Goal: Task Accomplishment & Management: Manage account settings

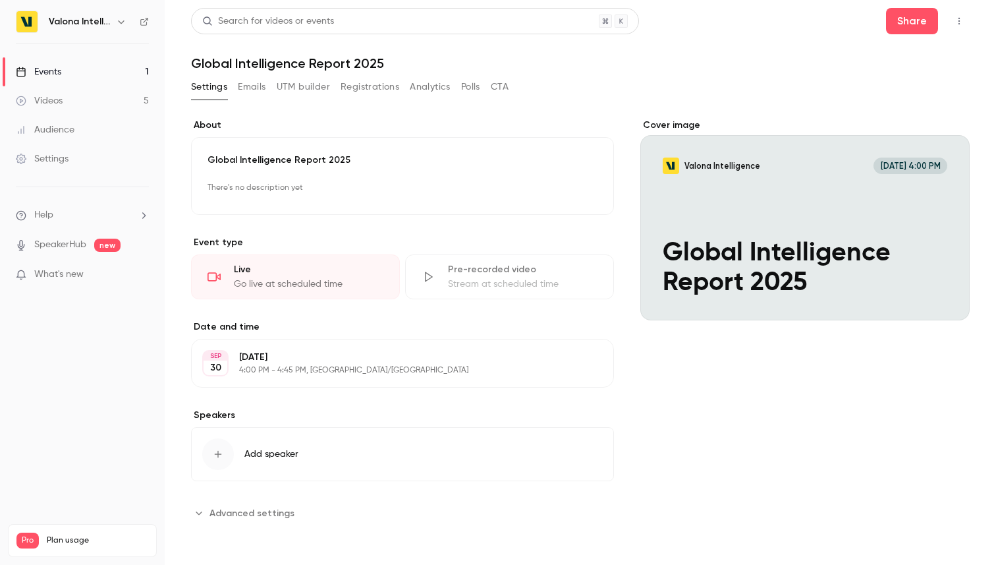
click at [358, 176] on div "Global Intelligence Report 2025 There's no description yet Edit" at bounding box center [402, 176] width 423 height 78
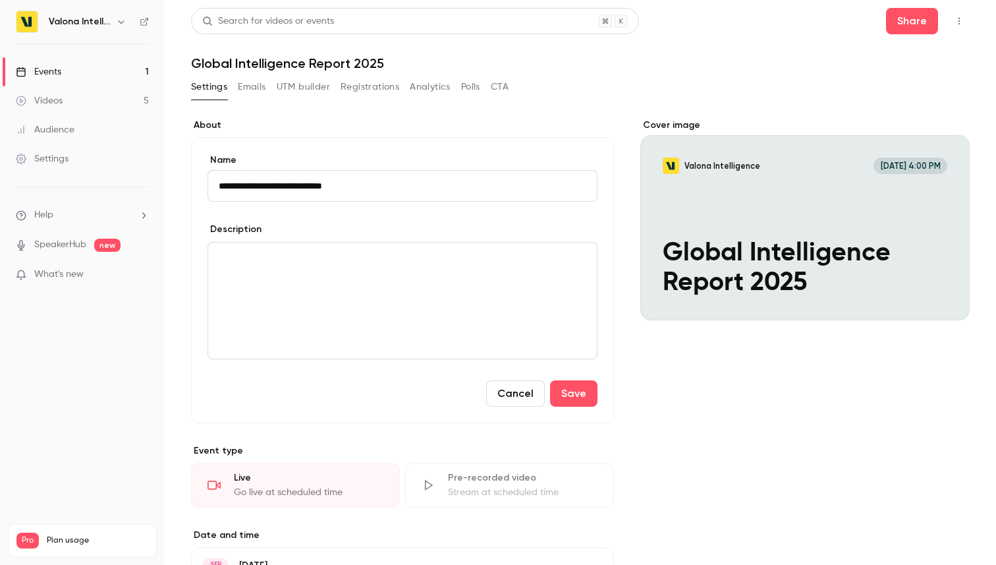
click at [319, 293] on div "editor" at bounding box center [402, 301] width 389 height 116
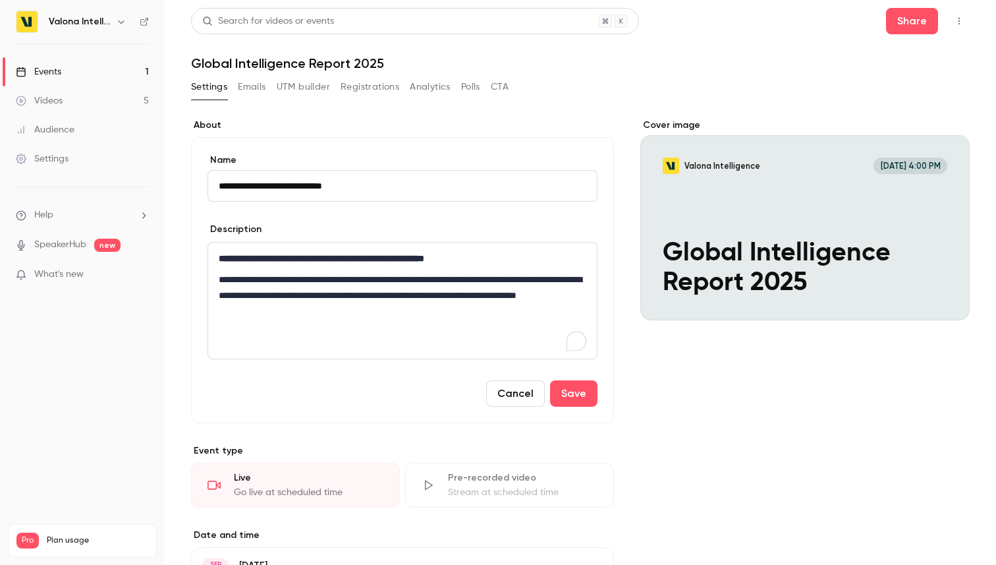
click at [677, 423] on div "Cover image Valona Intelligence Sep 30, 4:00 PM Global Intelligence Report 2025" at bounding box center [805, 425] width 329 height 613
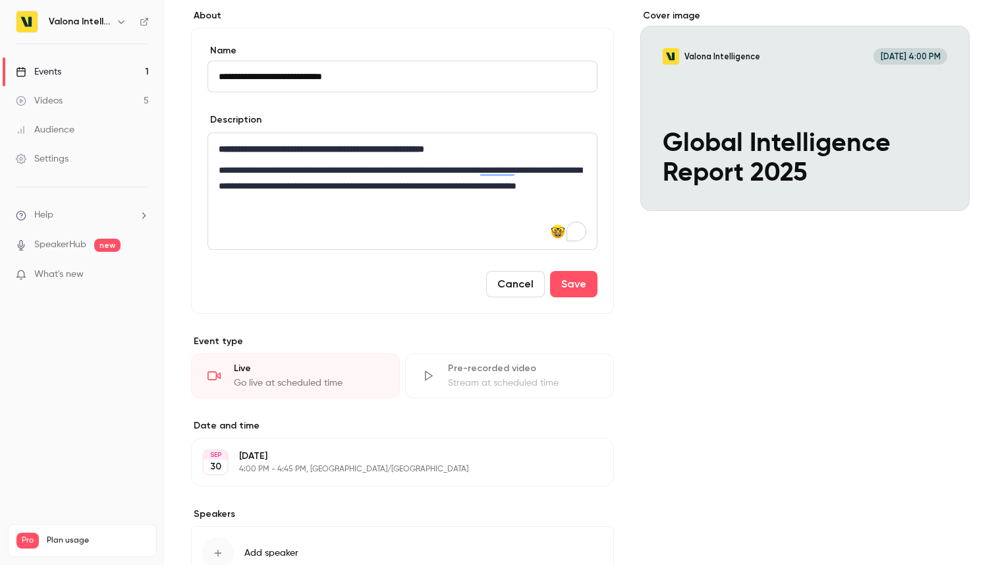
scroll to position [111, 0]
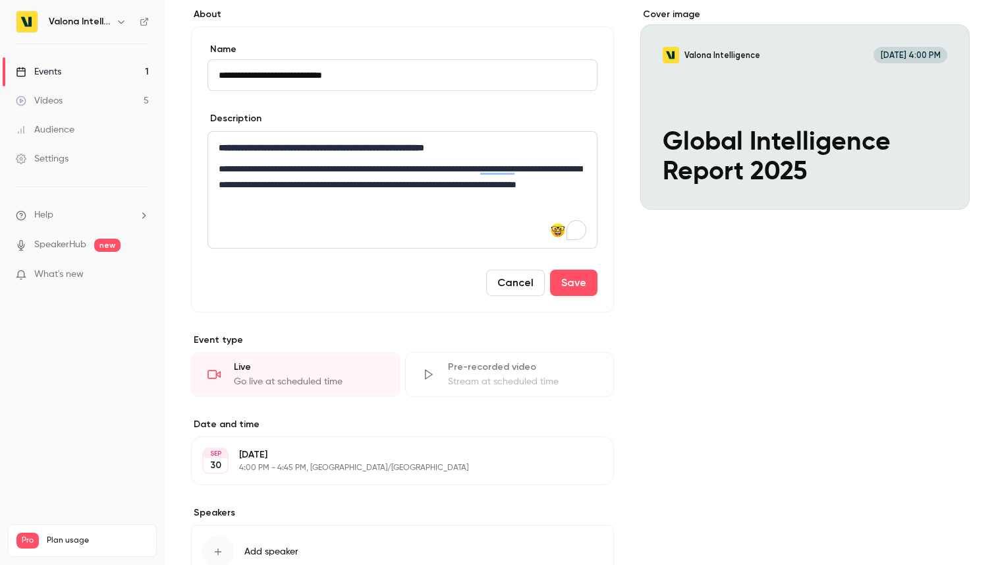
click at [217, 70] on input "**********" at bounding box center [403, 75] width 390 height 32
type input "**********"
click at [700, 342] on div "Cover image Valona Intelligence Sep 30, 4:00 PM Global Intelligence Report 2025" at bounding box center [805, 314] width 329 height 613
click at [561, 273] on button "Save" at bounding box center [573, 283] width 47 height 26
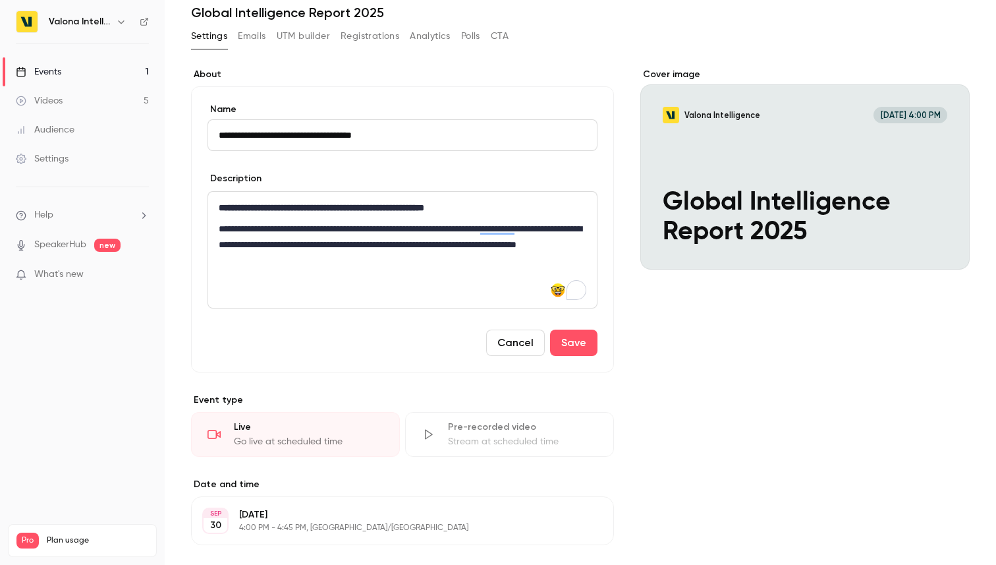
click at [573, 435] on div "Stream at scheduled time" at bounding box center [523, 441] width 150 height 13
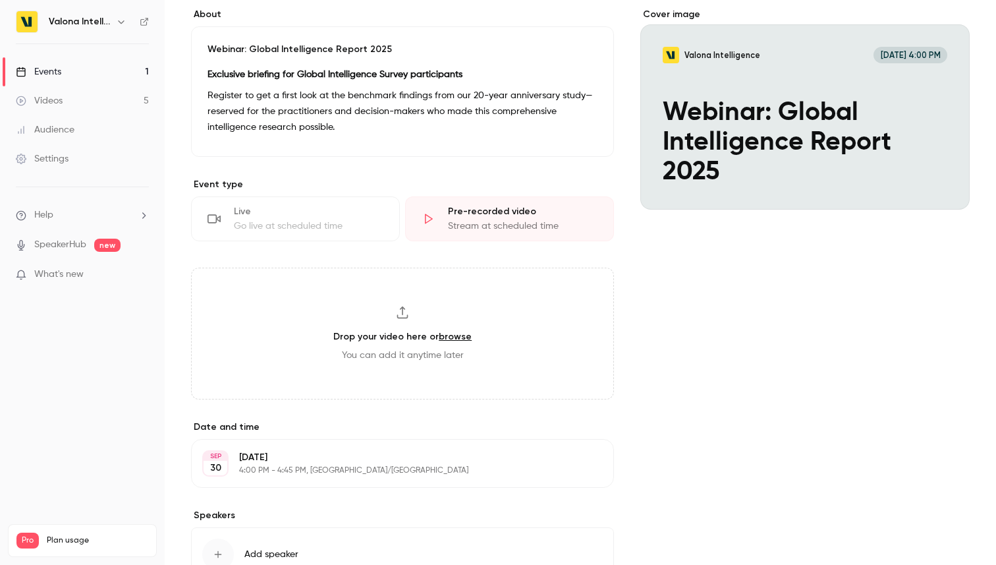
click at [326, 215] on div "Live" at bounding box center [309, 211] width 150 height 13
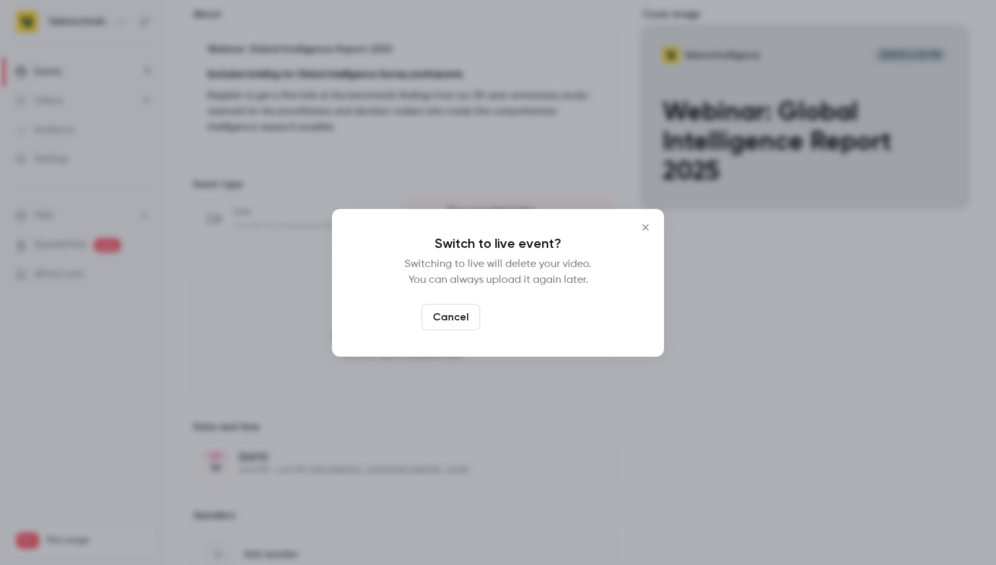
click at [527, 316] on button "Switch to live" at bounding box center [530, 317] width 89 height 26
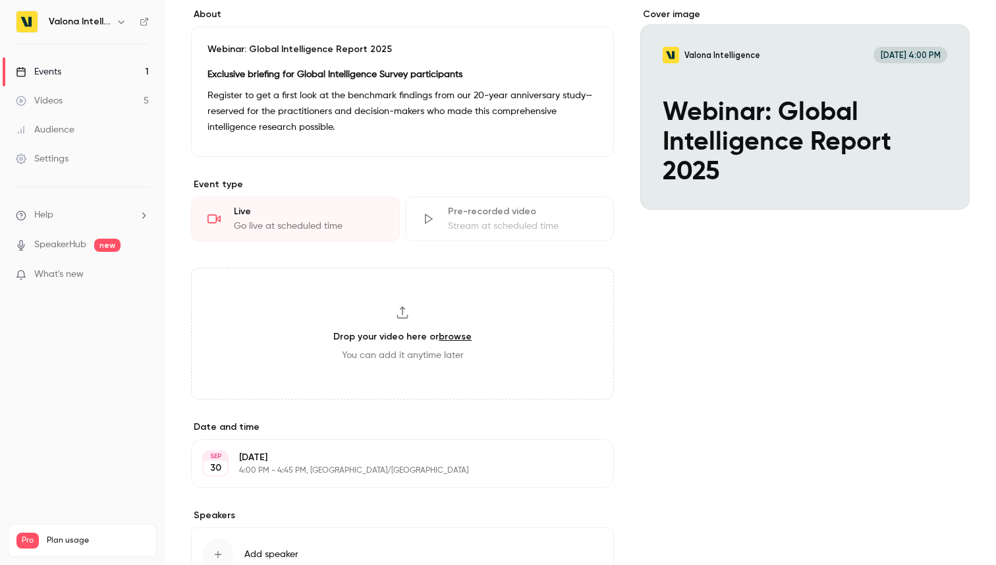
scroll to position [51, 0]
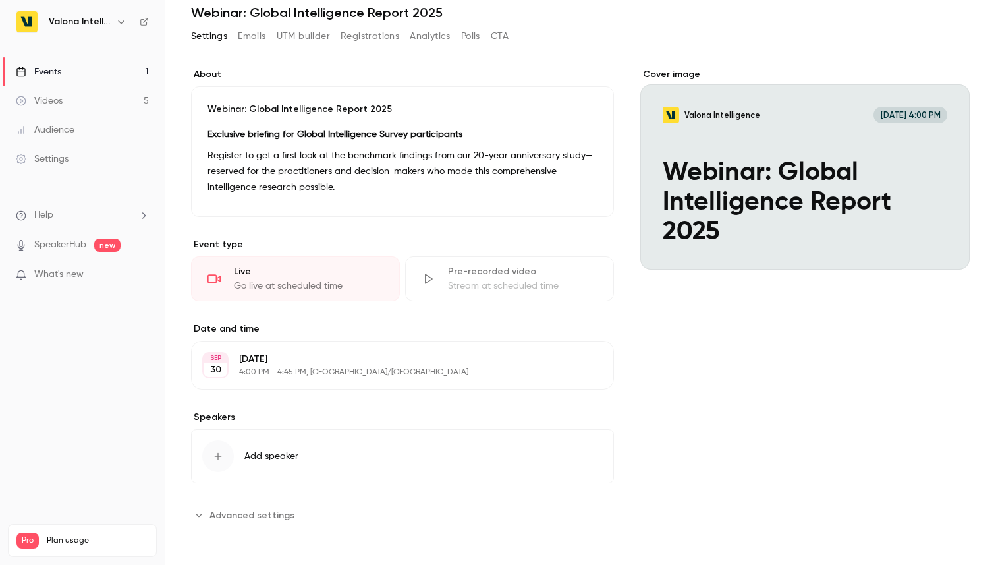
click at [258, 455] on span "Add speaker" at bounding box center [271, 455] width 54 height 13
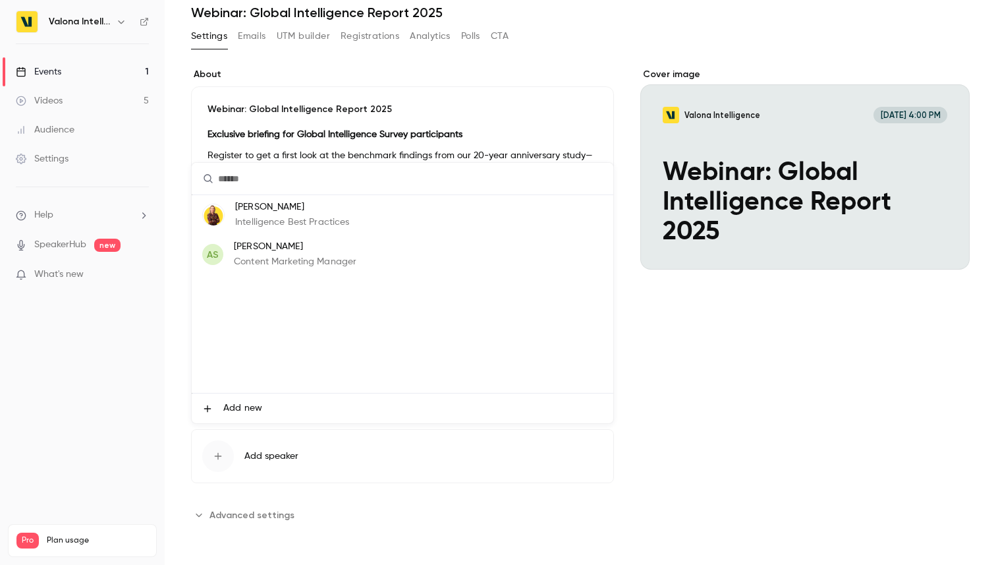
click at [285, 408] on li "Add new" at bounding box center [403, 408] width 422 height 30
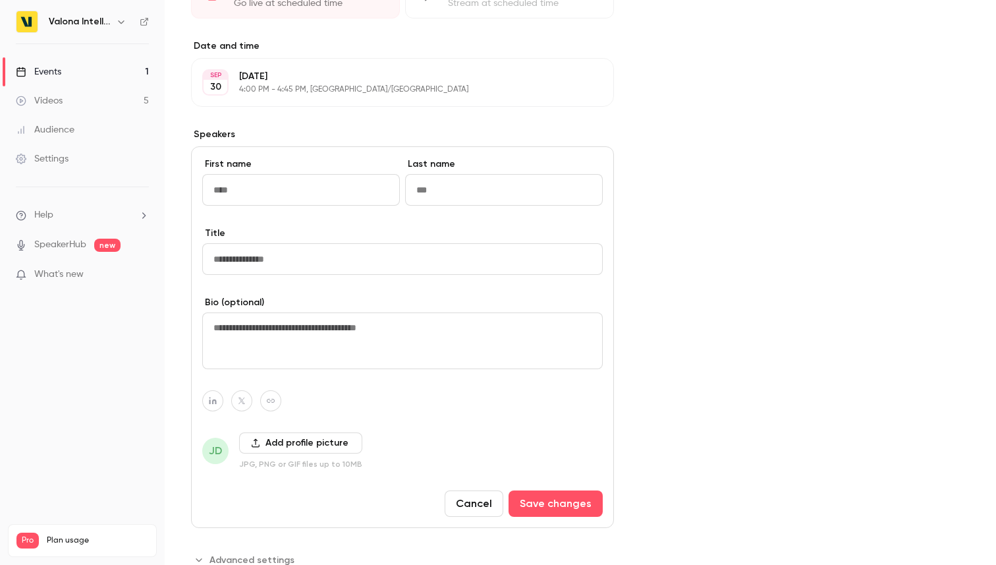
scroll to position [378, 0]
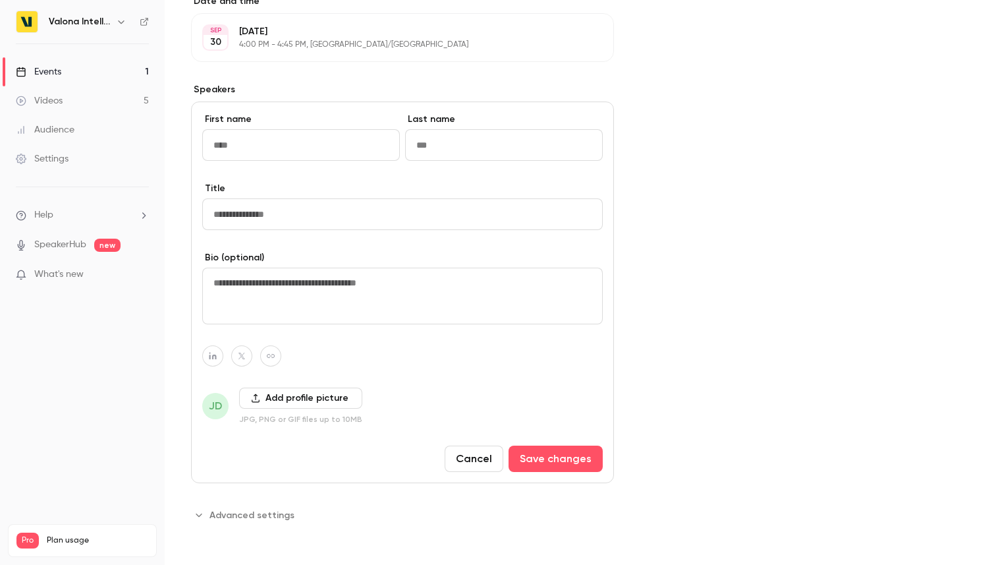
type input "*"
type input "*******"
click at [443, 144] on input "Last name" at bounding box center [504, 145] width 198 height 32
type input "*****"
click at [337, 211] on input "Title" at bounding box center [402, 214] width 401 height 32
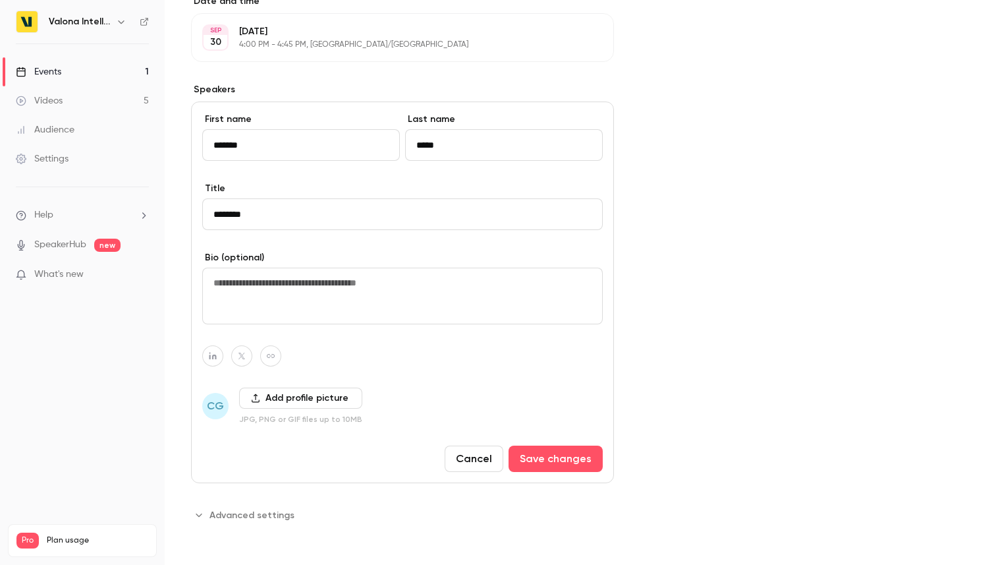
type input "********"
click at [416, 340] on div "First name ******* Last name ***** Title ******** Bio (optional) CG Add profile…" at bounding box center [402, 292] width 423 height 382
click at [550, 465] on button "Save changes" at bounding box center [556, 458] width 94 height 26
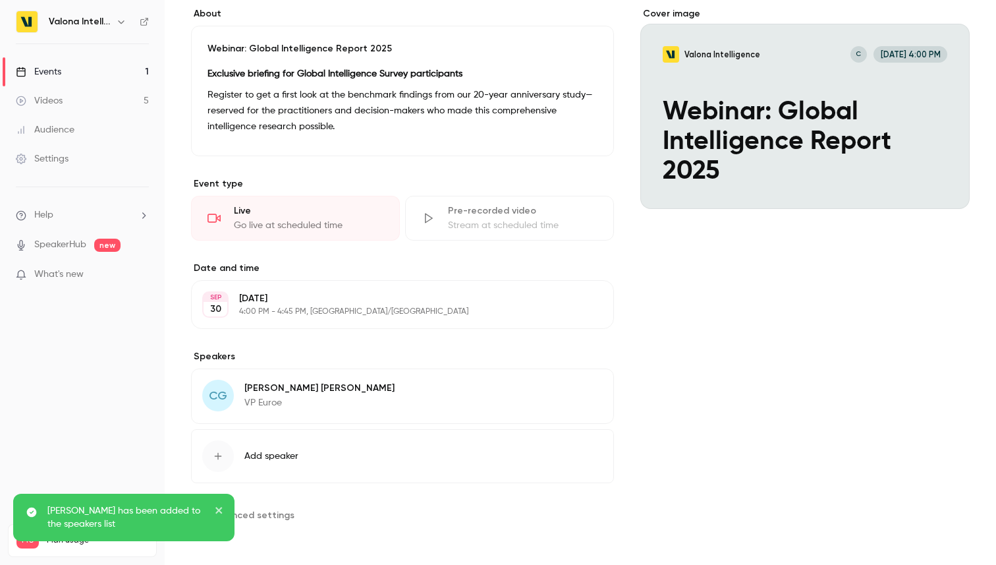
scroll to position [111, 0]
click at [300, 461] on button "Add speaker" at bounding box center [402, 456] width 423 height 54
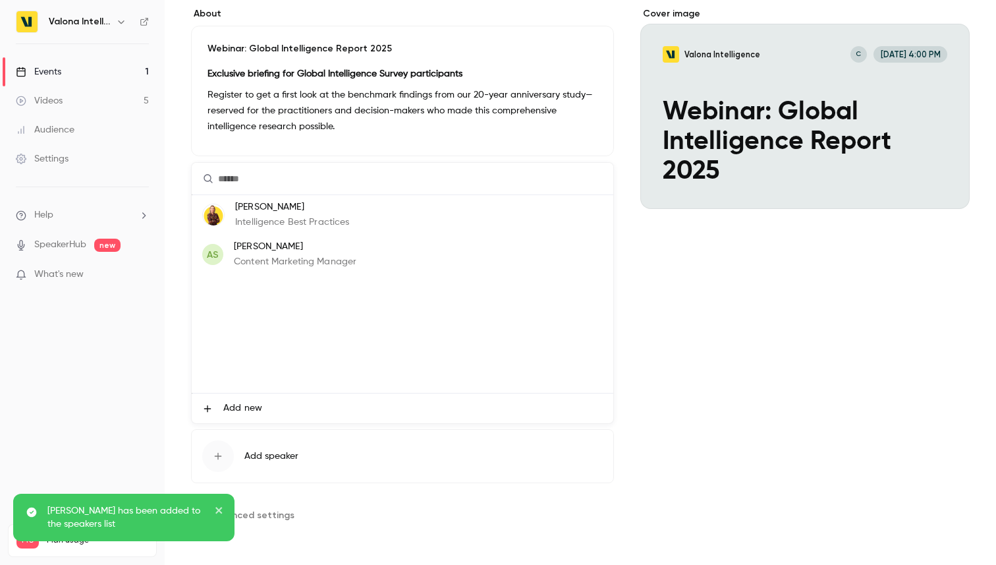
click at [228, 403] on span "Add new" at bounding box center [242, 408] width 39 height 14
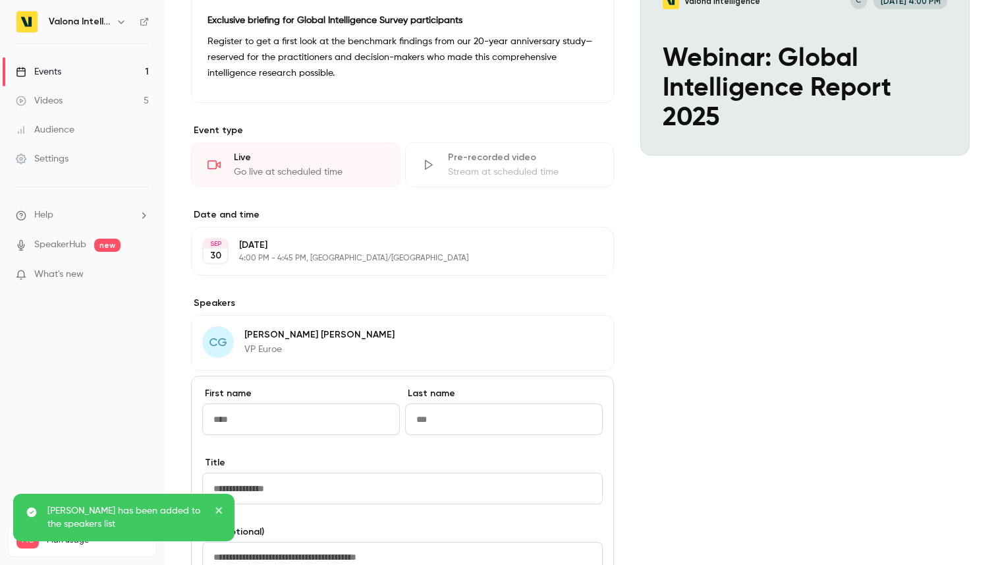
scroll to position [171, 0]
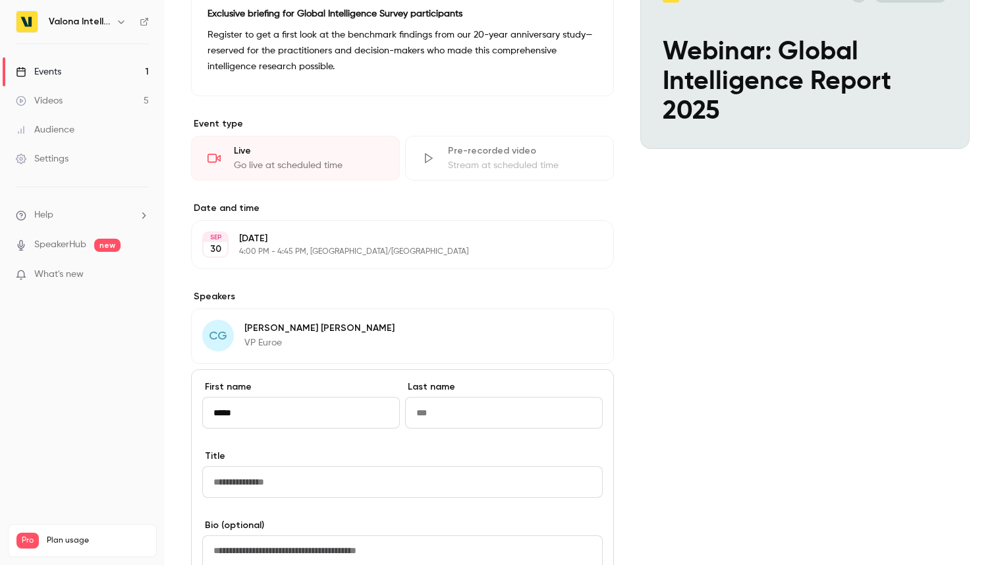
type input "*****"
click at [445, 407] on input "Last name" at bounding box center [504, 413] width 198 height 32
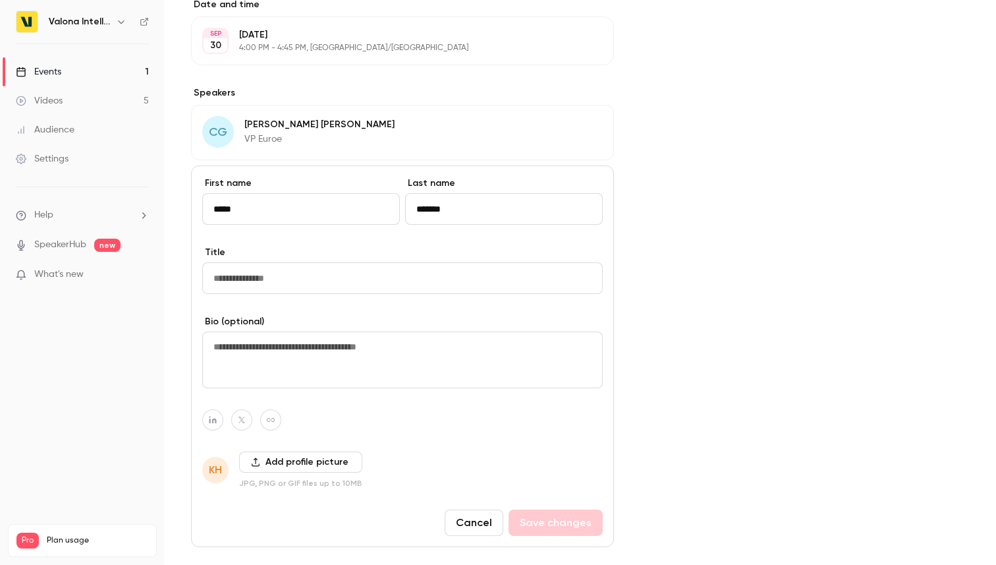
scroll to position [439, 0]
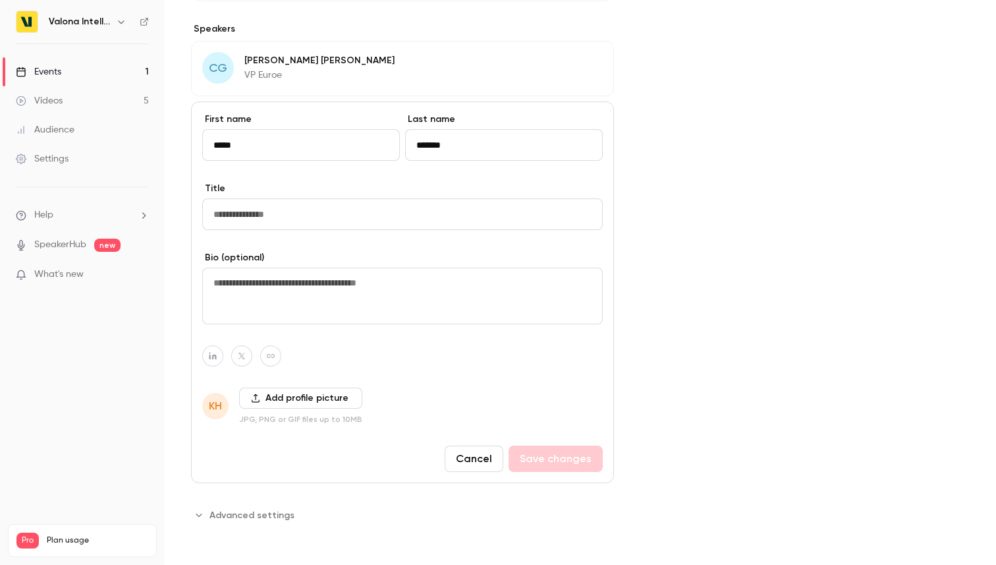
type input "*******"
click at [355, 208] on input "Title" at bounding box center [402, 214] width 401 height 32
type input "**********"
click at [529, 447] on button "Save changes" at bounding box center [556, 458] width 94 height 26
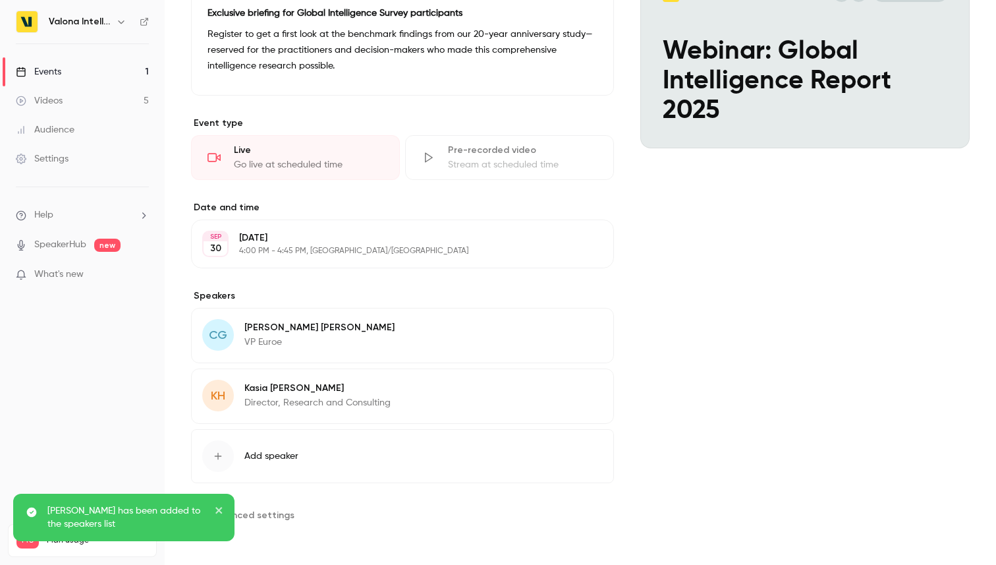
click at [266, 510] on span "Advanced settings" at bounding box center [252, 515] width 85 height 14
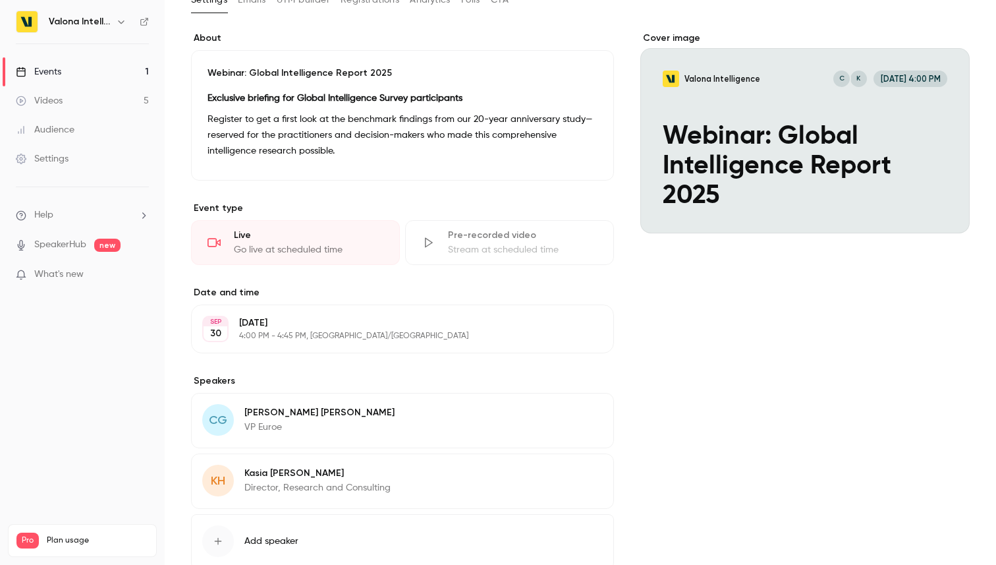
scroll to position [0, 0]
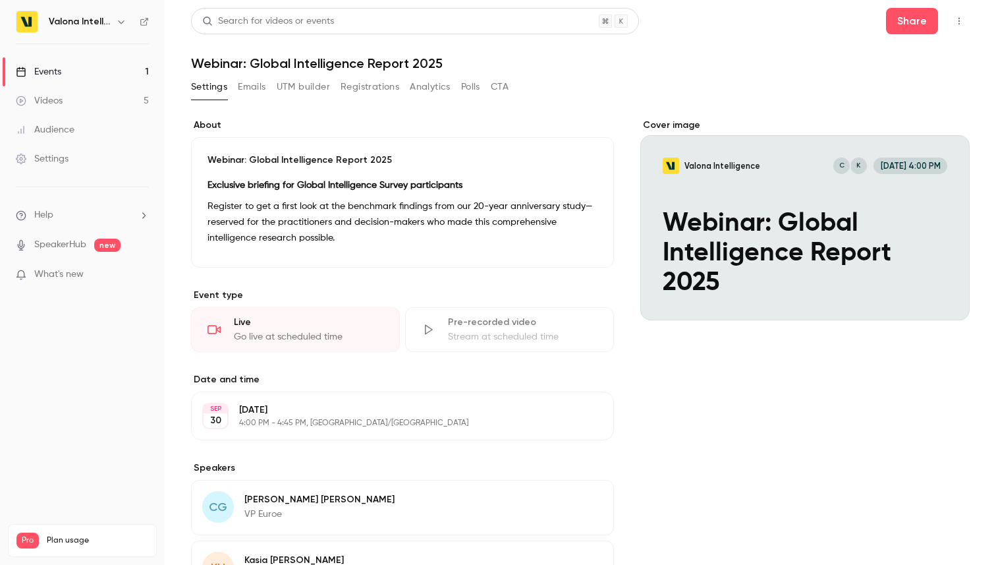
click at [252, 81] on button "Emails" at bounding box center [252, 86] width 28 height 21
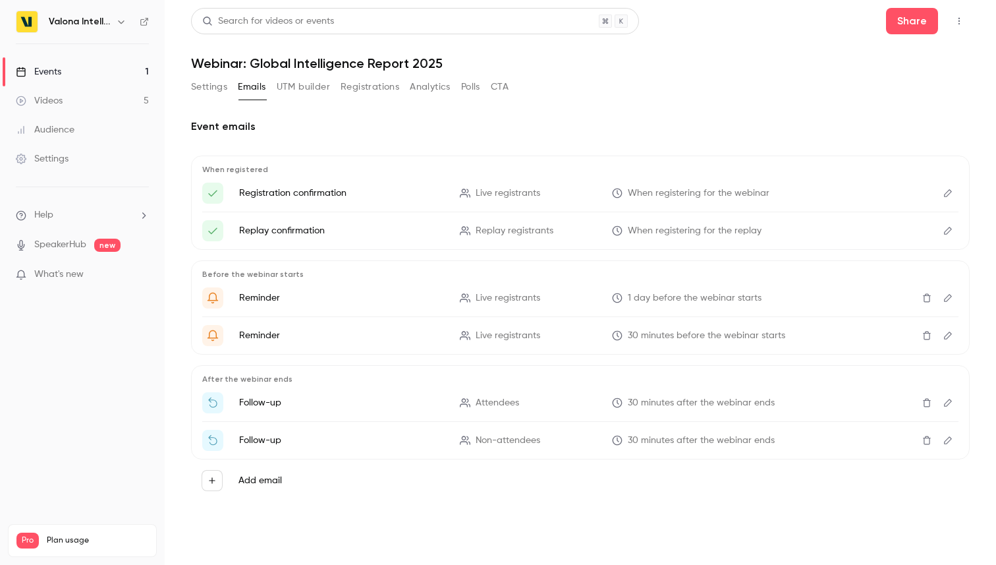
click at [306, 92] on button "UTM builder" at bounding box center [303, 86] width 53 height 21
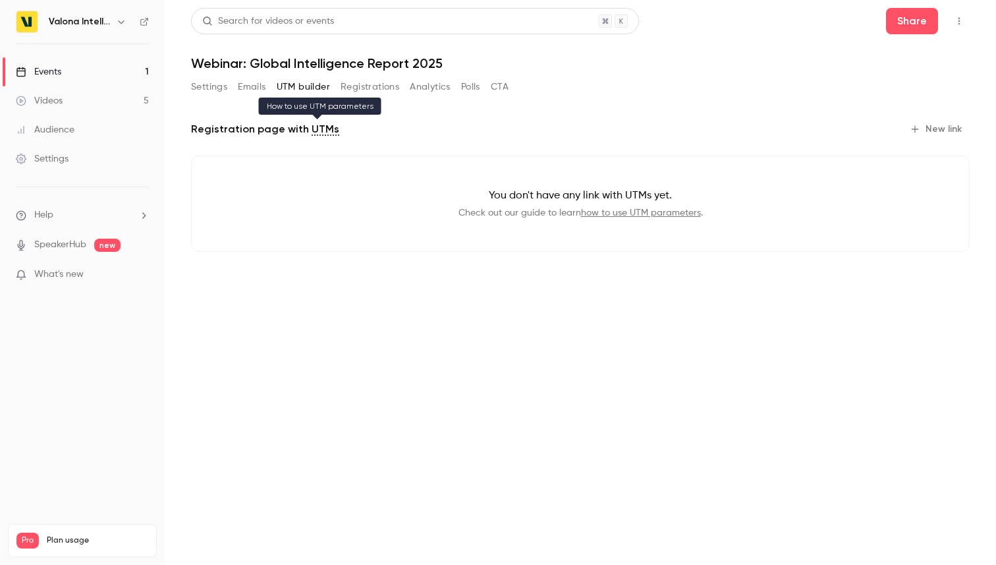
click at [318, 128] on link "UTMs" at bounding box center [326, 129] width 28 height 16
click at [380, 92] on button "Registrations" at bounding box center [370, 86] width 59 height 21
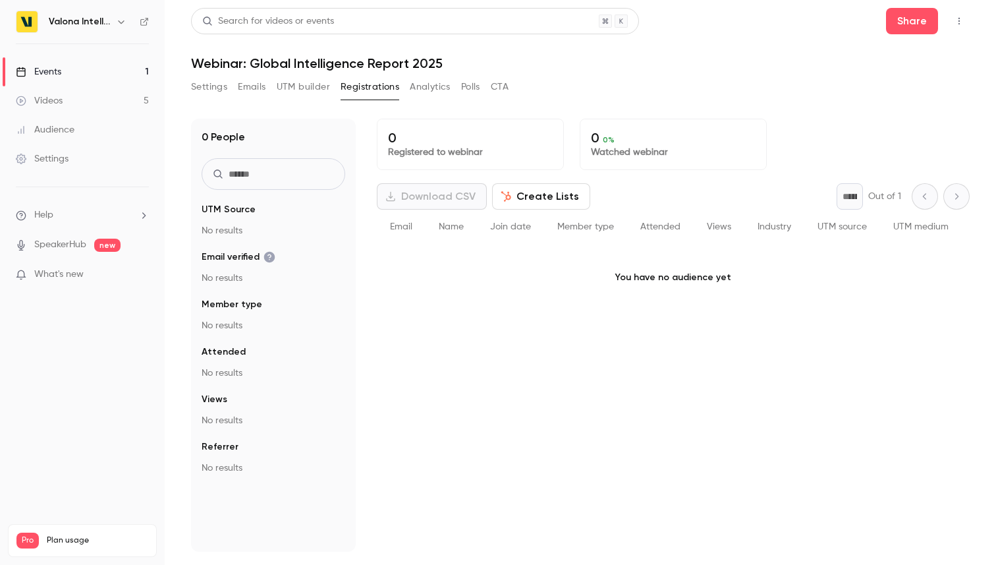
click at [426, 90] on button "Analytics" at bounding box center [430, 86] width 41 height 21
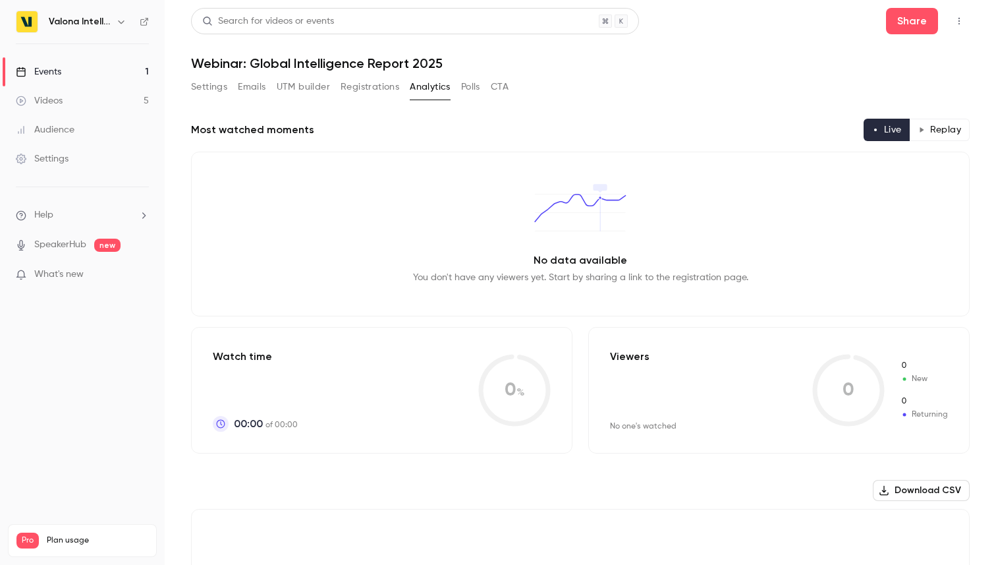
click at [470, 93] on button "Polls" at bounding box center [470, 86] width 19 height 21
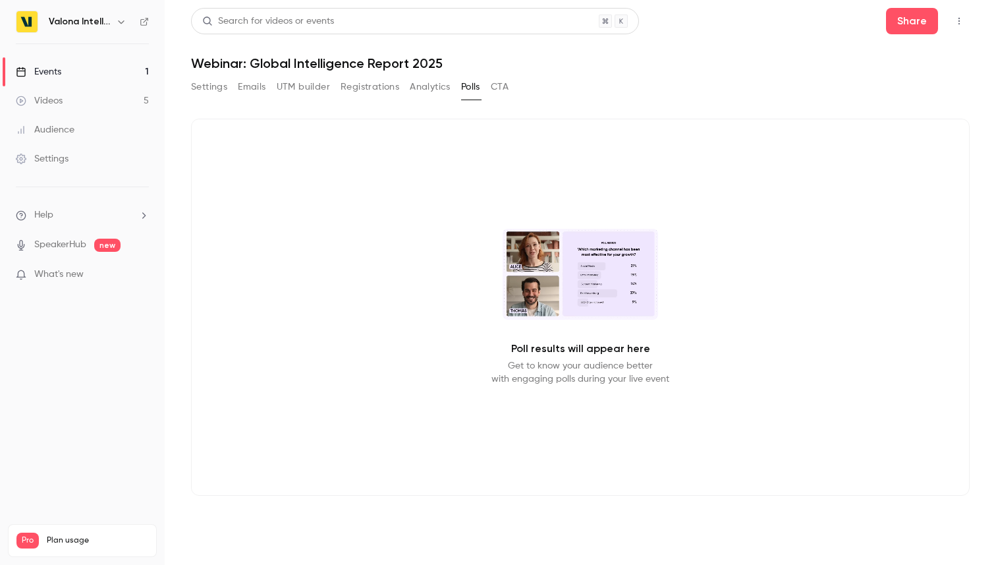
click at [496, 86] on button "CTA" at bounding box center [500, 86] width 18 height 21
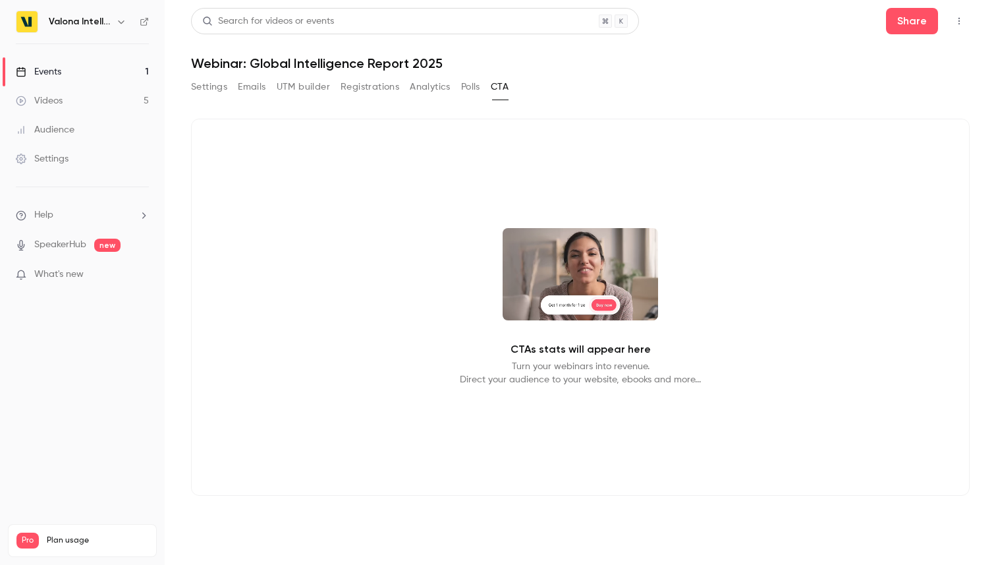
click at [460, 92] on div "Settings Emails UTM builder Registrations Analytics Polls CTA" at bounding box center [350, 86] width 318 height 21
click at [472, 84] on button "Polls" at bounding box center [470, 86] width 19 height 21
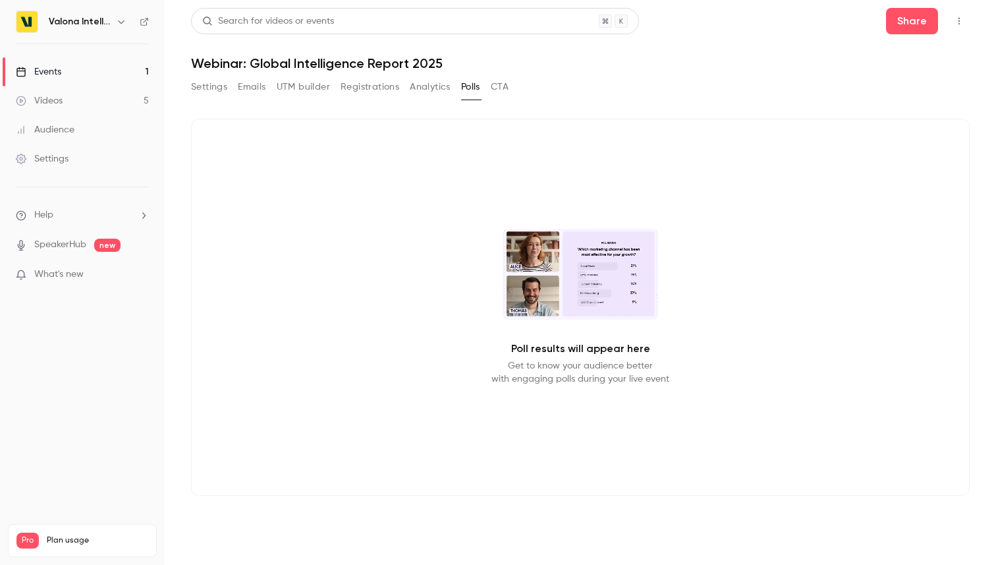
click at [425, 89] on button "Analytics" at bounding box center [430, 86] width 41 height 21
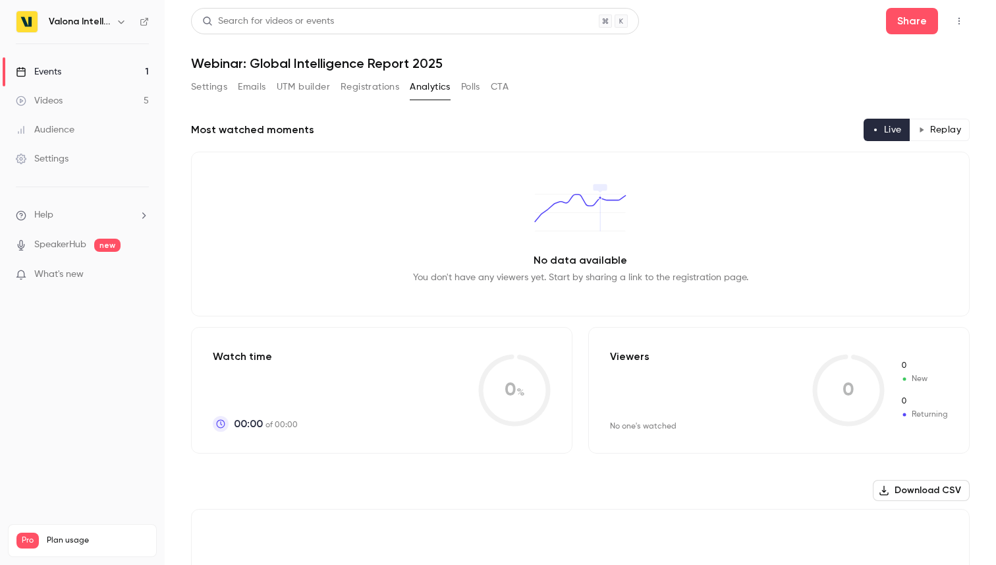
click at [385, 90] on button "Registrations" at bounding box center [370, 86] width 59 height 21
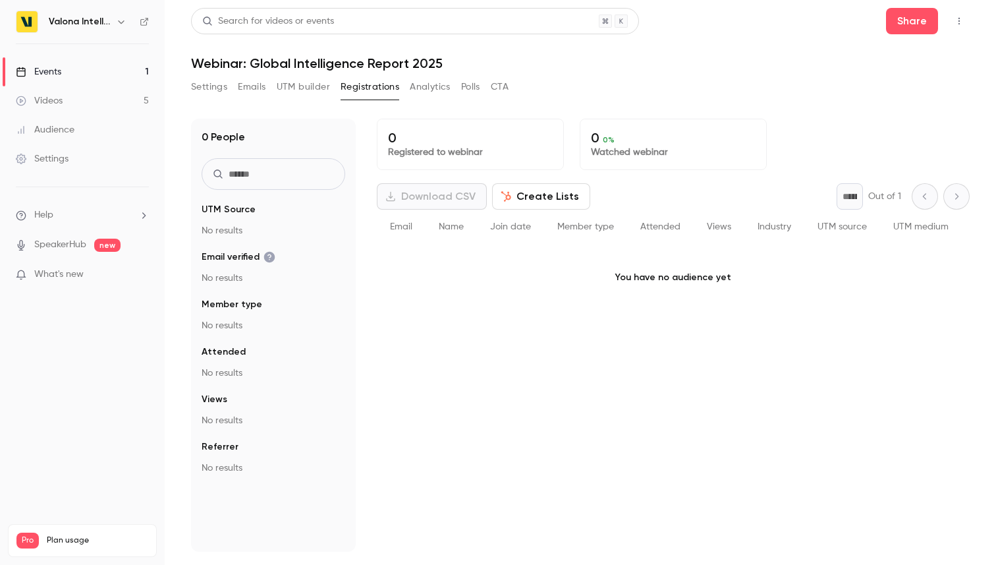
click at [428, 83] on button "Analytics" at bounding box center [430, 86] width 41 height 21
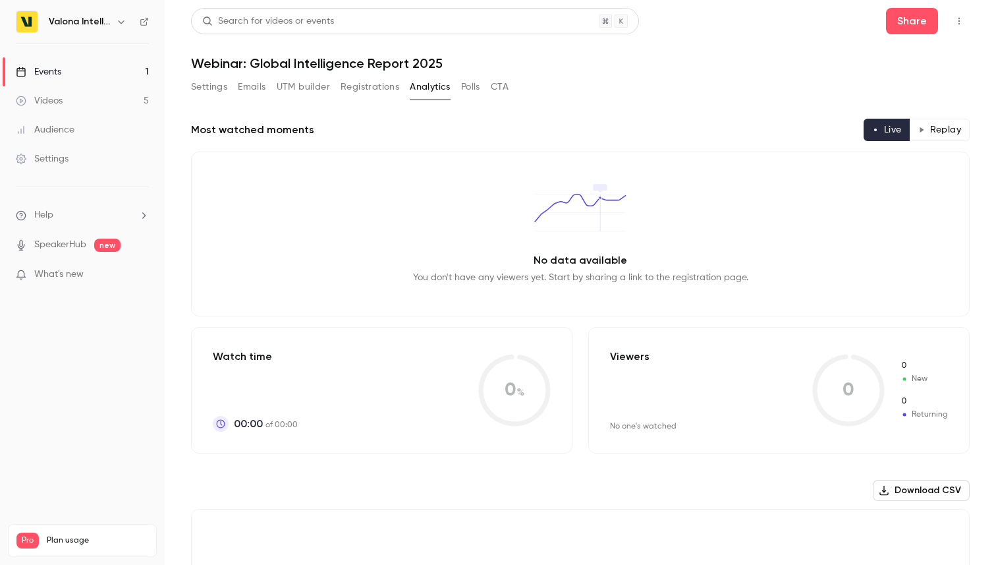
click at [328, 142] on div "Most watched moments Live Replay No data available You don't have any viewers y…" at bounding box center [580, 508] width 779 height 778
click at [120, 88] on link "Videos 5" at bounding box center [82, 100] width 165 height 29
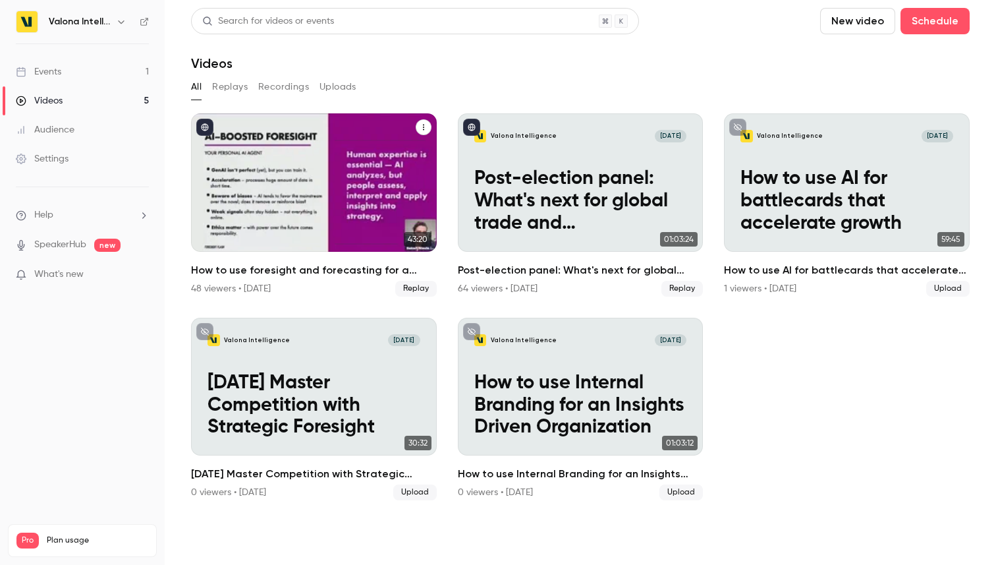
click at [327, 189] on p "How to use foresight and forecasting for a strong 2025" at bounding box center [314, 201] width 212 height 67
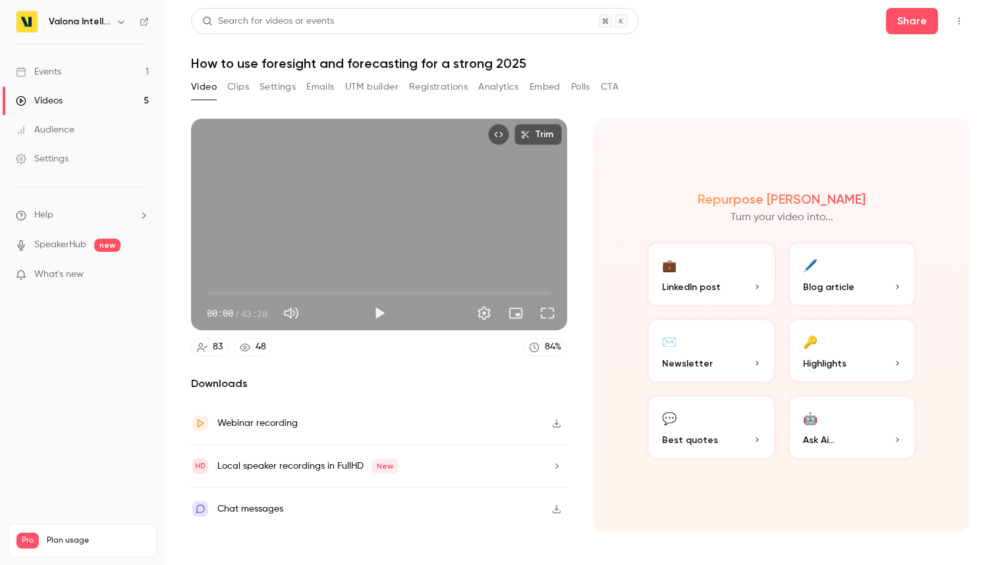
click at [244, 88] on button "Clips" at bounding box center [238, 86] width 22 height 21
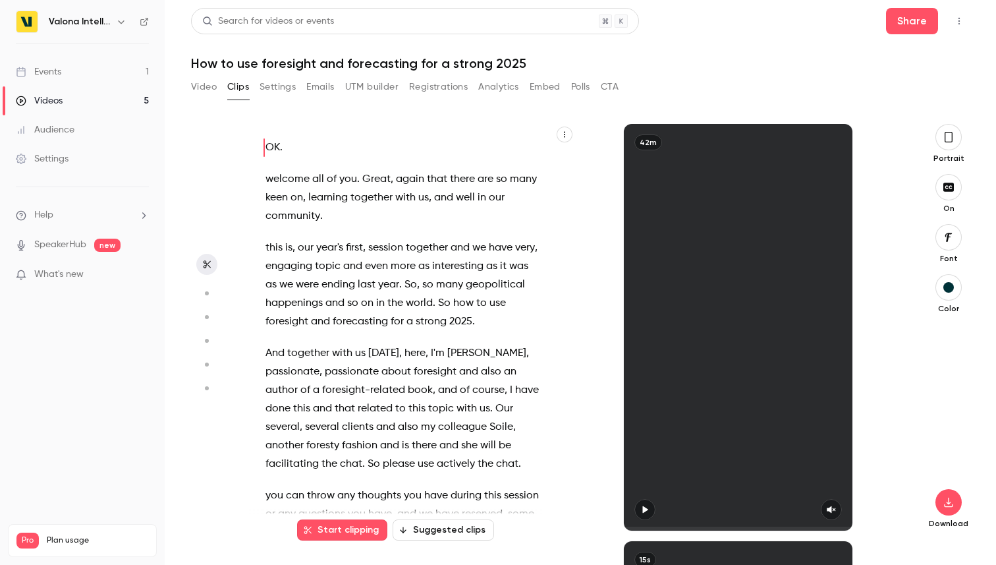
click at [291, 89] on button "Settings" at bounding box center [278, 86] width 36 height 21
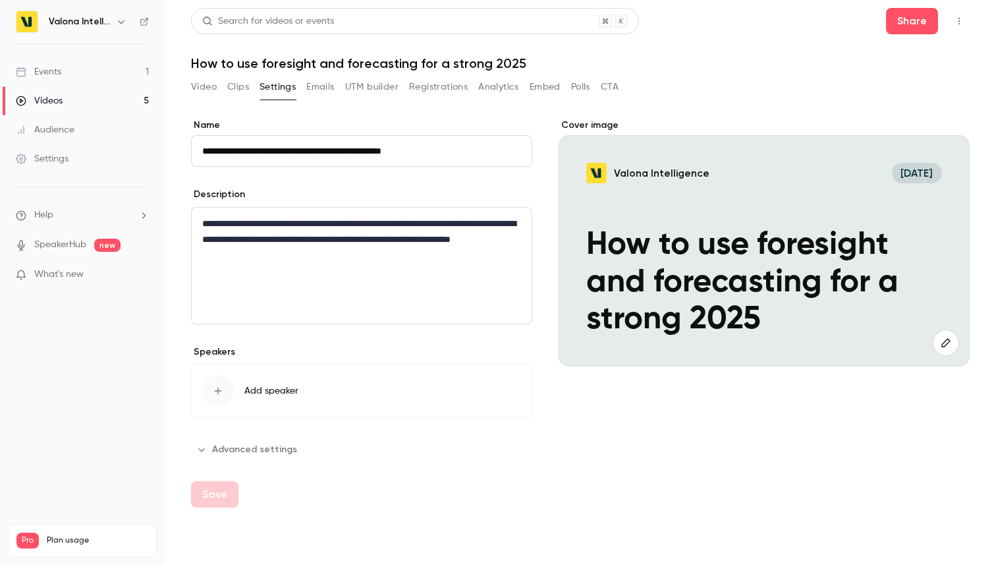
click at [330, 86] on button "Emails" at bounding box center [320, 86] width 28 height 21
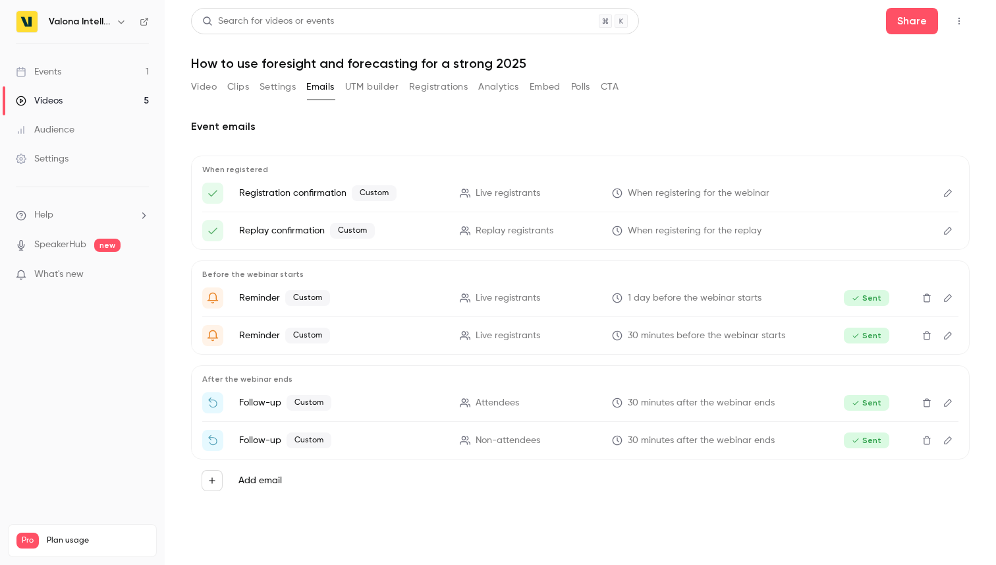
click at [370, 85] on button "UTM builder" at bounding box center [371, 86] width 53 height 21
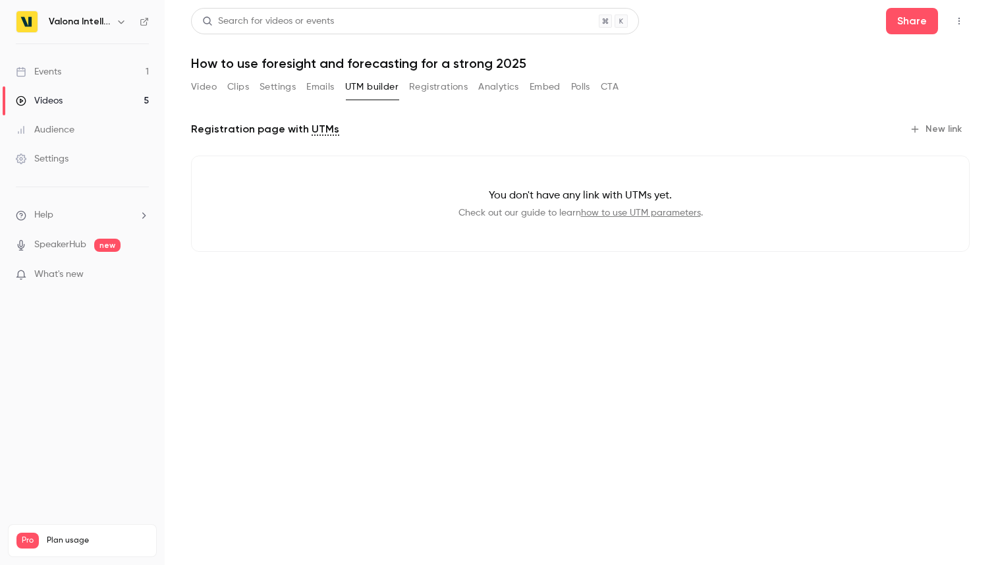
click at [426, 85] on button "Registrations" at bounding box center [438, 86] width 59 height 21
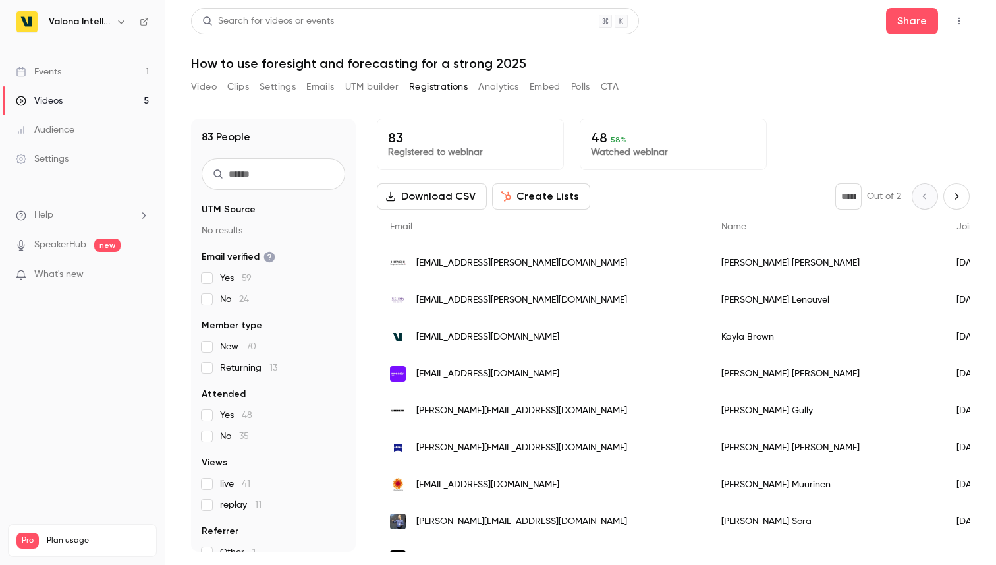
click at [489, 80] on button "Analytics" at bounding box center [498, 86] width 41 height 21
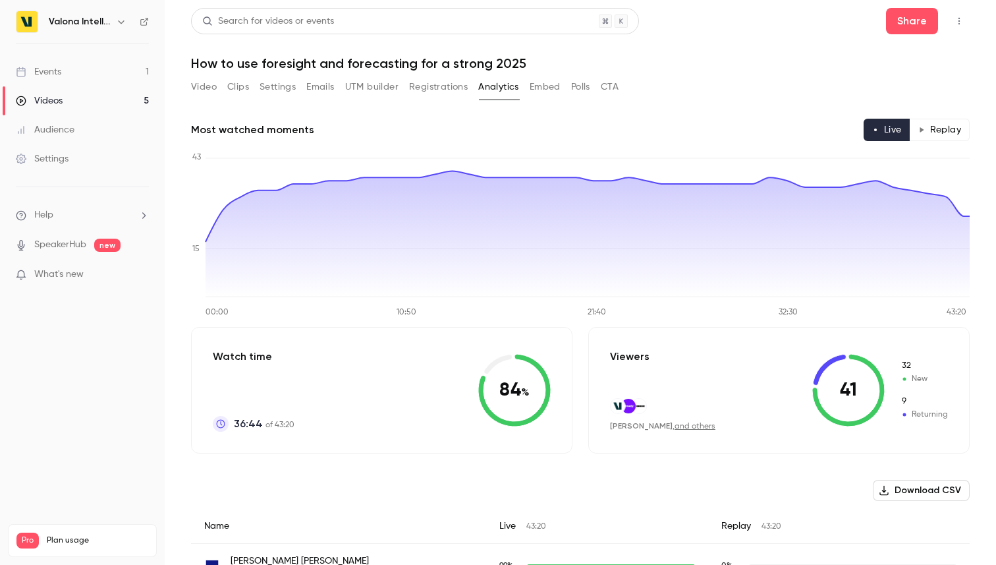
click at [540, 85] on button "Embed" at bounding box center [545, 86] width 31 height 21
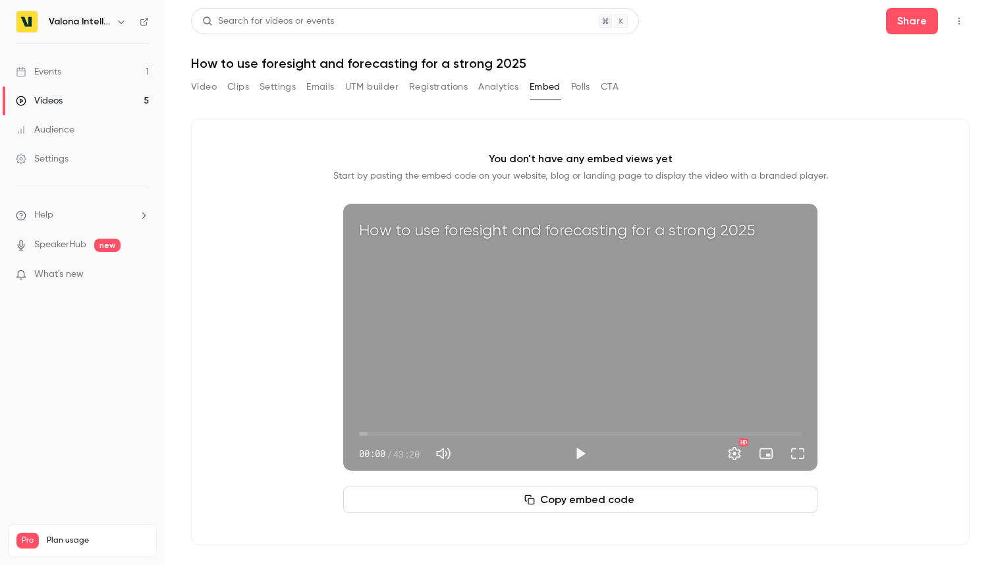
scroll to position [1, 0]
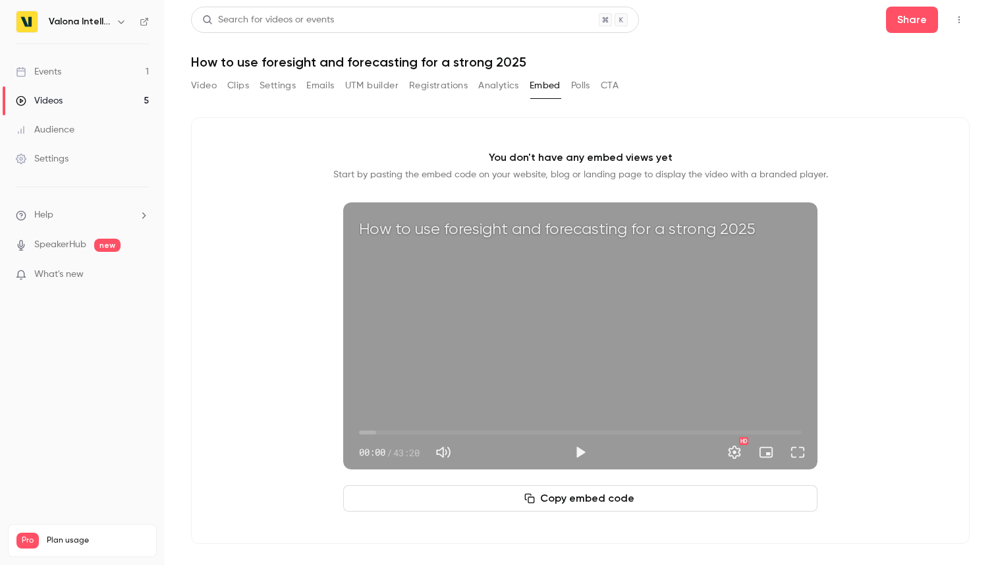
click at [577, 86] on button "Polls" at bounding box center [580, 85] width 19 height 21
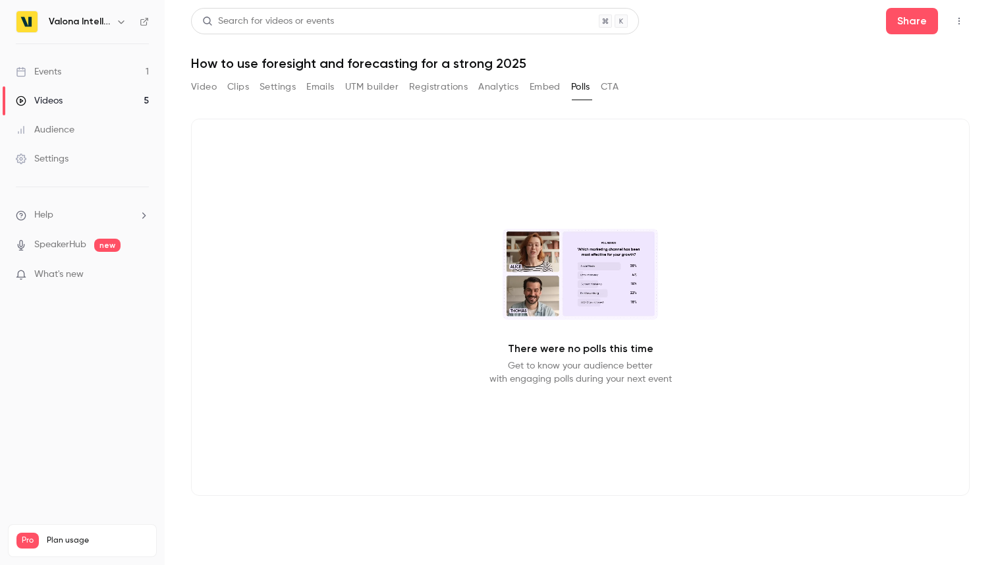
click at [609, 87] on button "CTA" at bounding box center [610, 86] width 18 height 21
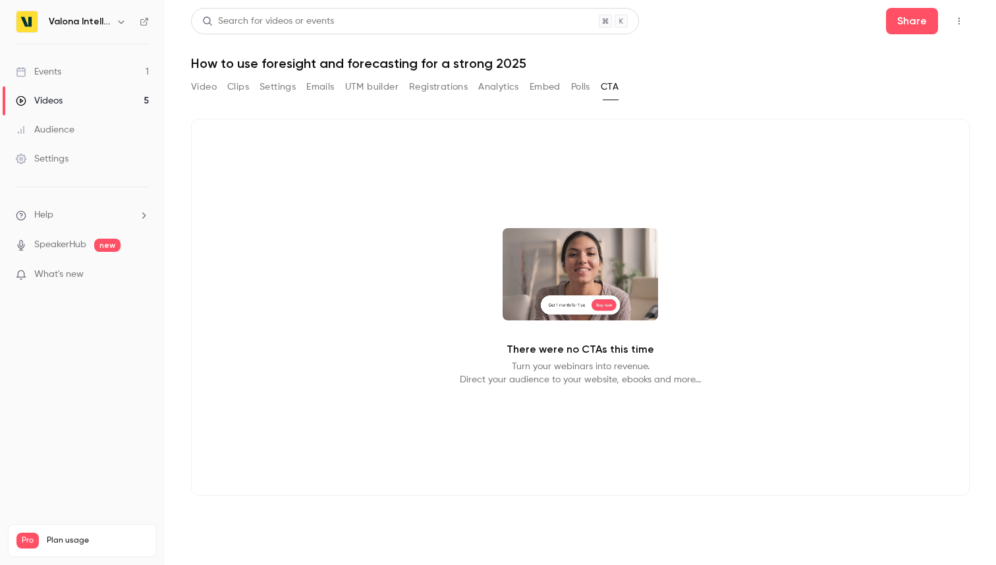
click at [577, 87] on button "Polls" at bounding box center [580, 86] width 19 height 21
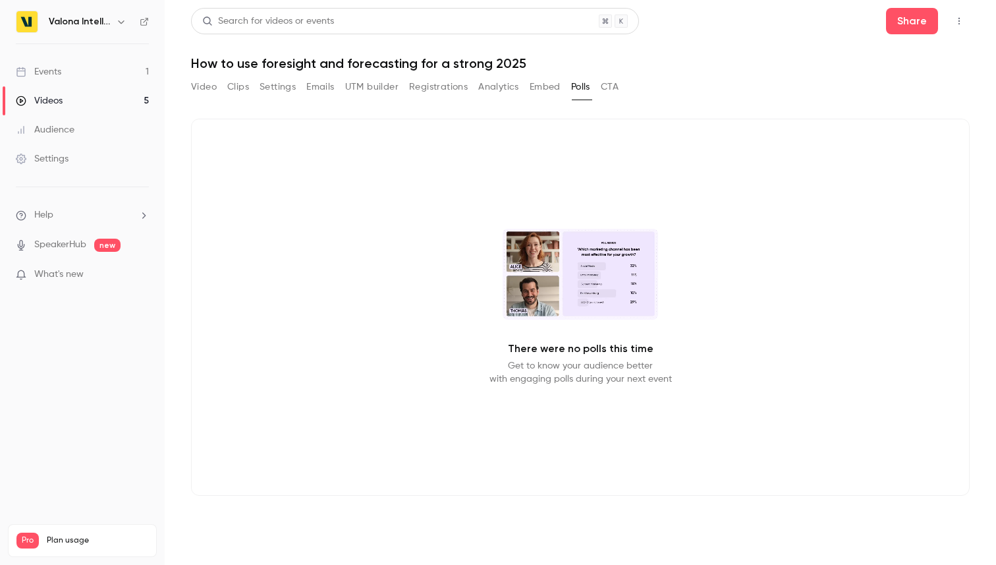
click at [514, 156] on div "There were no polls this time Get to know your audience better with engaging po…" at bounding box center [580, 307] width 779 height 377
click at [75, 71] on link "Events 1" at bounding box center [82, 71] width 165 height 29
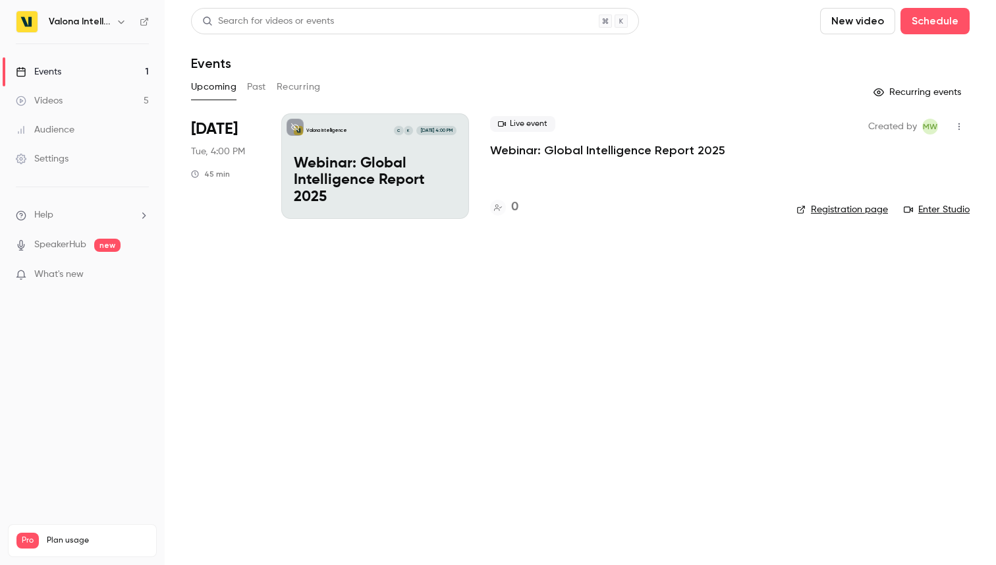
click at [118, 26] on icon "button" at bounding box center [121, 21] width 11 height 11
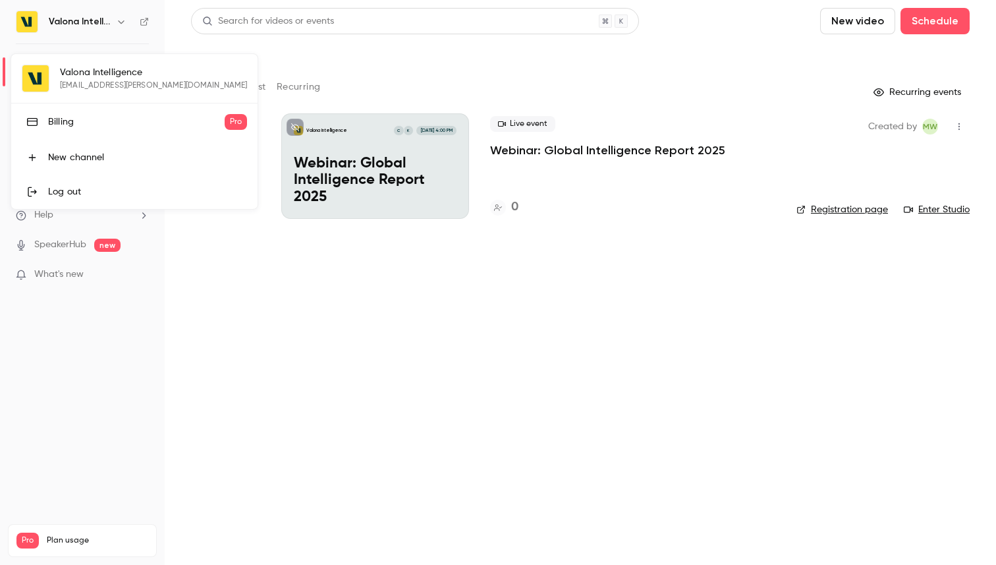
click at [118, 26] on div at bounding box center [498, 282] width 996 height 565
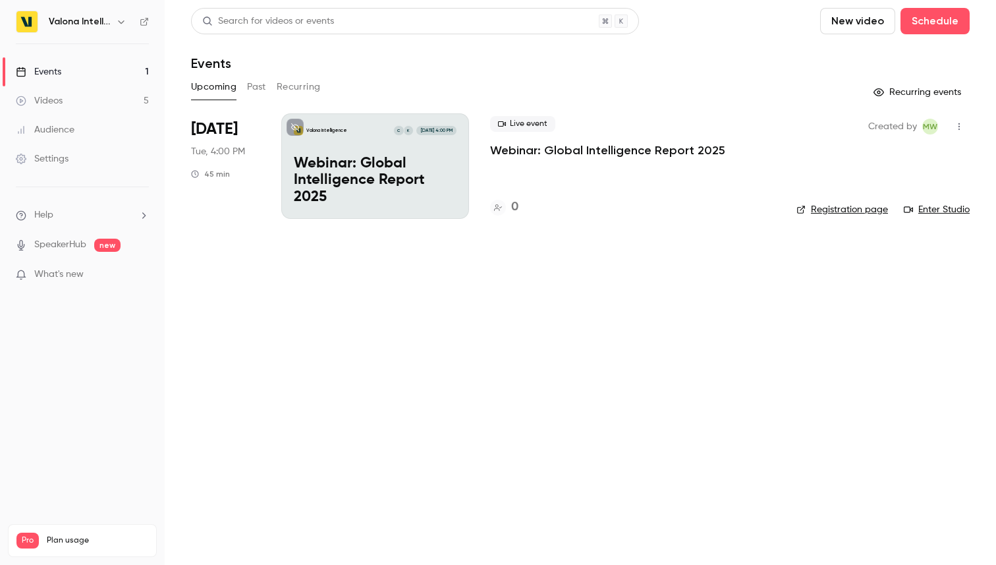
click at [142, 19] on icon at bounding box center [144, 22] width 8 height 8
click at [337, 146] on div "Valona Intelligence K C [DATE] 4:00 PM Webinar: Global Intelligence Report 2025" at bounding box center [375, 165] width 188 height 105
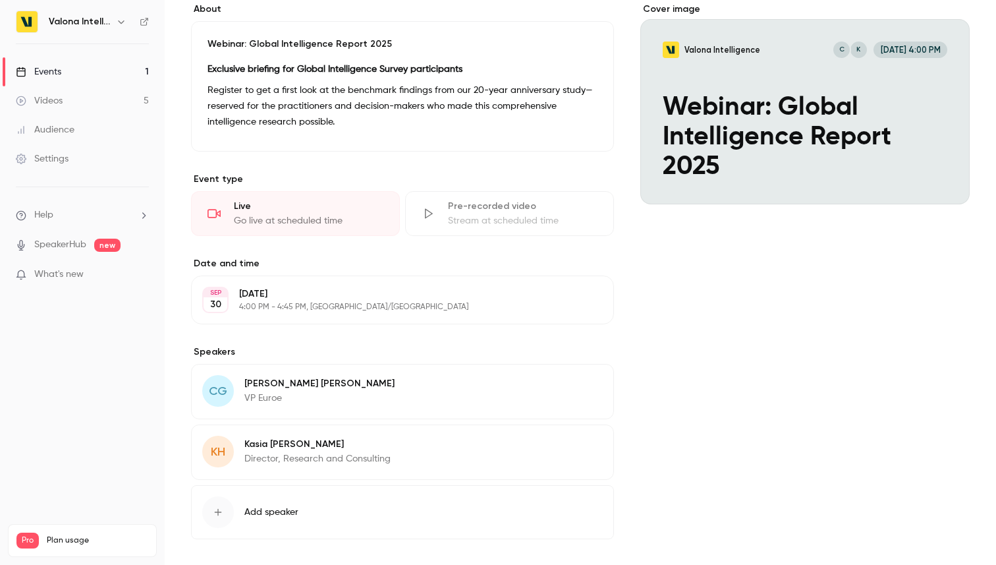
scroll to position [172, 0]
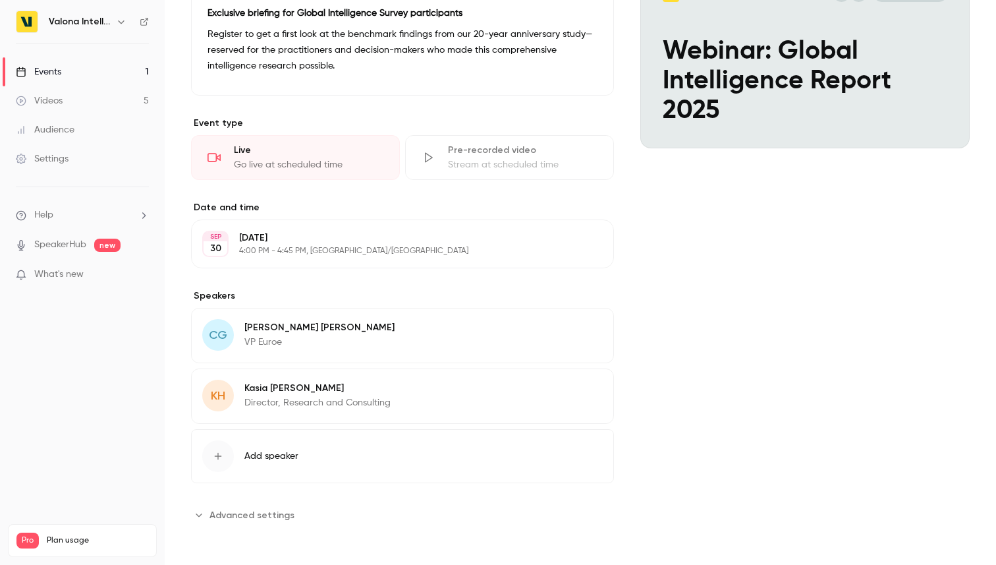
click at [258, 516] on span "Advanced settings" at bounding box center [252, 515] width 85 height 14
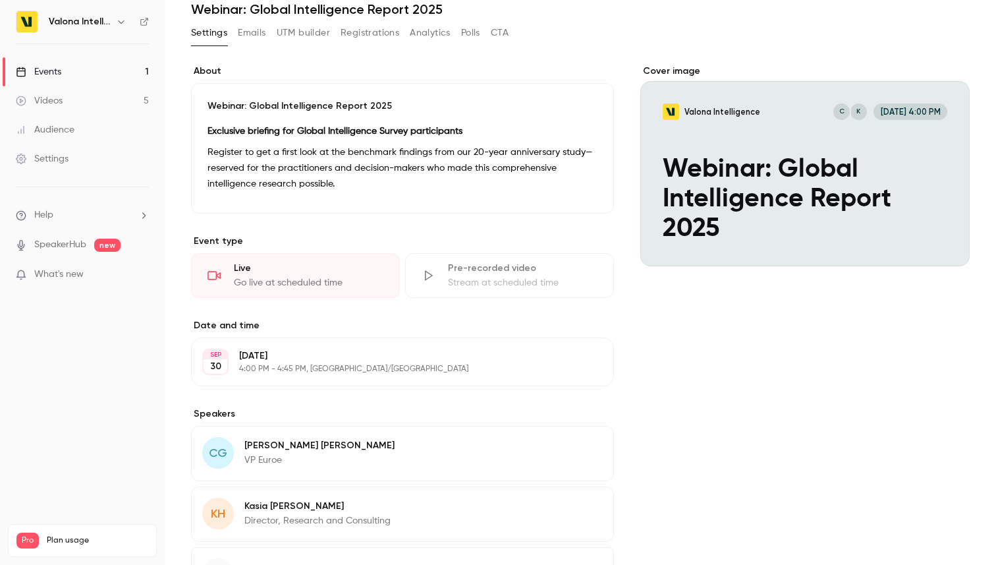
scroll to position [0, 0]
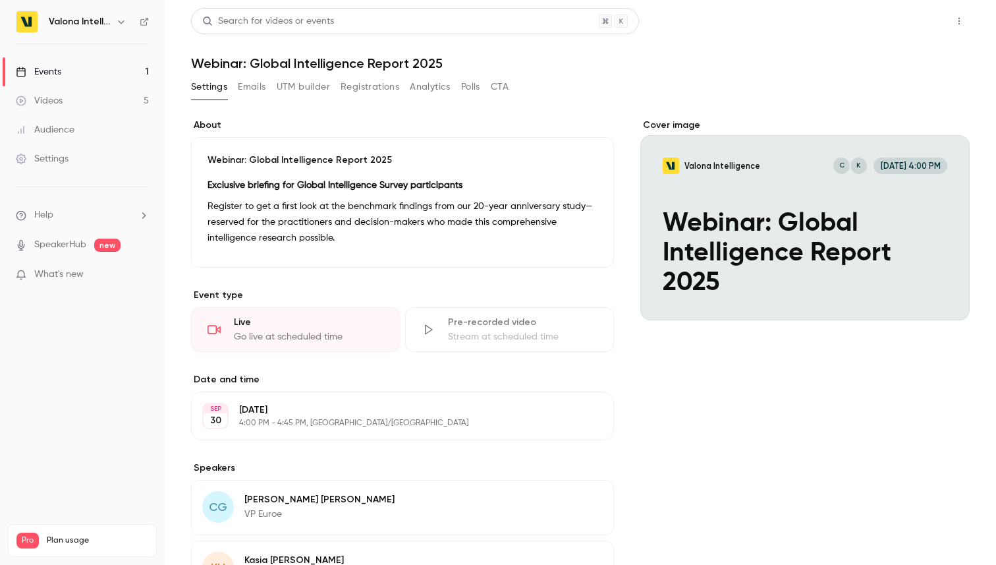
click at [924, 24] on button "Share" at bounding box center [912, 21] width 52 height 26
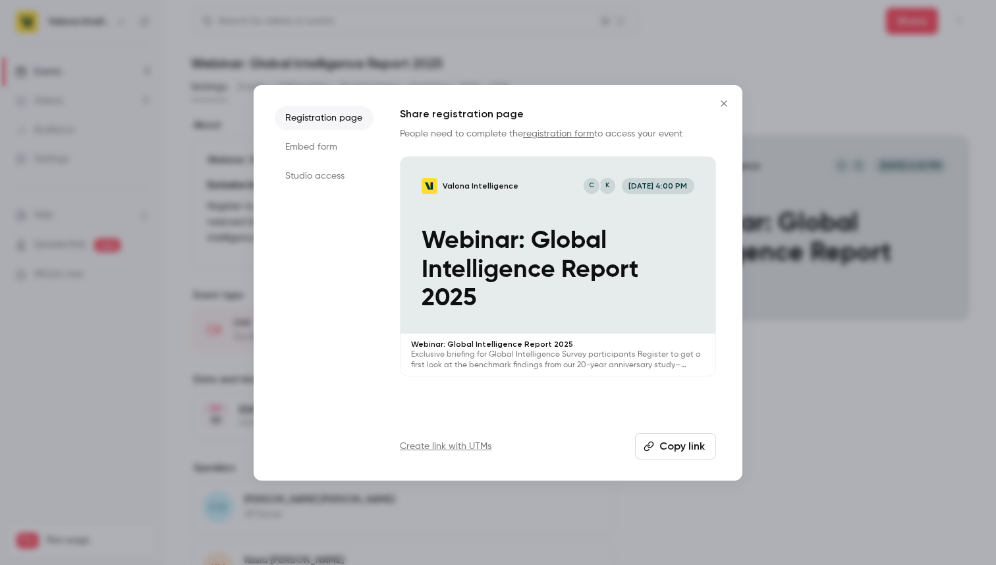
click at [333, 149] on li "Embed form" at bounding box center [324, 147] width 99 height 24
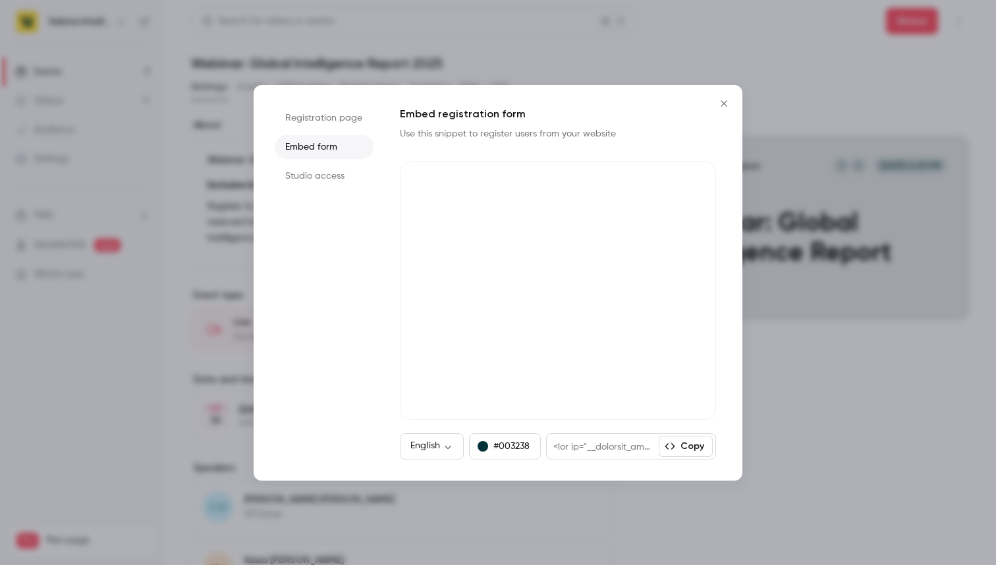
click at [340, 182] on li "Studio access" at bounding box center [324, 176] width 99 height 24
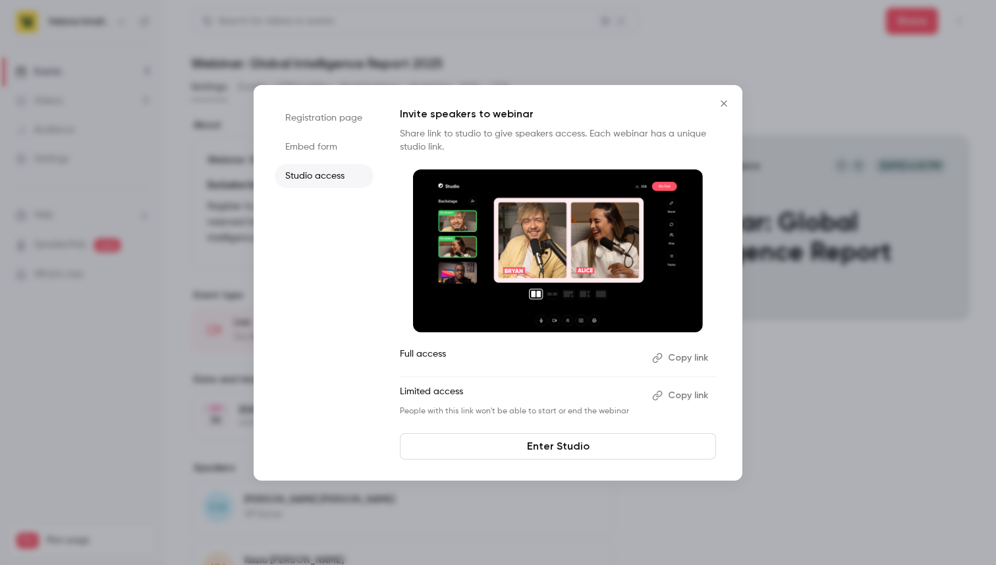
click at [330, 115] on li "Registration page" at bounding box center [324, 118] width 99 height 24
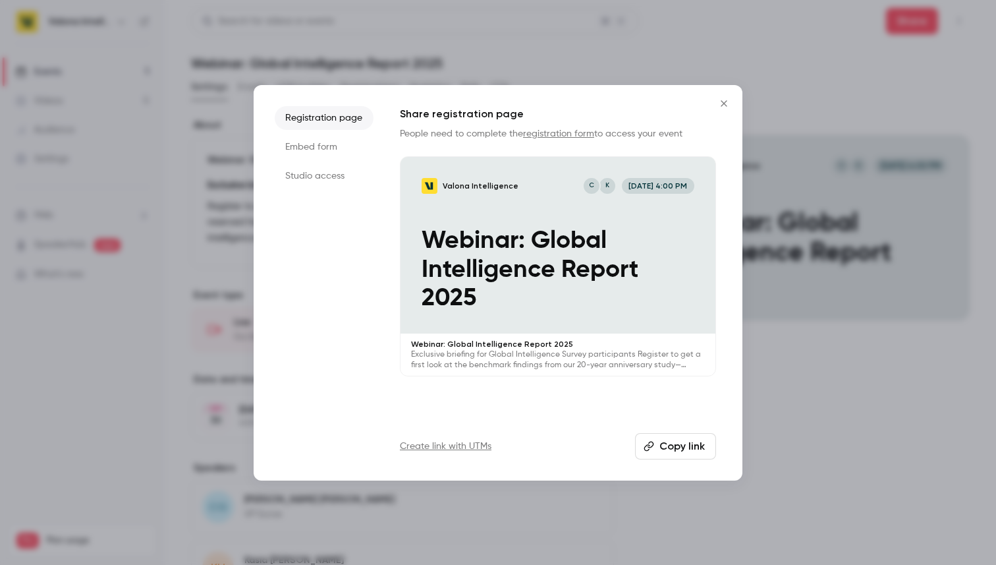
click at [316, 144] on li "Embed form" at bounding box center [324, 147] width 99 height 24
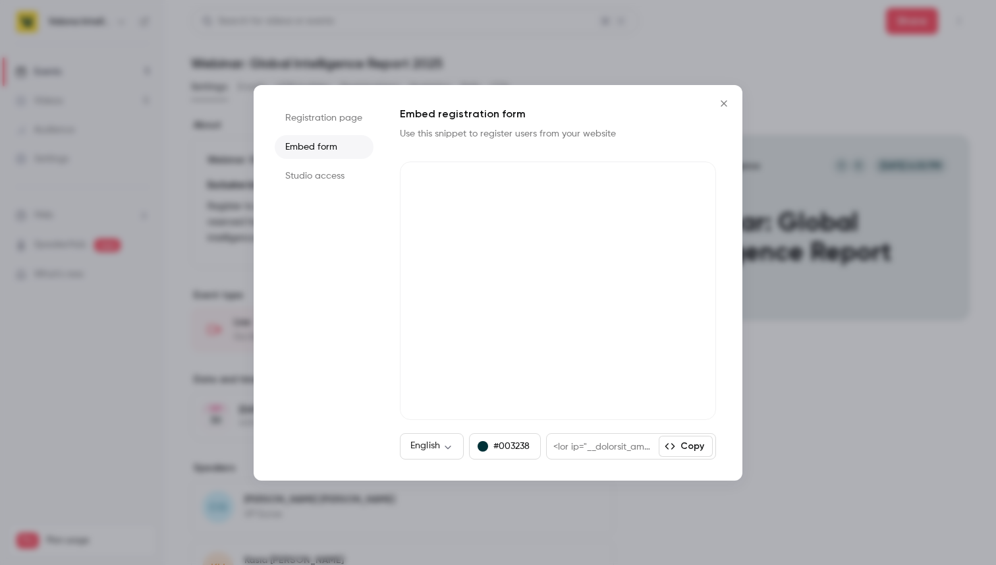
click at [316, 175] on li "Studio access" at bounding box center [324, 176] width 99 height 24
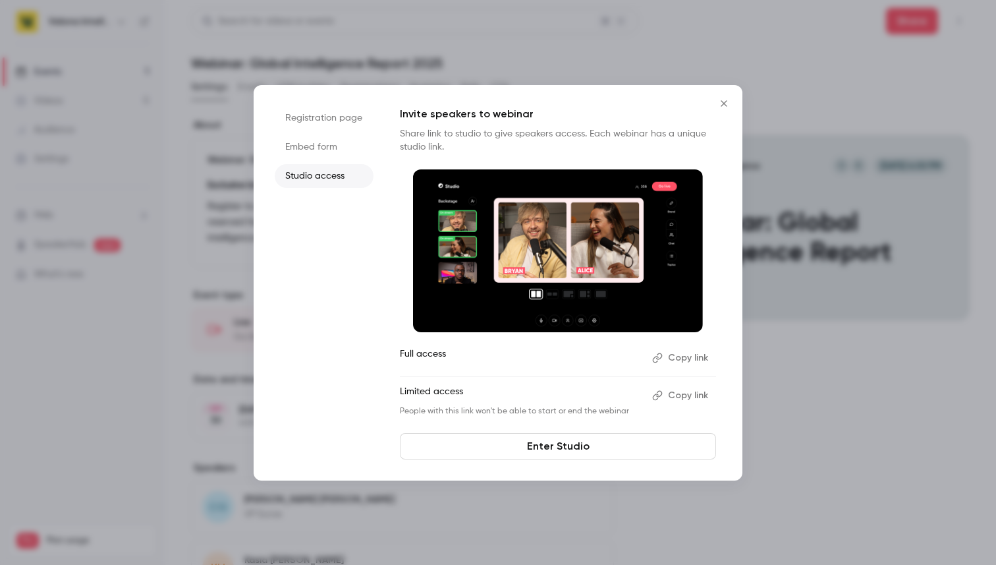
click at [721, 100] on icon "Close" at bounding box center [724, 103] width 6 height 6
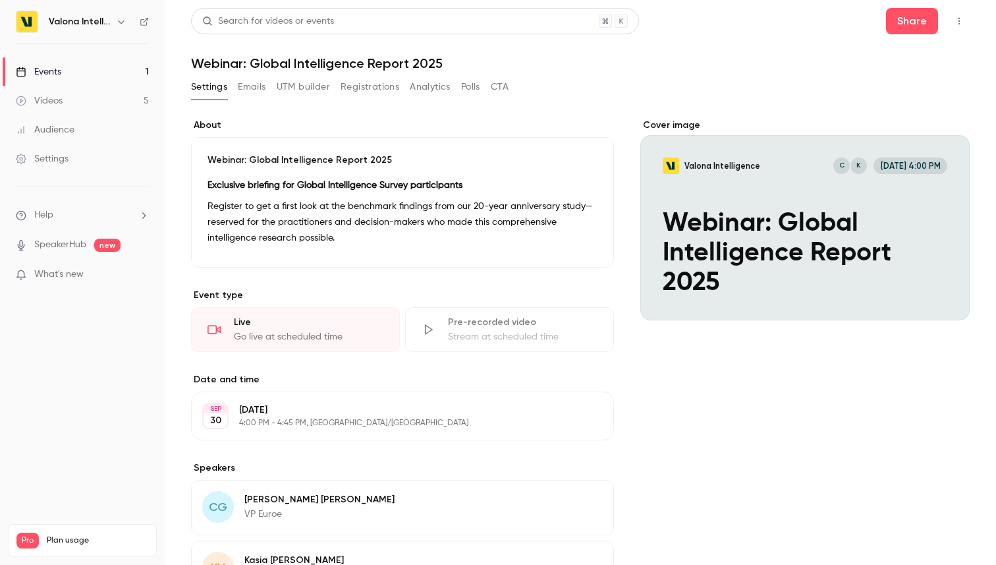
click at [256, 88] on button "Emails" at bounding box center [252, 86] width 28 height 21
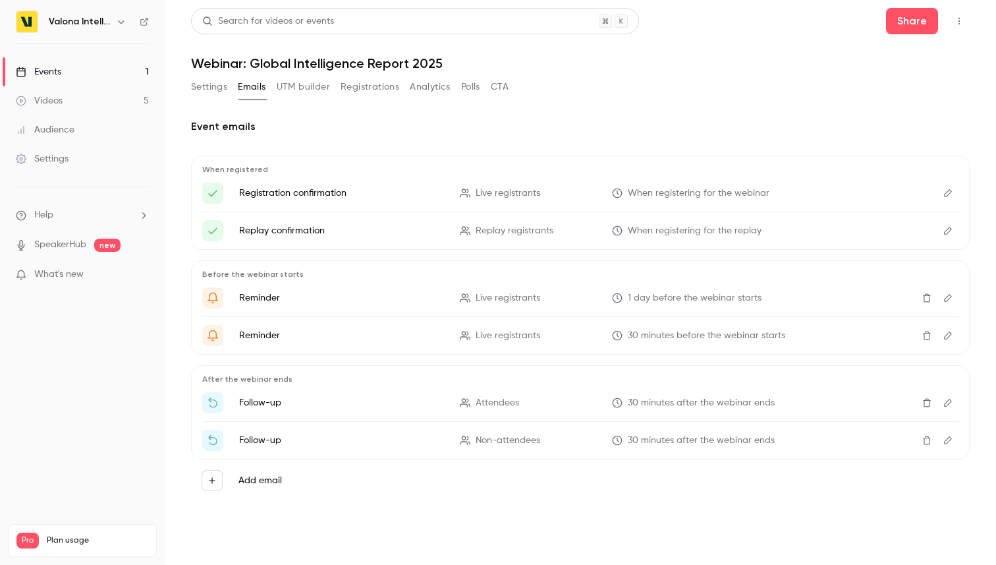
click at [309, 84] on button "UTM builder" at bounding box center [303, 86] width 53 height 21
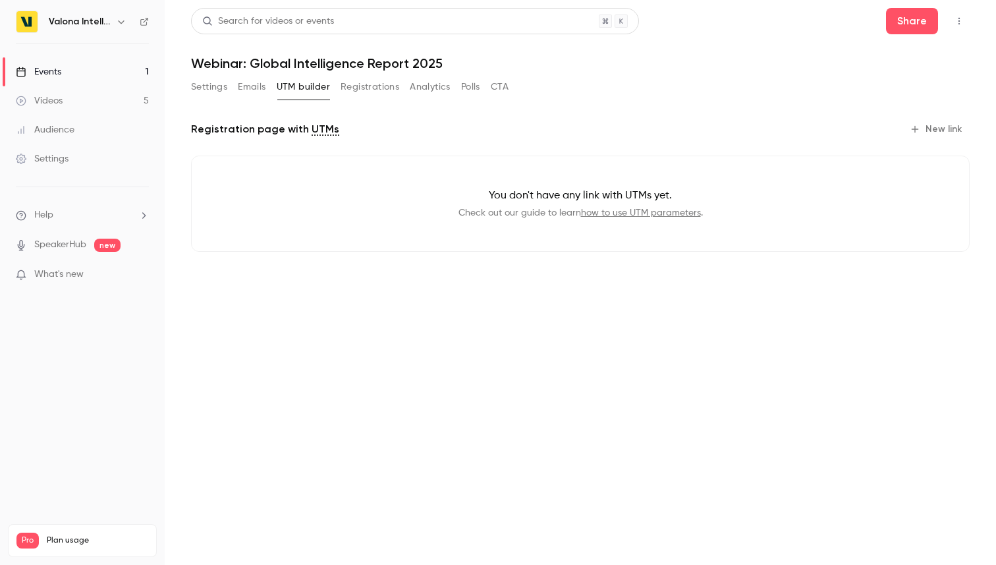
click at [362, 84] on button "Registrations" at bounding box center [370, 86] width 59 height 21
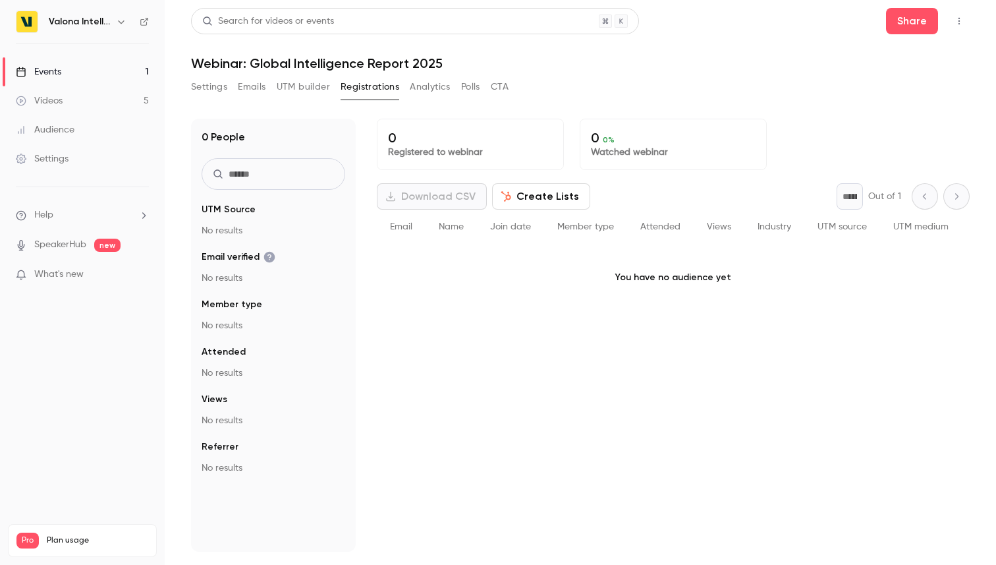
click at [426, 84] on button "Analytics" at bounding box center [430, 86] width 41 height 21
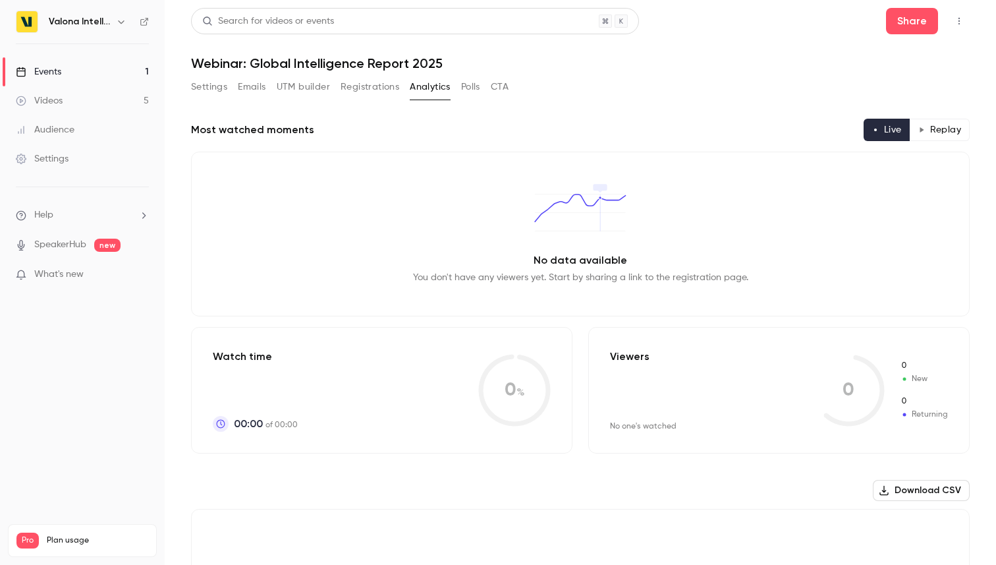
click at [465, 85] on button "Polls" at bounding box center [470, 86] width 19 height 21
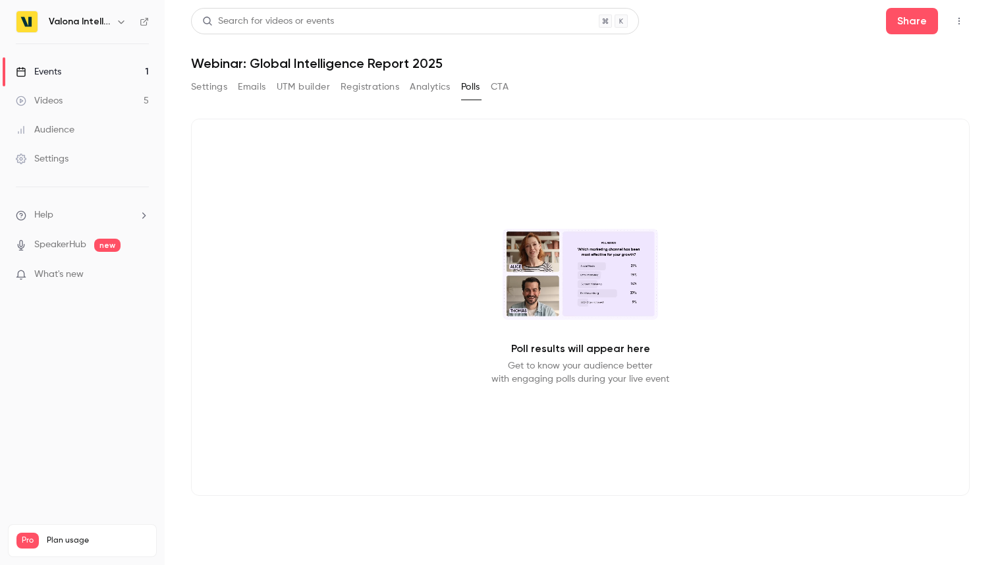
click at [500, 88] on button "CTA" at bounding box center [500, 86] width 18 height 21
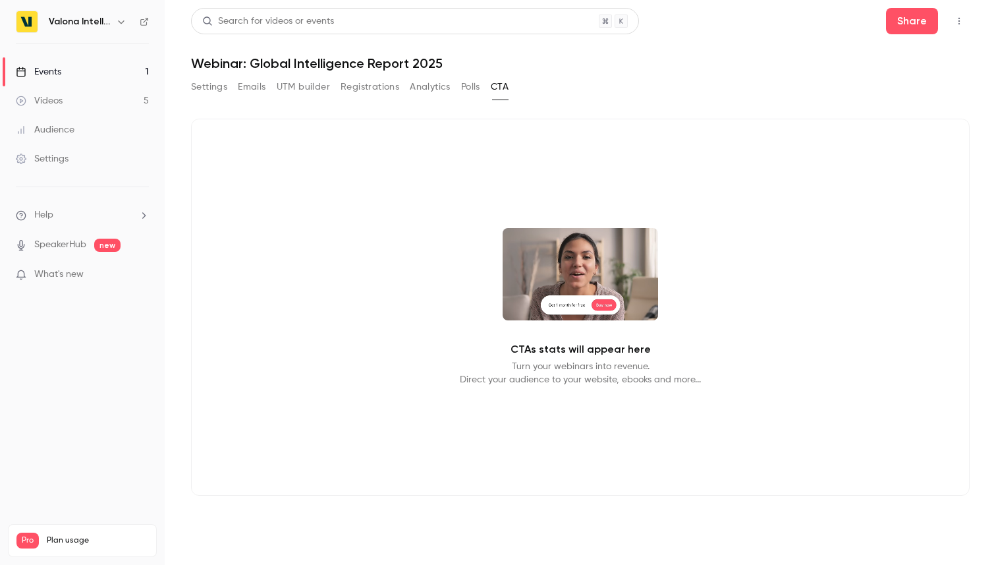
click at [473, 91] on button "Polls" at bounding box center [470, 86] width 19 height 21
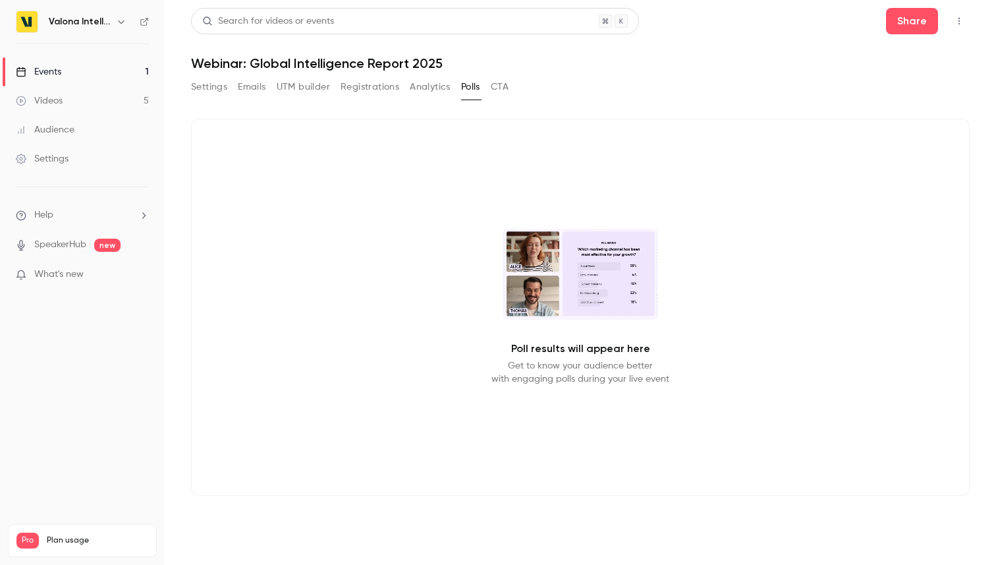
click at [433, 89] on button "Analytics" at bounding box center [430, 86] width 41 height 21
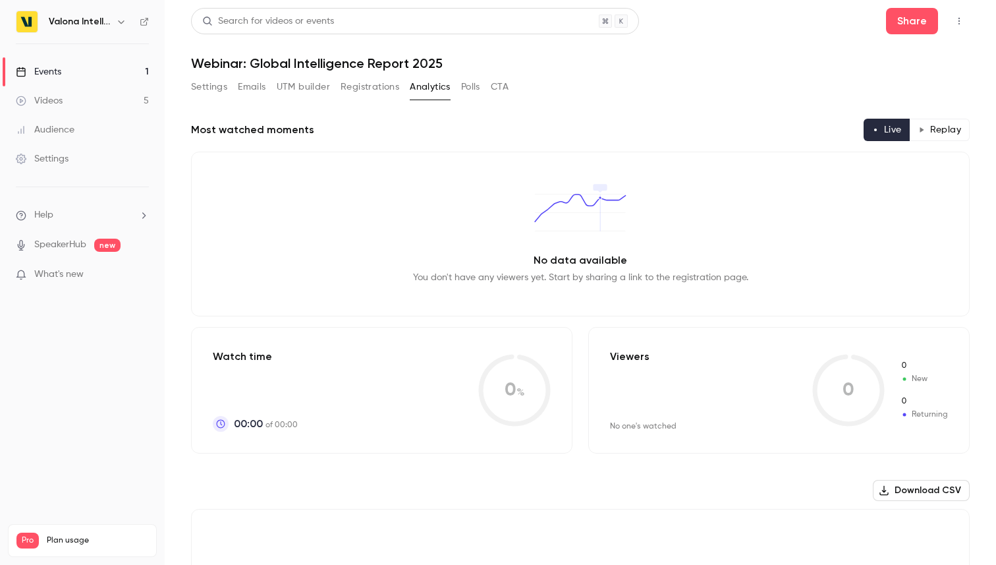
click at [365, 85] on button "Registrations" at bounding box center [370, 86] width 59 height 21
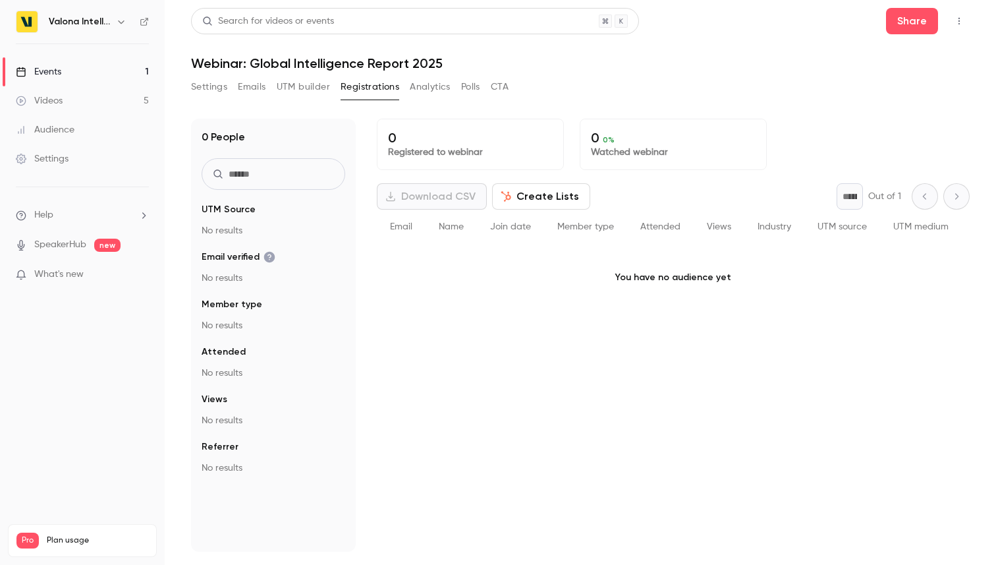
click at [327, 85] on button "UTM builder" at bounding box center [303, 86] width 53 height 21
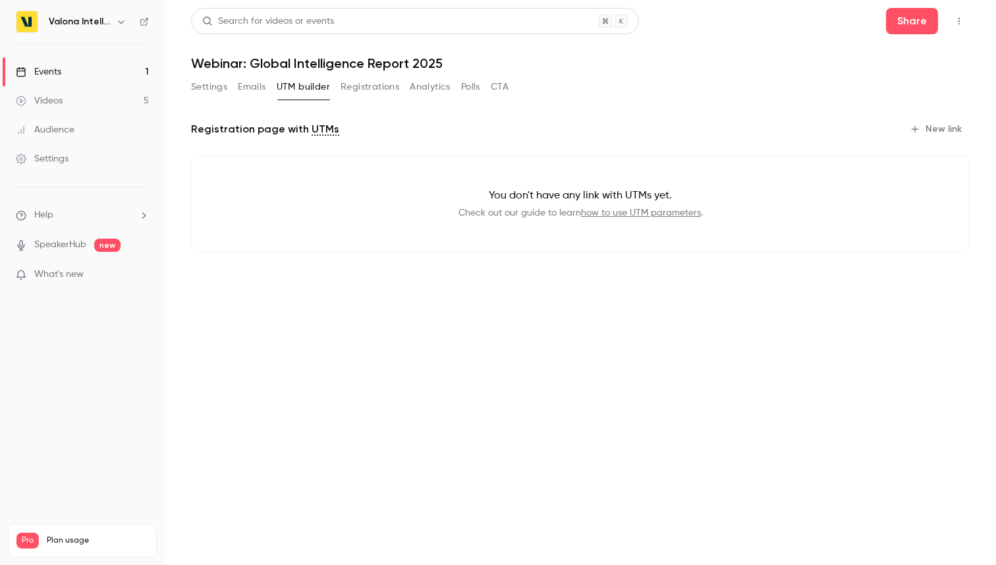
click at [268, 88] on div "Settings Emails UTM builder Registrations Analytics Polls CTA" at bounding box center [350, 86] width 318 height 21
click at [256, 90] on button "Emails" at bounding box center [252, 86] width 28 height 21
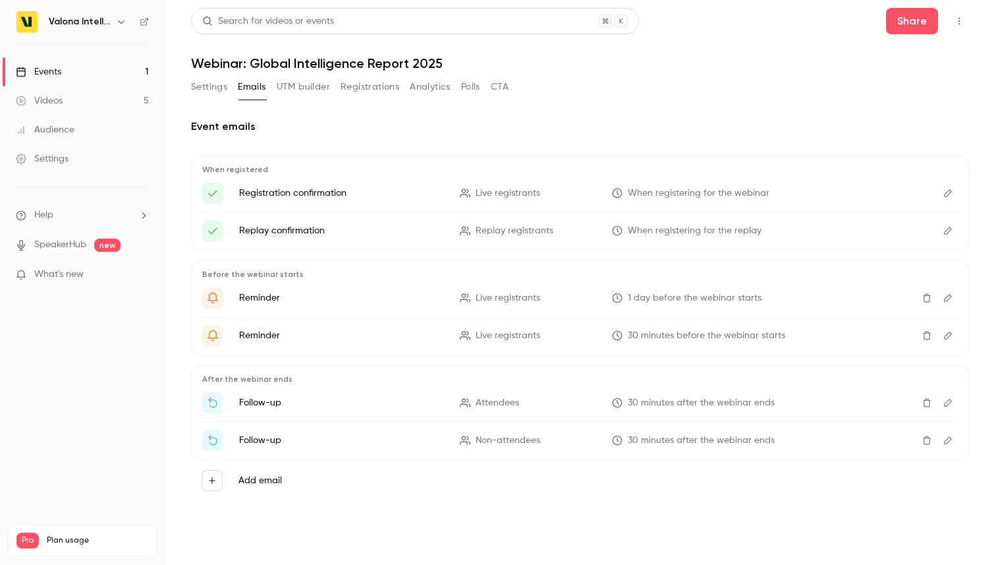
click at [215, 87] on button "Settings" at bounding box center [209, 86] width 36 height 21
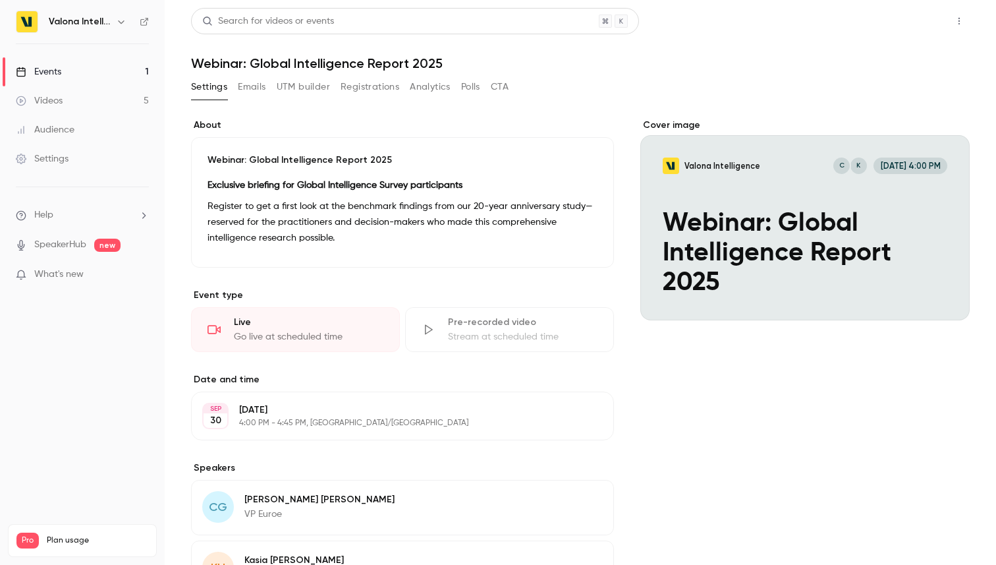
click at [915, 26] on button "Share" at bounding box center [912, 21] width 52 height 26
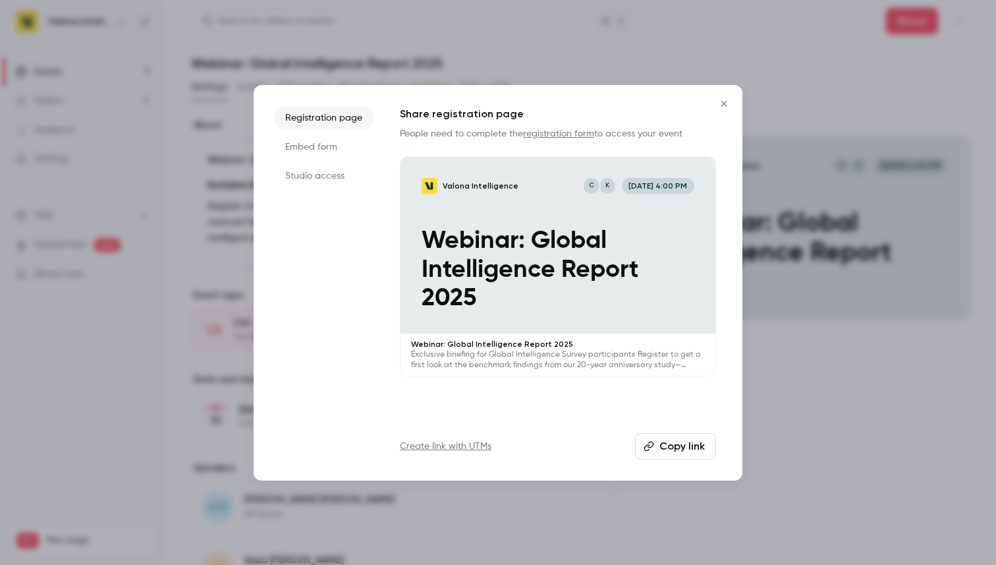
click at [310, 140] on li "Embed form" at bounding box center [324, 147] width 99 height 24
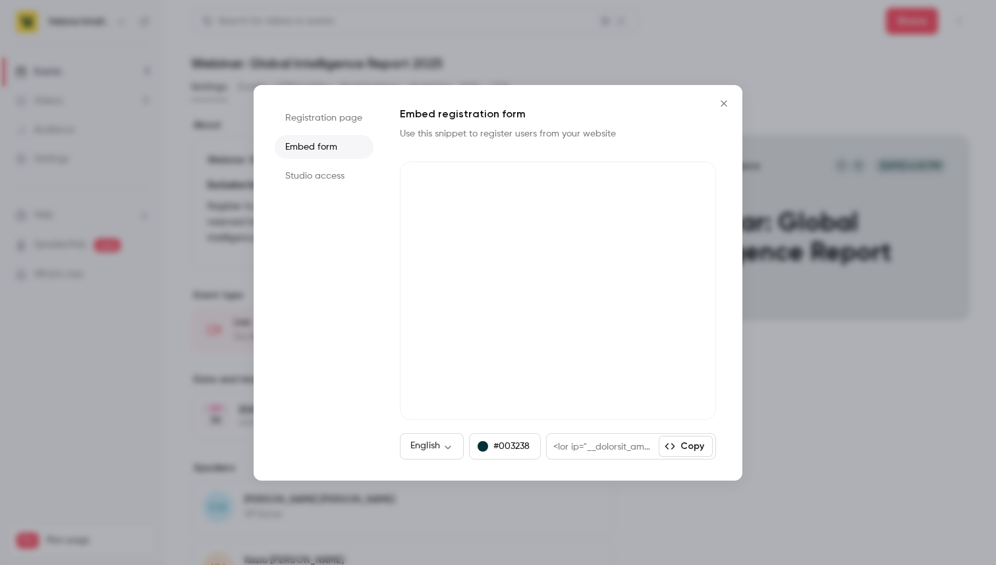
click at [318, 120] on li "Registration page" at bounding box center [324, 118] width 99 height 24
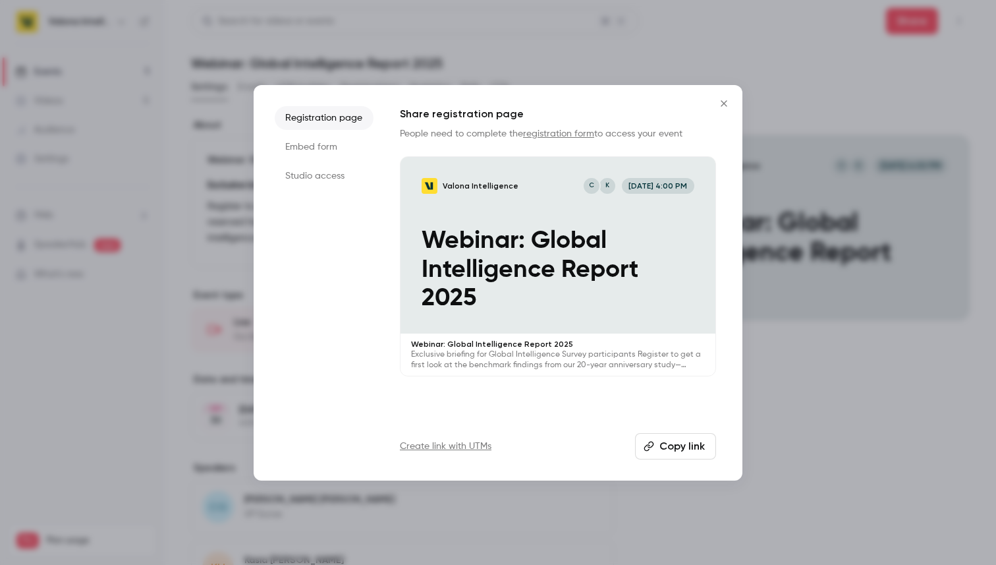
click at [557, 131] on link "registration form" at bounding box center [558, 133] width 71 height 9
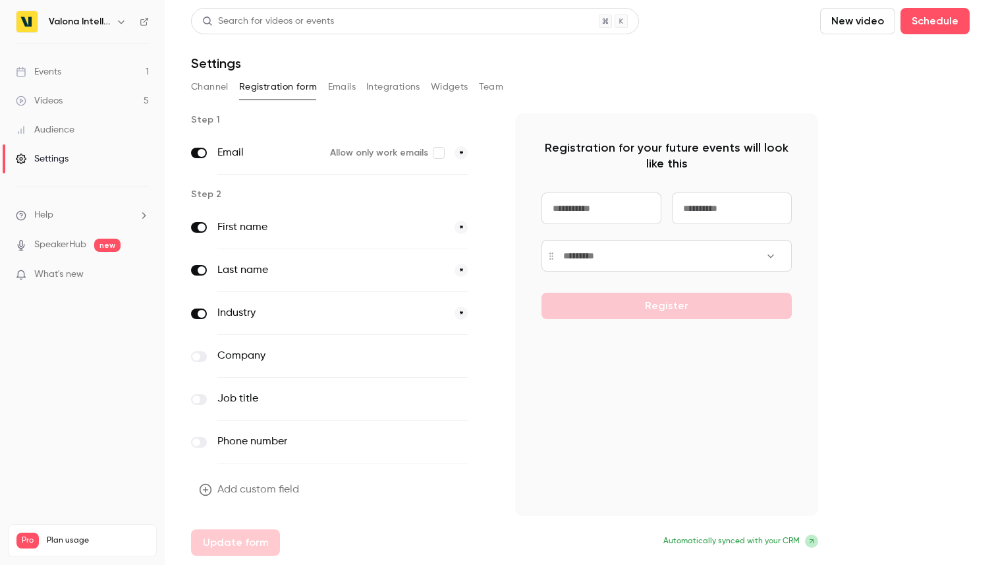
click at [657, 158] on p "Registration for your future events will look like this" at bounding box center [667, 156] width 250 height 32
click at [196, 312] on label at bounding box center [199, 313] width 16 height 11
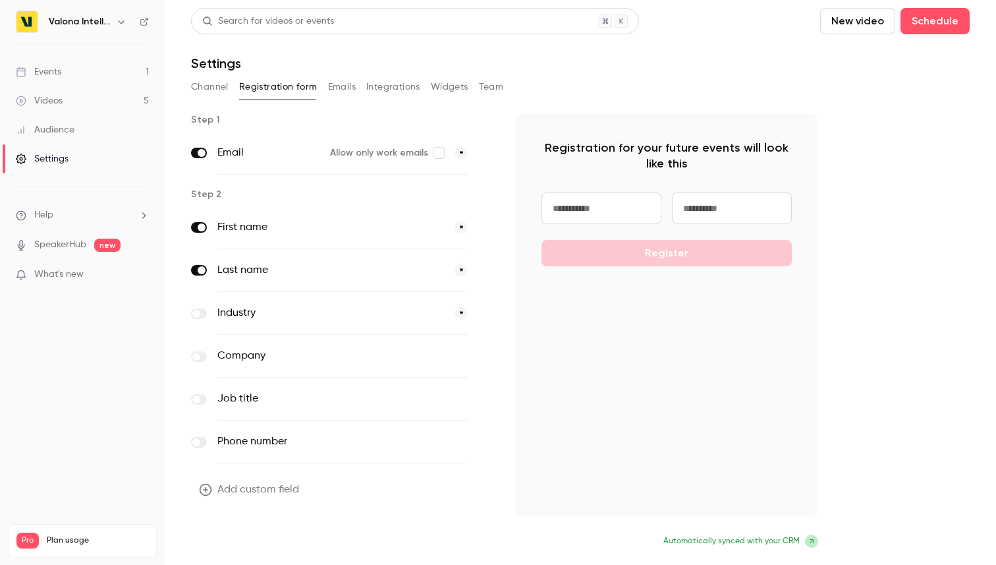
click at [242, 545] on button "Update form" at bounding box center [235, 542] width 89 height 26
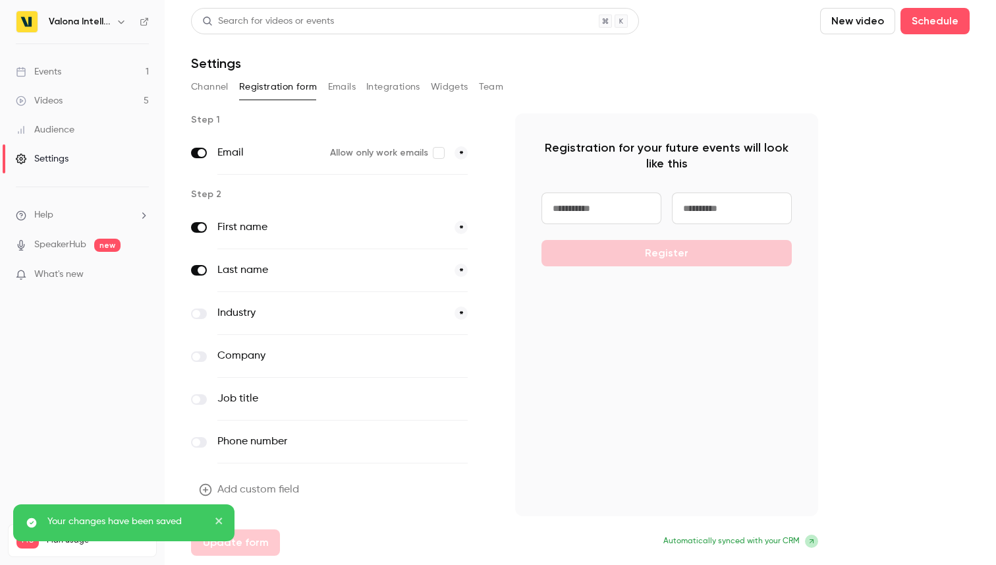
click at [809, 540] on icon at bounding box center [812, 541] width 8 height 8
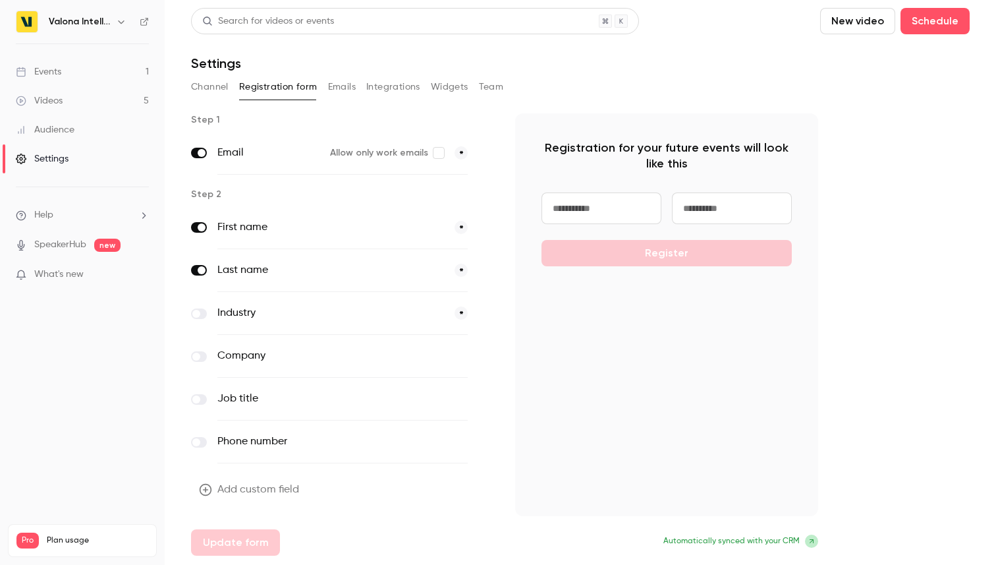
click at [223, 88] on button "Channel" at bounding box center [210, 86] width 38 height 21
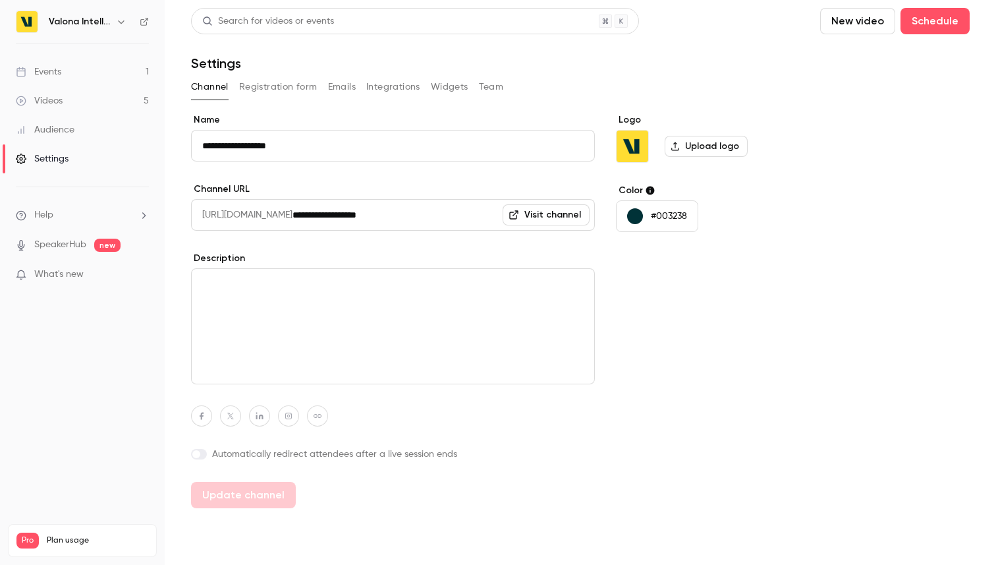
click at [271, 87] on button "Registration form" at bounding box center [278, 86] width 78 height 21
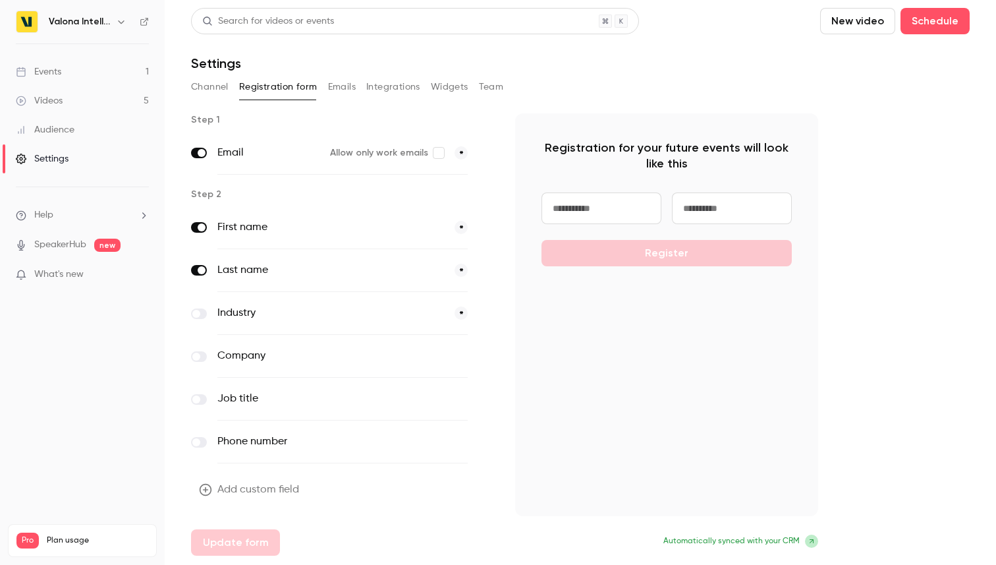
click at [334, 86] on button "Emails" at bounding box center [342, 86] width 28 height 21
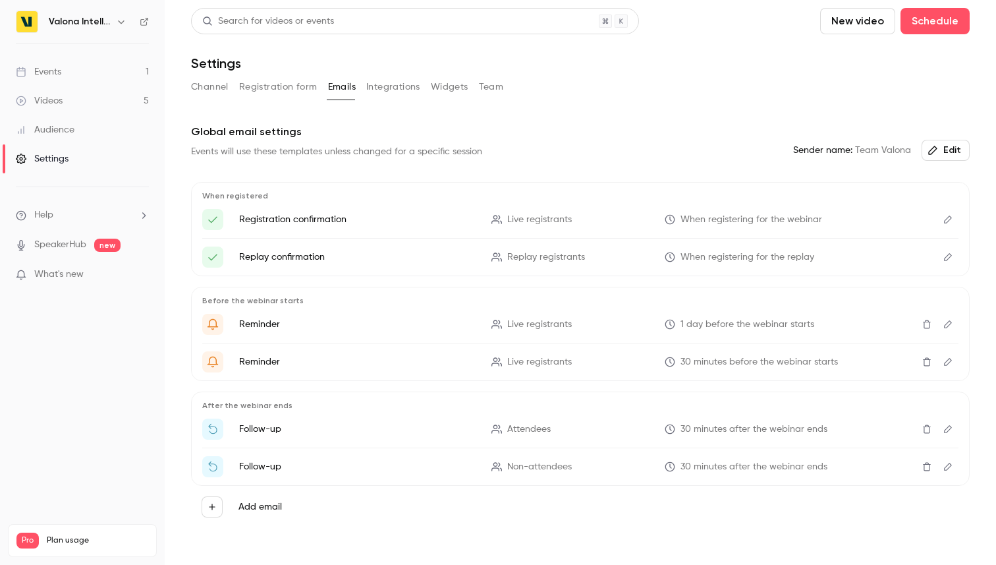
click at [384, 86] on button "Integrations" at bounding box center [393, 86] width 54 height 21
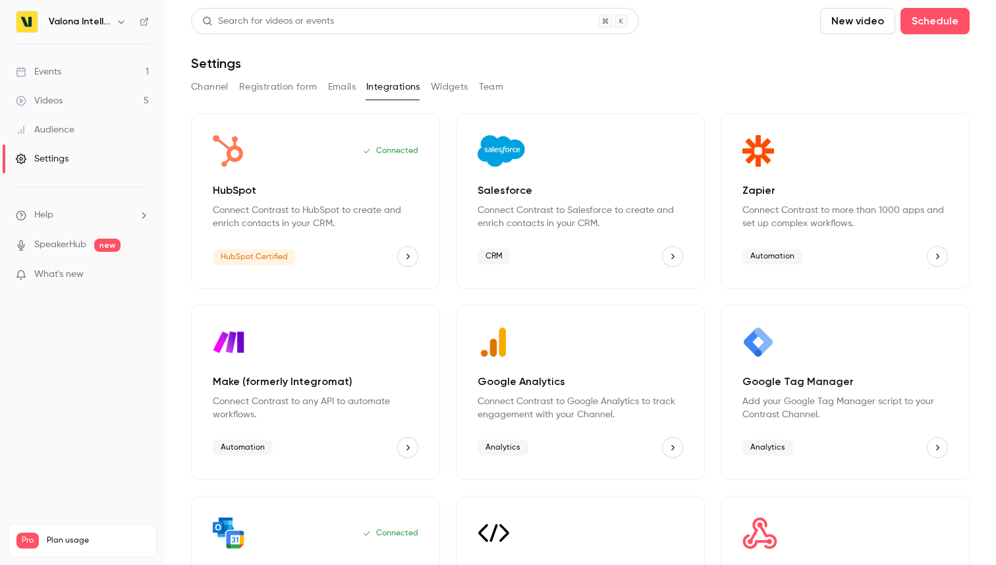
click at [451, 82] on button "Widgets" at bounding box center [450, 86] width 38 height 21
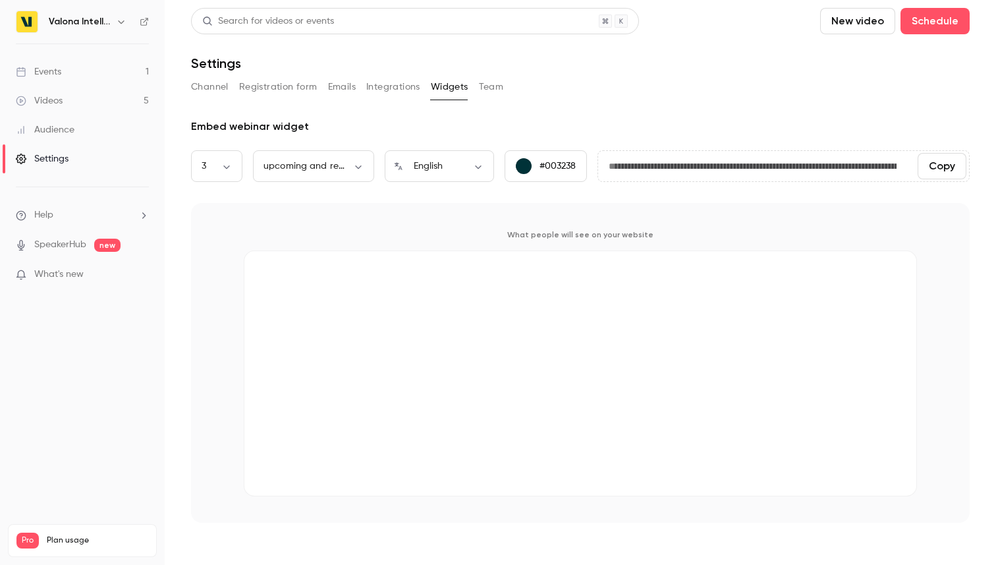
click at [490, 84] on button "Team" at bounding box center [491, 86] width 25 height 21
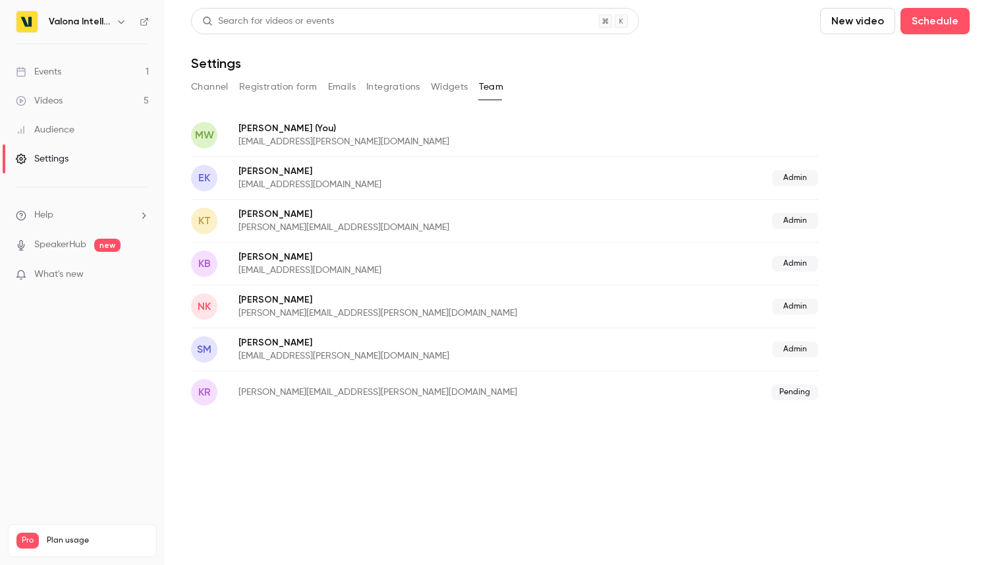
click at [80, 244] on link "SpeakerHub" at bounding box center [60, 245] width 52 height 14
click at [60, 129] on div "Audience" at bounding box center [45, 129] width 59 height 13
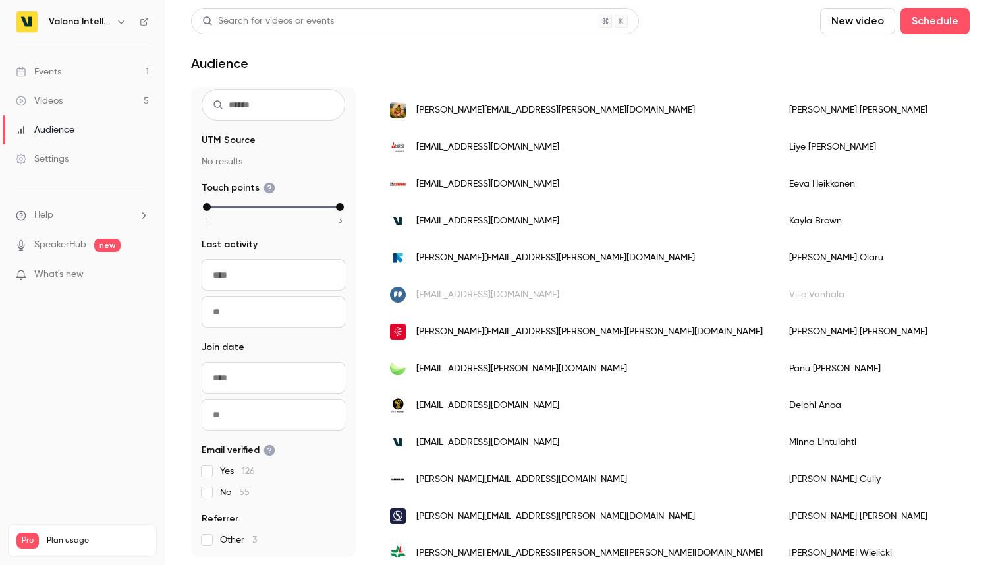
scroll to position [1623, 0]
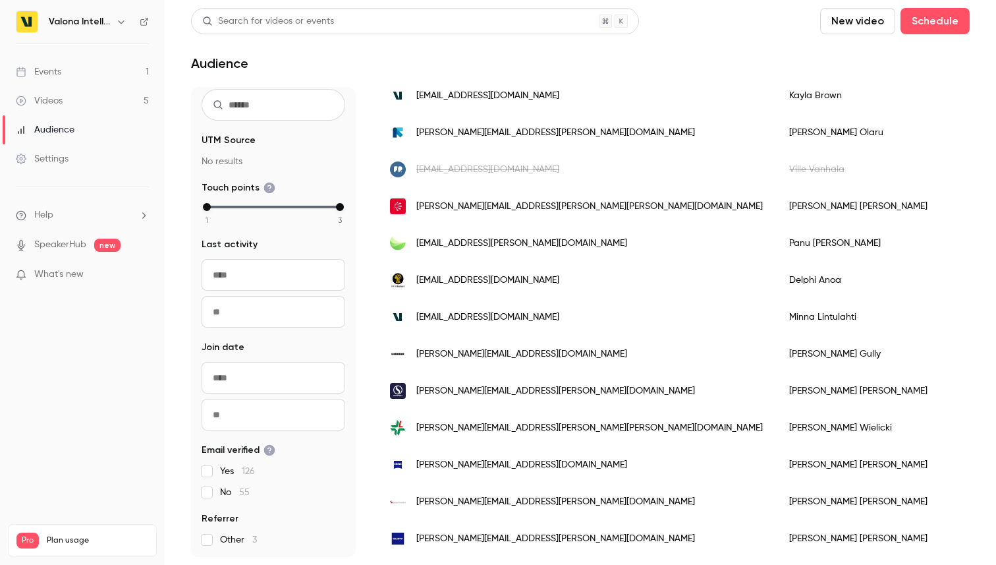
click at [84, 109] on link "Videos 5" at bounding box center [82, 100] width 165 height 29
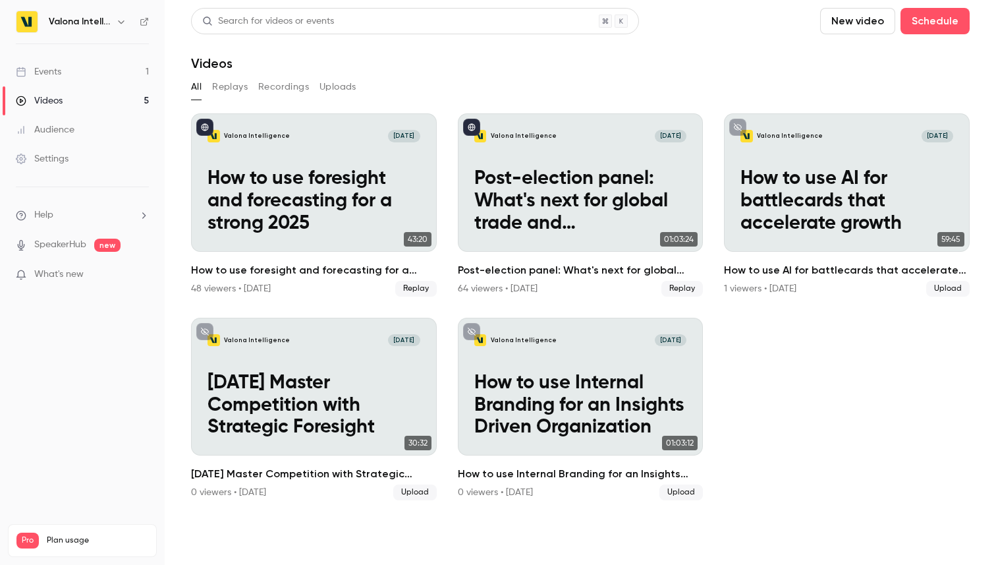
click at [217, 92] on button "Replays" at bounding box center [230, 86] width 36 height 21
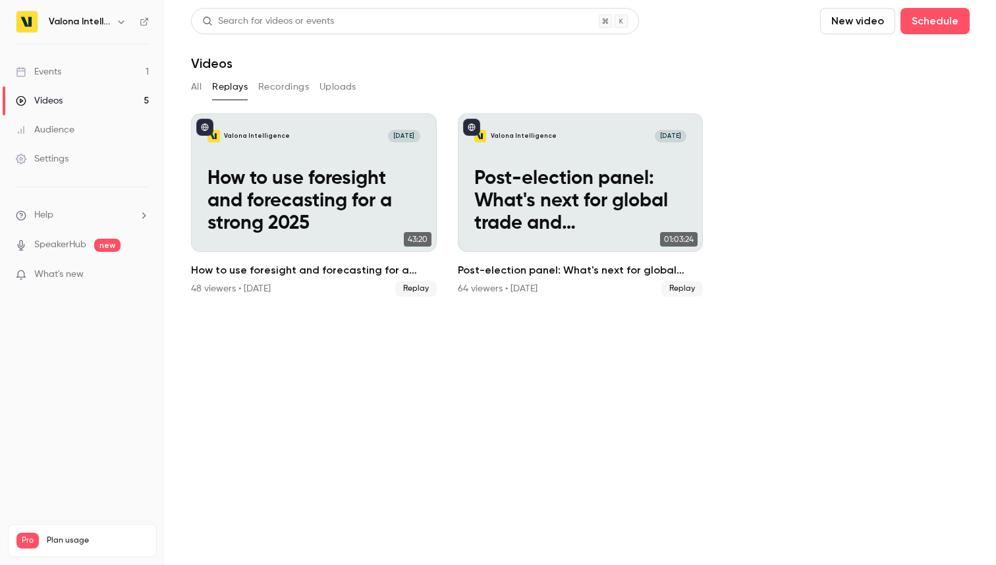
click at [109, 69] on link "Events 1" at bounding box center [82, 71] width 165 height 29
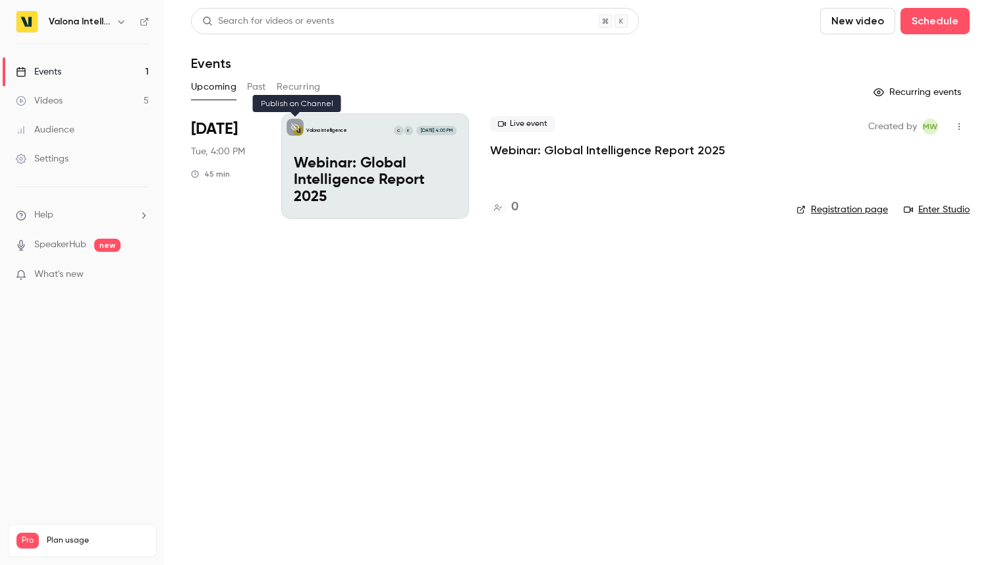
click at [297, 122] on button at bounding box center [295, 127] width 17 height 17
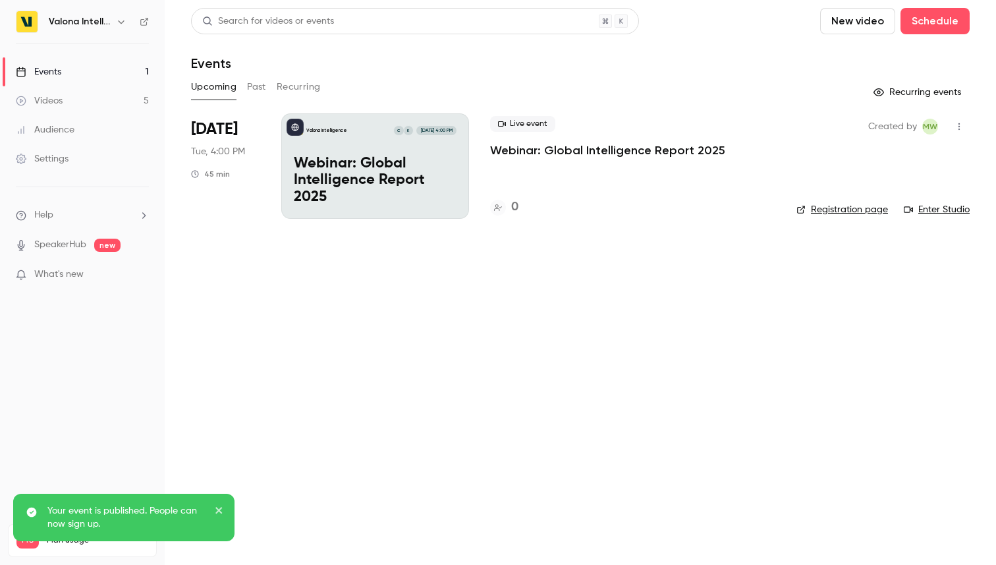
click at [344, 340] on main "Search for videos or events New video Schedule Events Upcoming Past Recurring R…" at bounding box center [581, 282] width 832 height 565
click at [141, 507] on p "Your event is published. People can now sign up." at bounding box center [126, 517] width 158 height 26
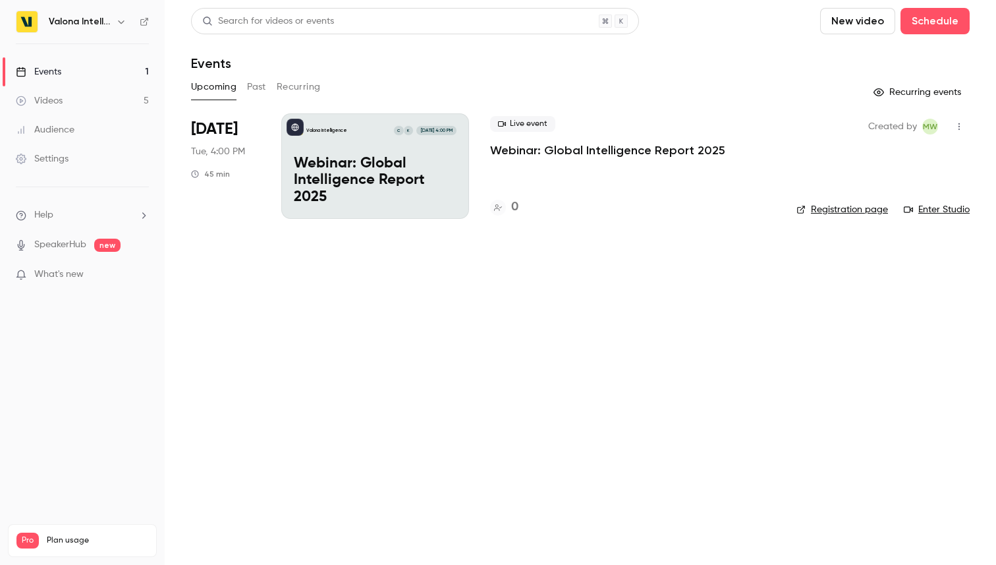
click at [865, 210] on link "Registration page" at bounding box center [843, 209] width 92 height 13
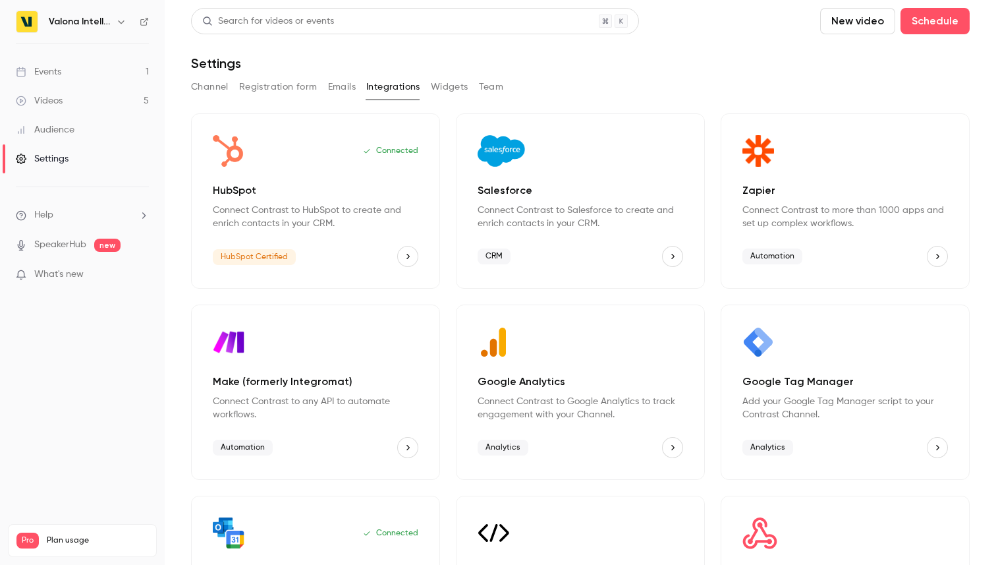
click at [409, 257] on icon "HubSpot" at bounding box center [407, 256] width 9 height 9
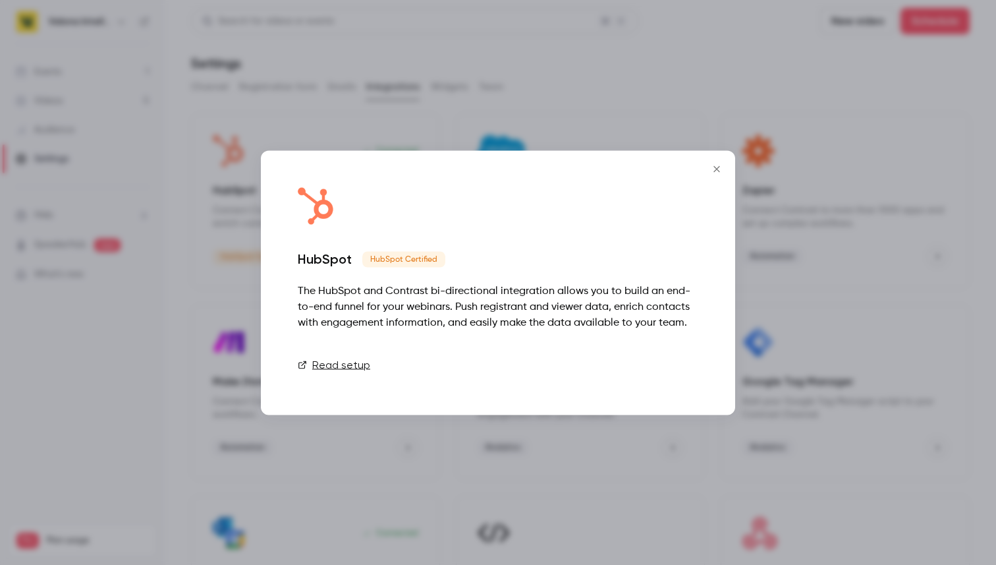
click at [650, 364] on button "Disconnect" at bounding box center [658, 364] width 79 height 26
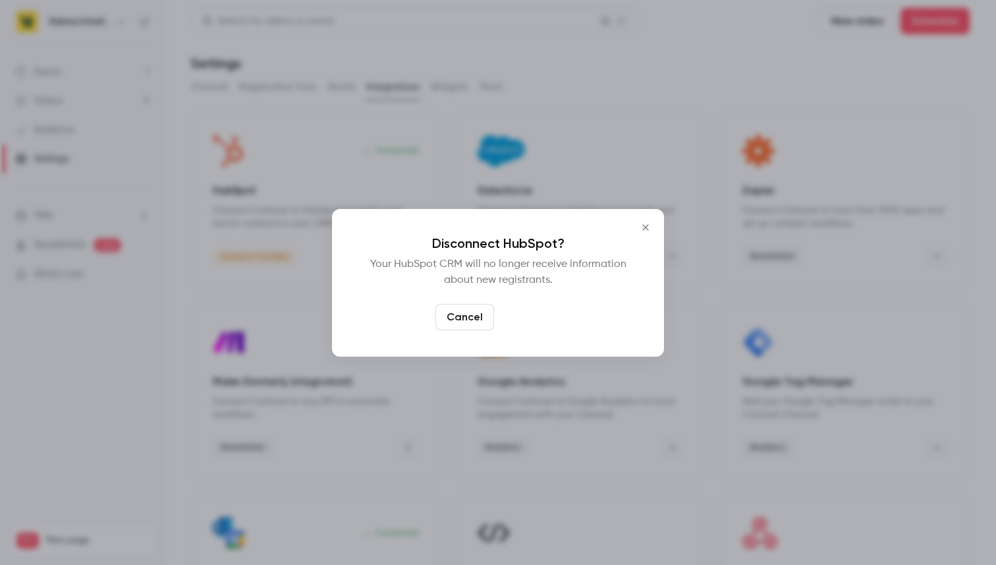
click at [544, 324] on button "Confirm" at bounding box center [531, 317] width 62 height 26
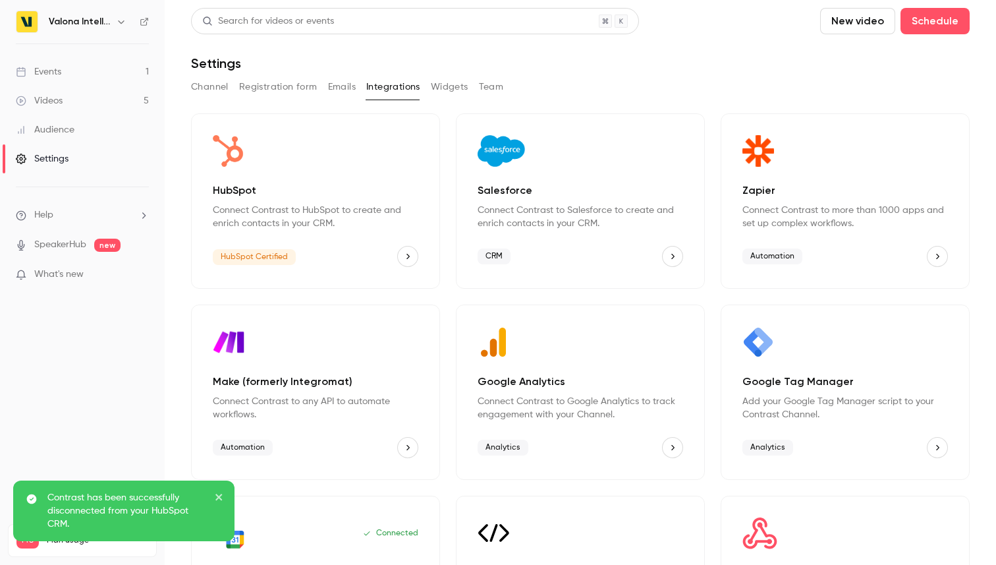
click at [307, 241] on div "HubSpot Connect Contrast to HubSpot to create and enrich contacts in your CRM. …" at bounding box center [315, 200] width 249 height 175
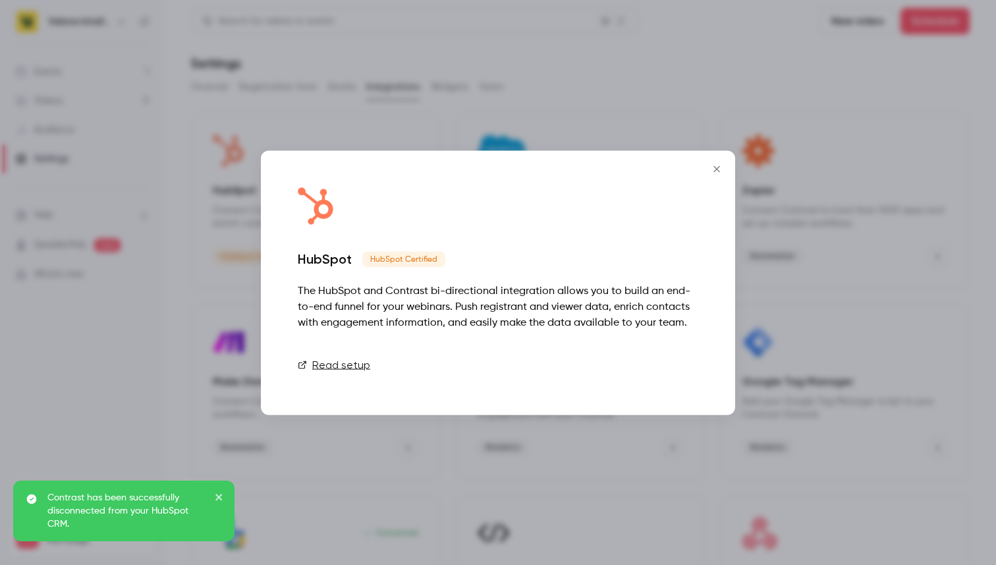
click at [660, 368] on link "Connect" at bounding box center [666, 364] width 66 height 26
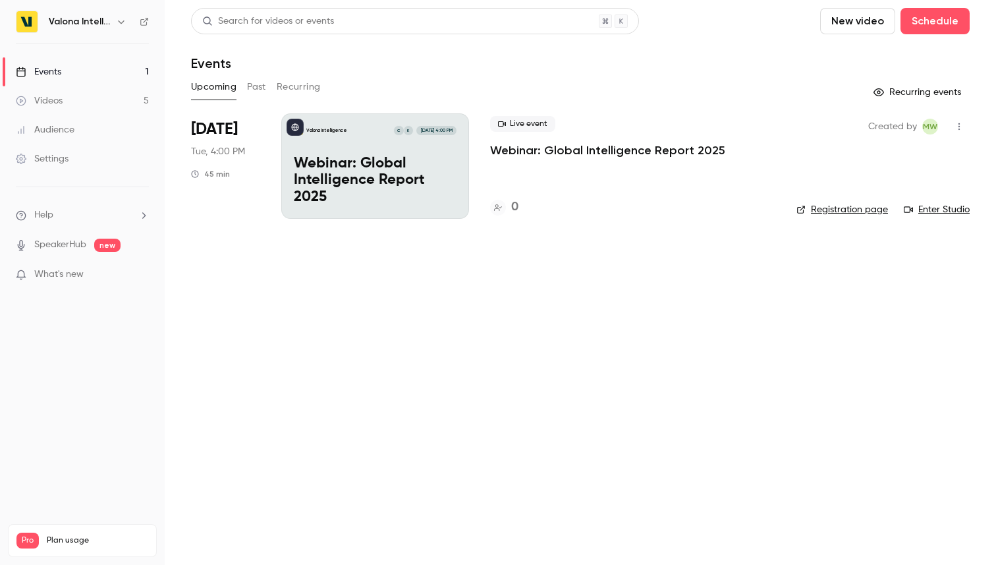
click at [345, 151] on div "Valona Intelligence K C [DATE] 4:00 PM Webinar: Global Intelligence Report 2025" at bounding box center [375, 165] width 188 height 105
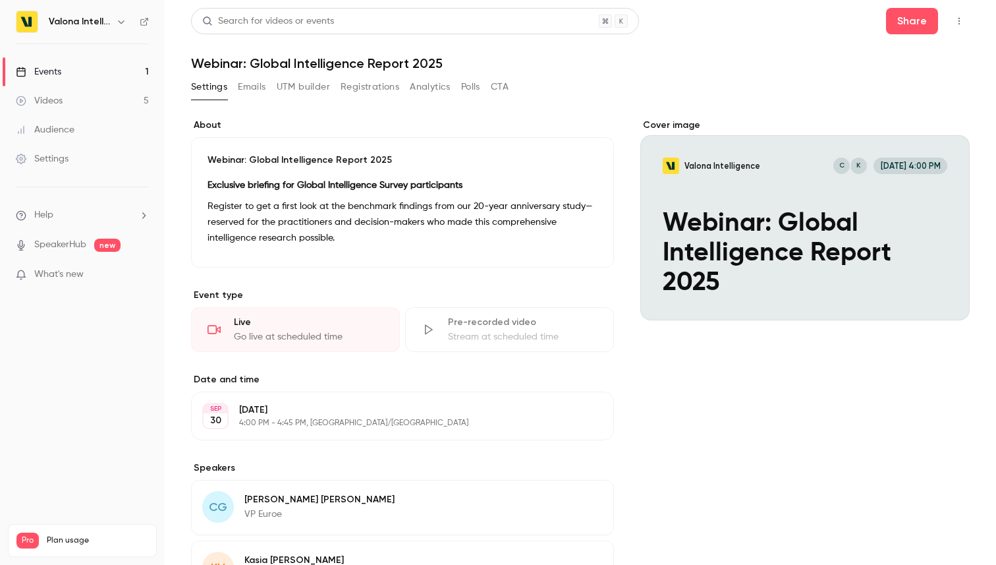
click at [252, 86] on button "Emails" at bounding box center [252, 86] width 28 height 21
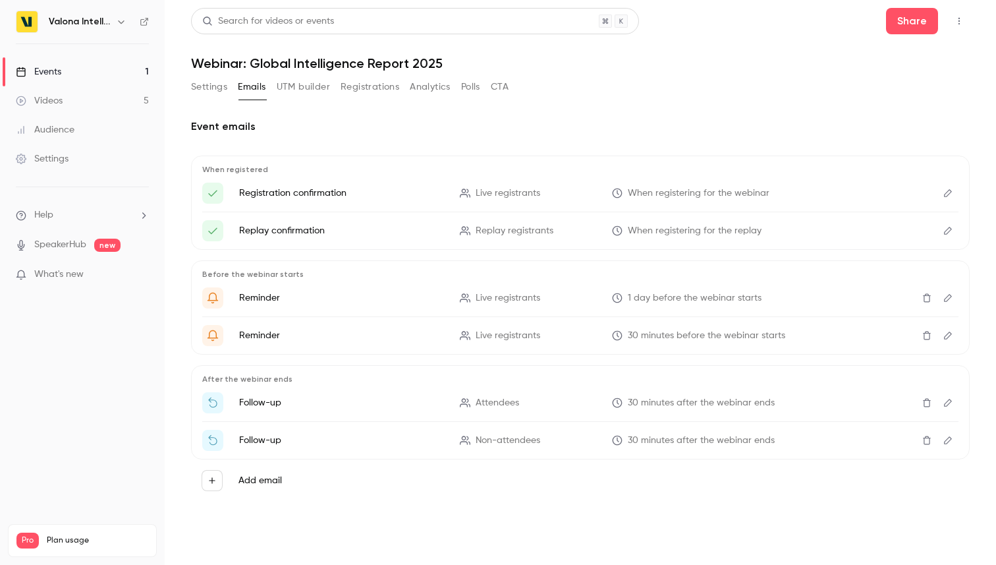
click at [367, 88] on button "Registrations" at bounding box center [370, 86] width 59 height 21
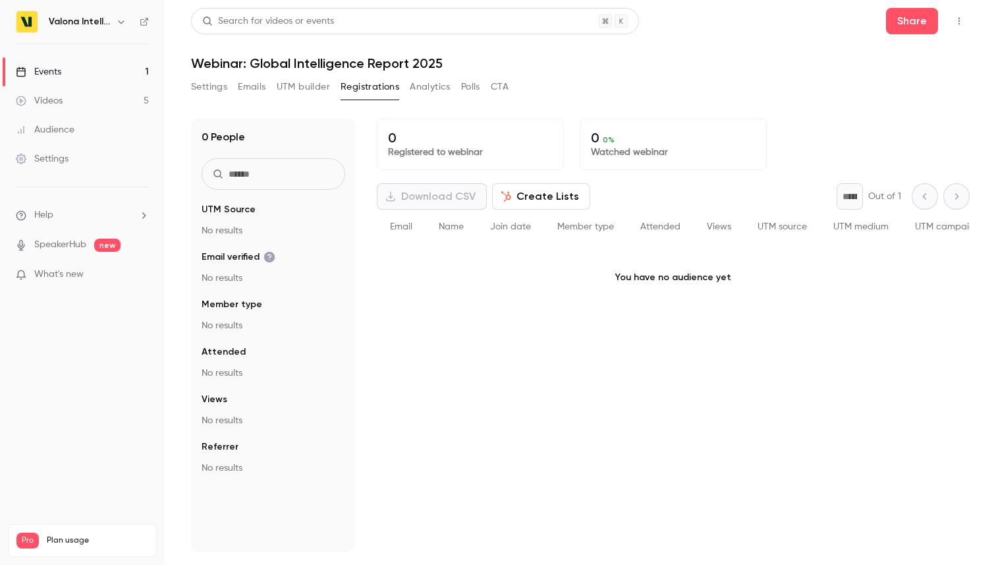
click at [426, 86] on button "Analytics" at bounding box center [430, 86] width 41 height 21
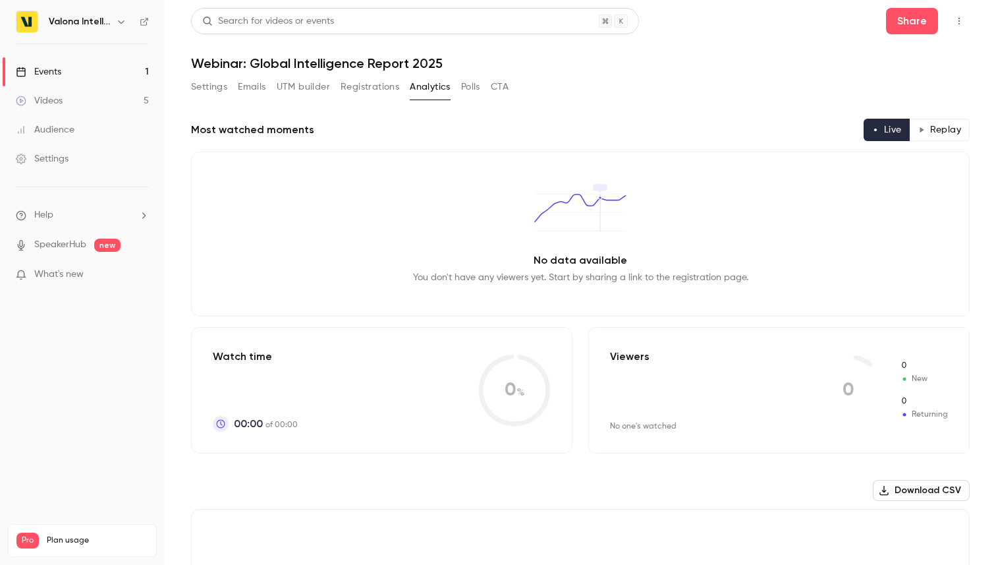
click at [478, 88] on button "Polls" at bounding box center [470, 86] width 19 height 21
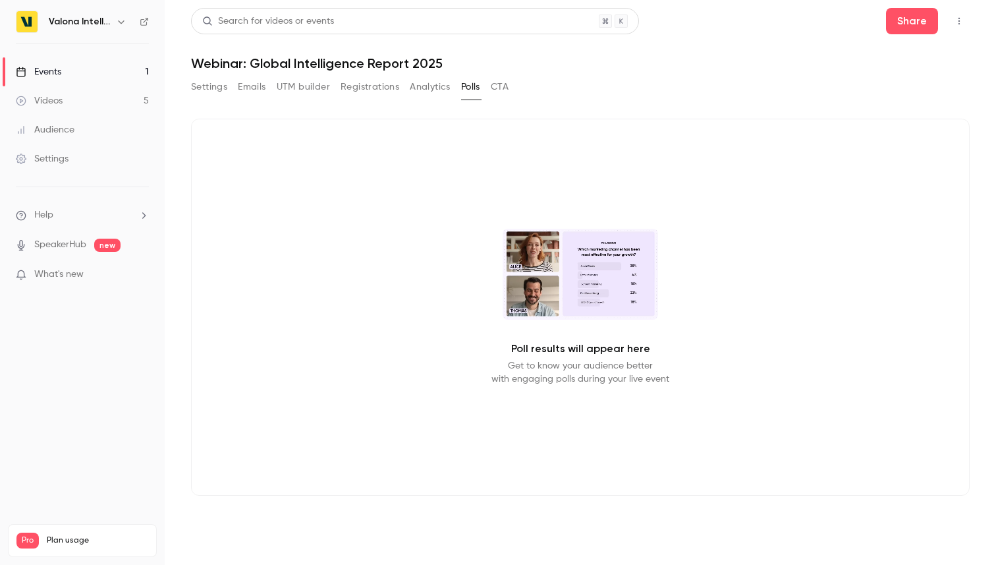
click at [503, 88] on button "CTA" at bounding box center [500, 86] width 18 height 21
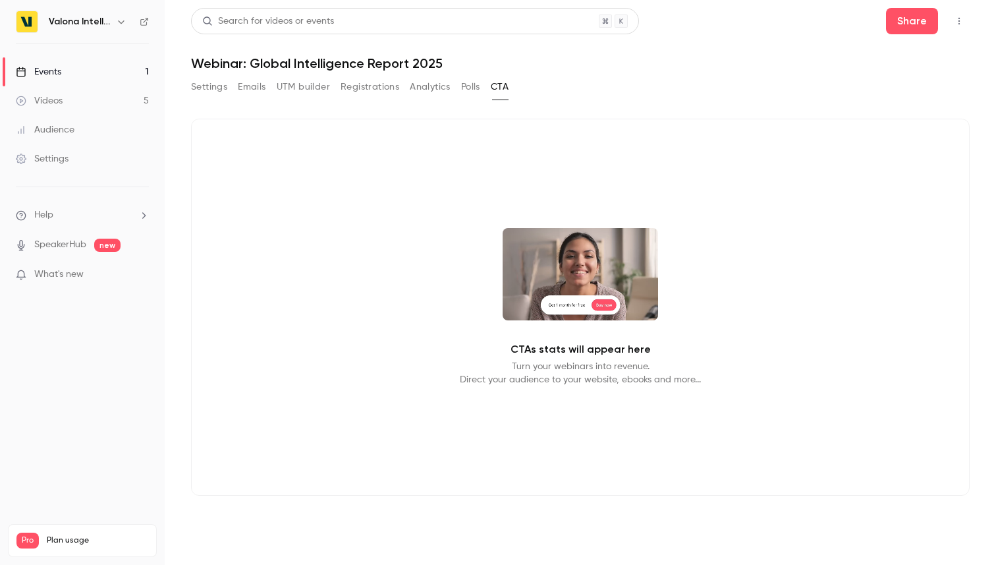
click at [356, 82] on button "Registrations" at bounding box center [370, 86] width 59 height 21
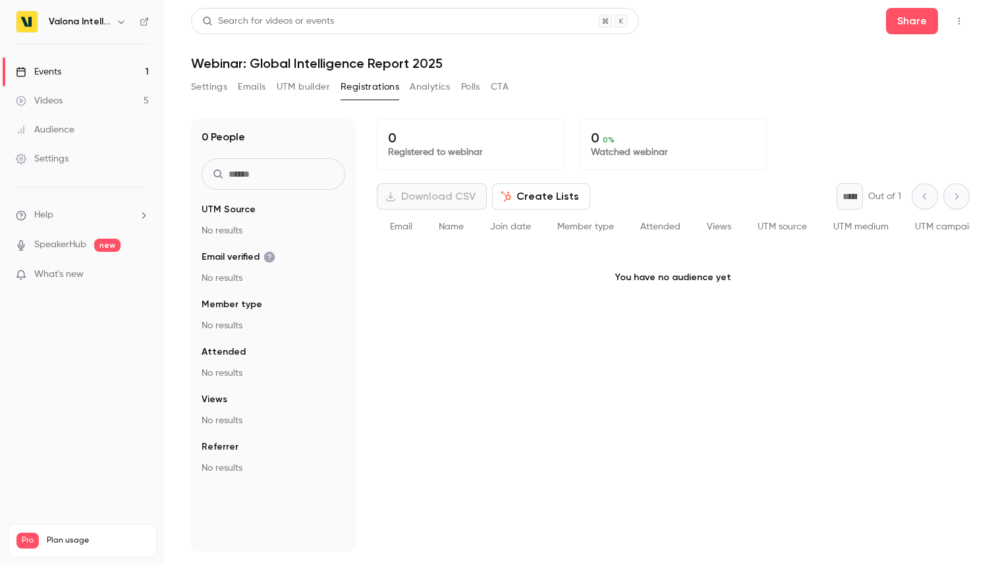
click at [28, 93] on link "Videos 5" at bounding box center [82, 100] width 165 height 29
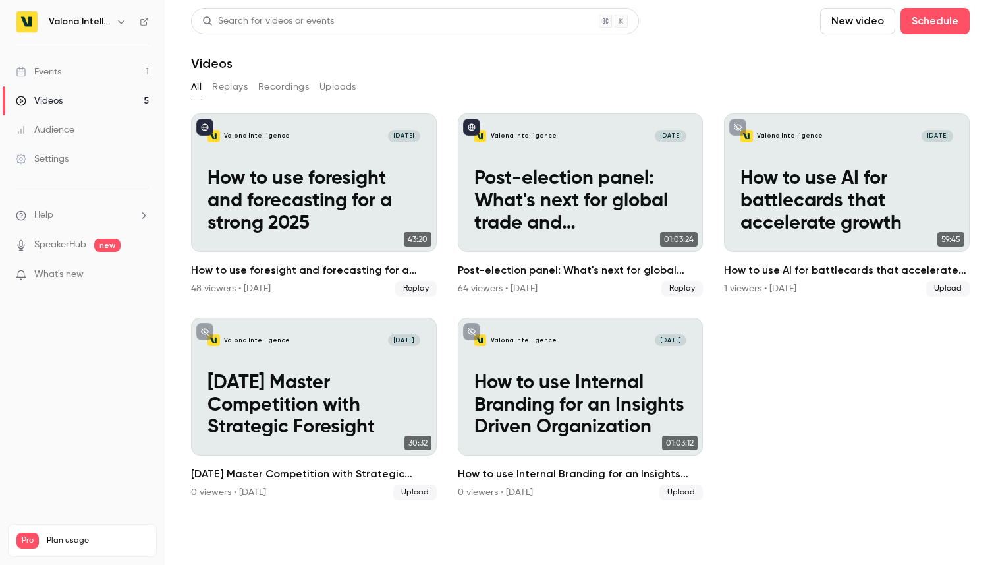
click at [80, 123] on link "Audience" at bounding box center [82, 129] width 165 height 29
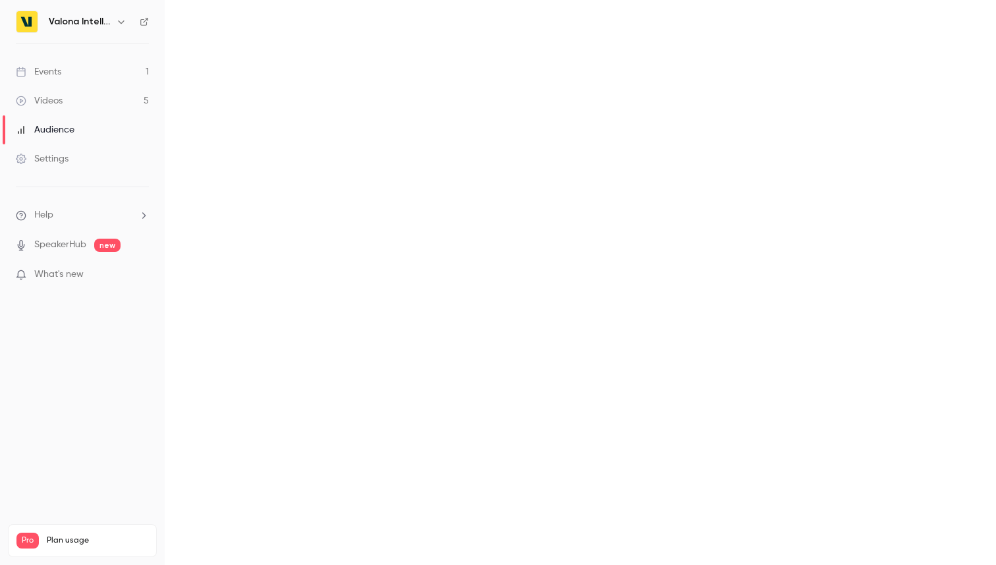
click at [68, 152] on link "Settings" at bounding box center [82, 158] width 165 height 29
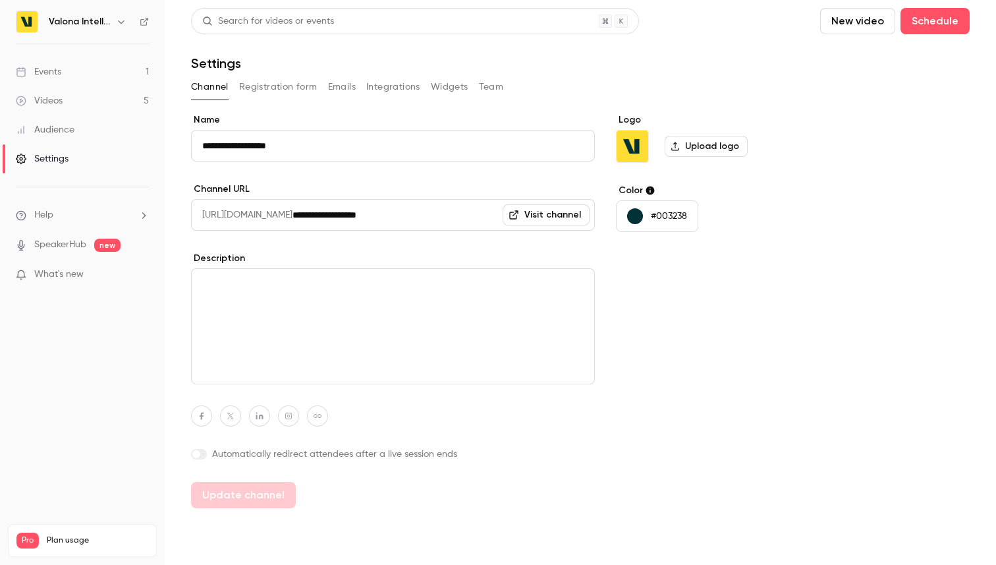
click at [291, 84] on button "Registration form" at bounding box center [278, 86] width 78 height 21
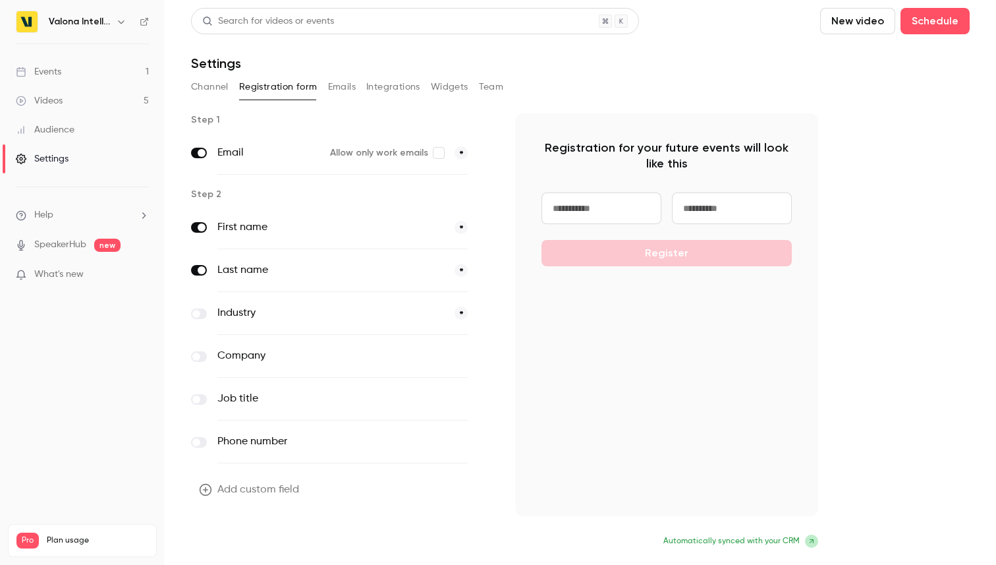
click at [233, 542] on button "Update form" at bounding box center [235, 542] width 89 height 26
click at [341, 88] on button "Emails" at bounding box center [342, 86] width 28 height 21
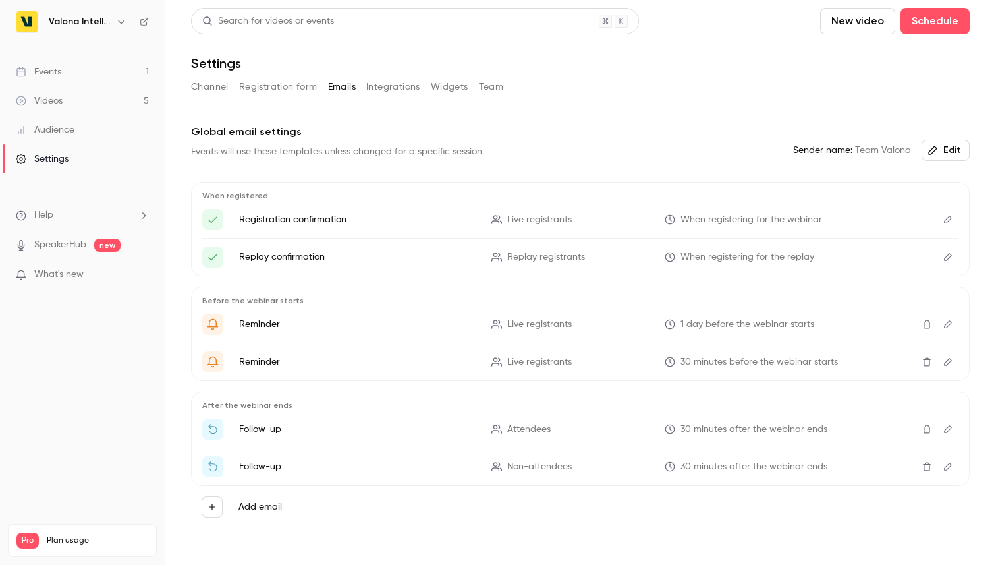
click at [391, 94] on button "Integrations" at bounding box center [393, 86] width 54 height 21
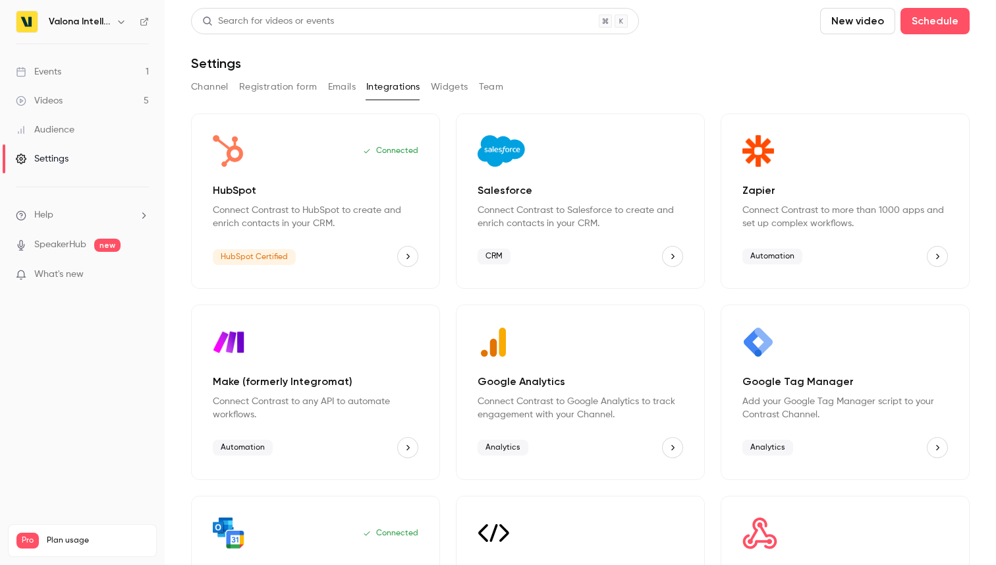
click at [453, 103] on div "Search for videos or events New video Schedule Settings Channel Registration fo…" at bounding box center [580, 339] width 779 height 663
click at [449, 88] on button "Widgets" at bounding box center [450, 86] width 38 height 21
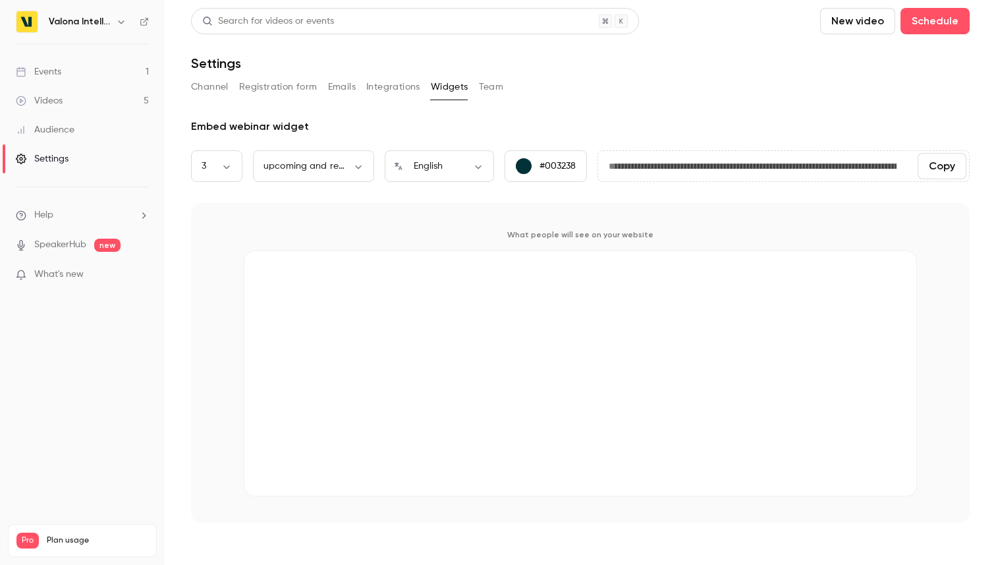
click at [505, 88] on div "Channel Registration form Emails Integrations Widgets Team" at bounding box center [580, 86] width 779 height 21
click at [496, 89] on button "Team" at bounding box center [491, 86] width 25 height 21
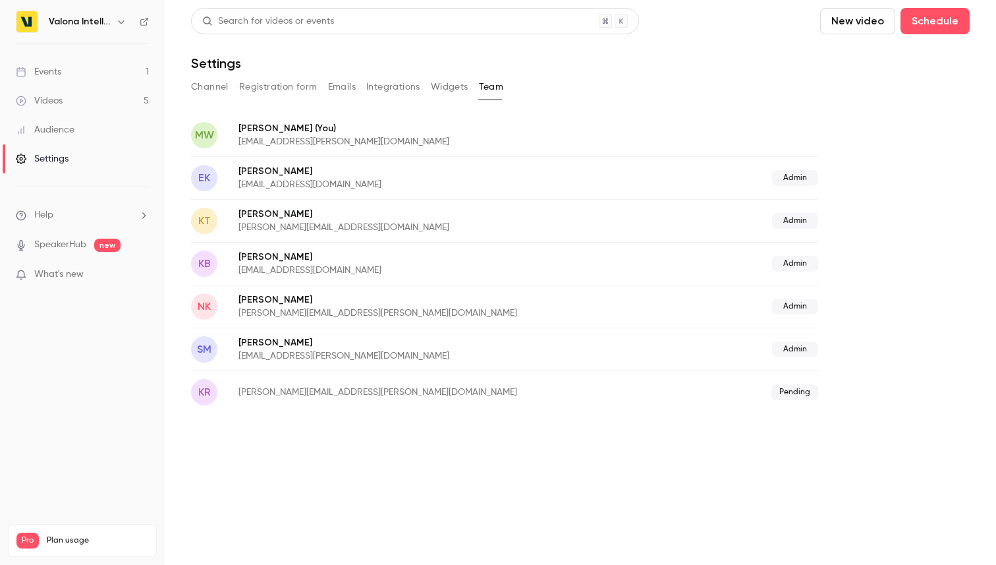
click at [101, 272] on p "What's new" at bounding box center [72, 275] width 112 height 14
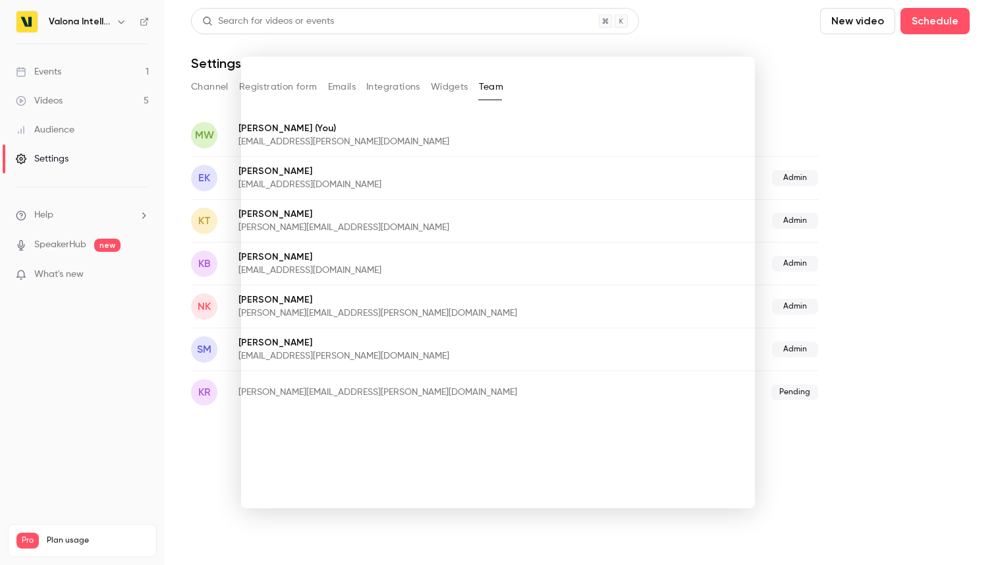
click at [871, 113] on div at bounding box center [498, 282] width 996 height 565
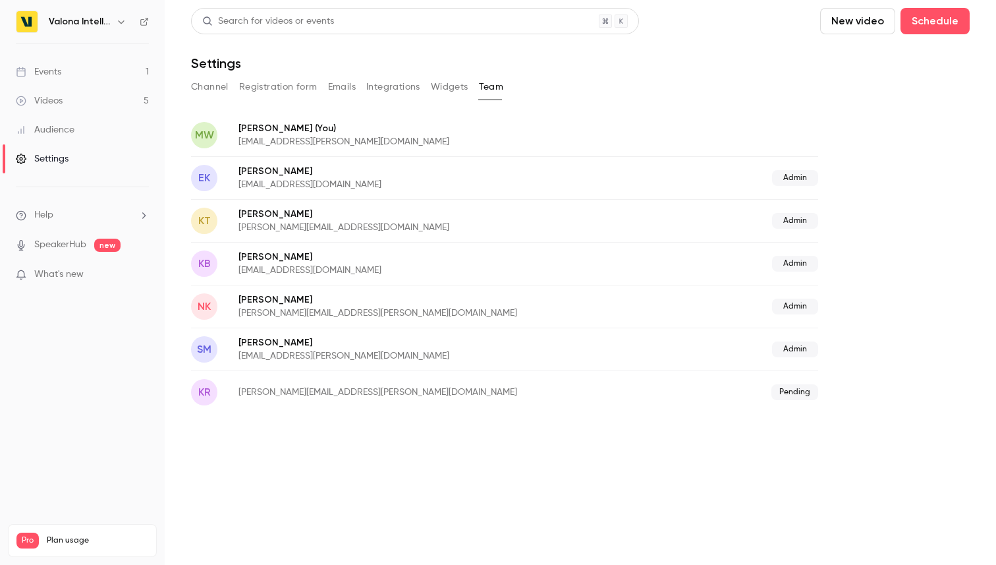
click at [61, 101] on div "Videos" at bounding box center [39, 100] width 47 height 13
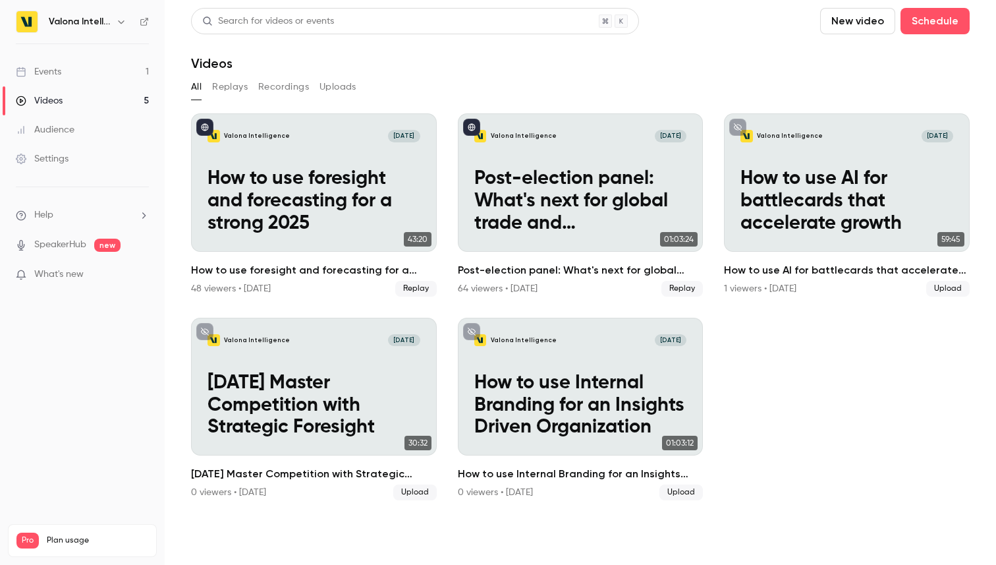
click at [71, 75] on link "Events 1" at bounding box center [82, 71] width 165 height 29
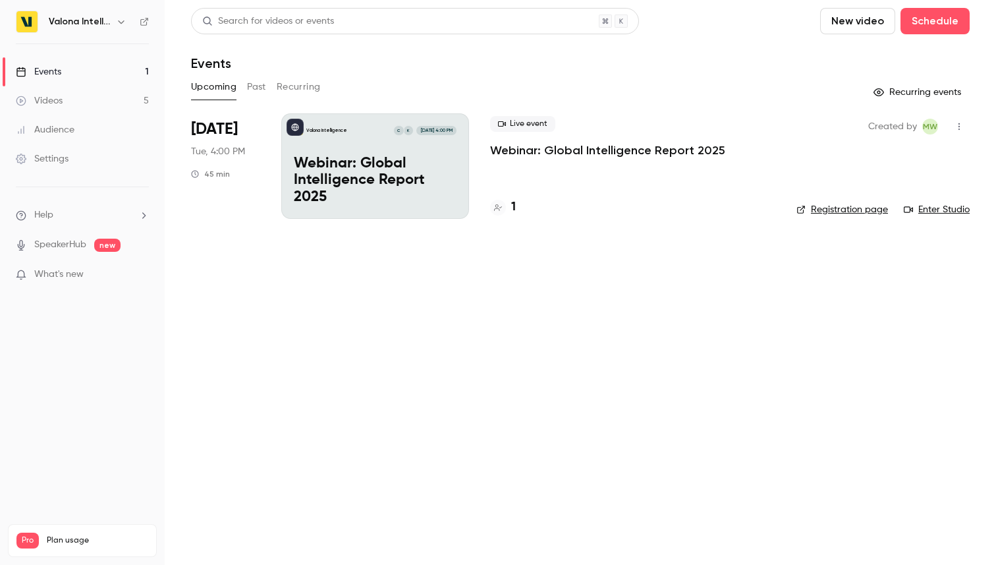
click at [349, 148] on div "Valona Intelligence K C [DATE] 4:00 PM Webinar: Global Intelligence Report 2025" at bounding box center [375, 165] width 188 height 105
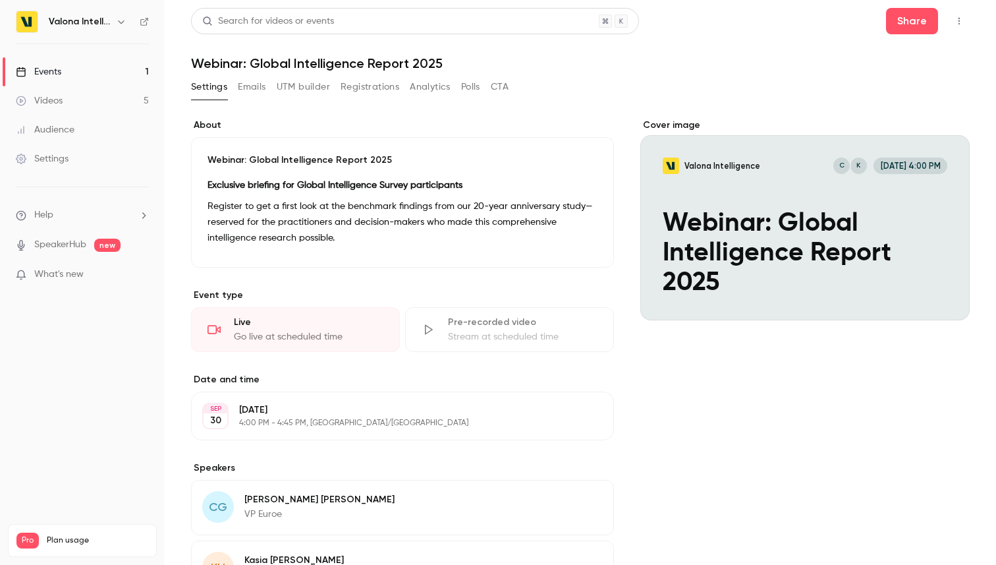
click at [392, 85] on button "Registrations" at bounding box center [370, 86] width 59 height 21
